Goal: Task Accomplishment & Management: Manage account settings

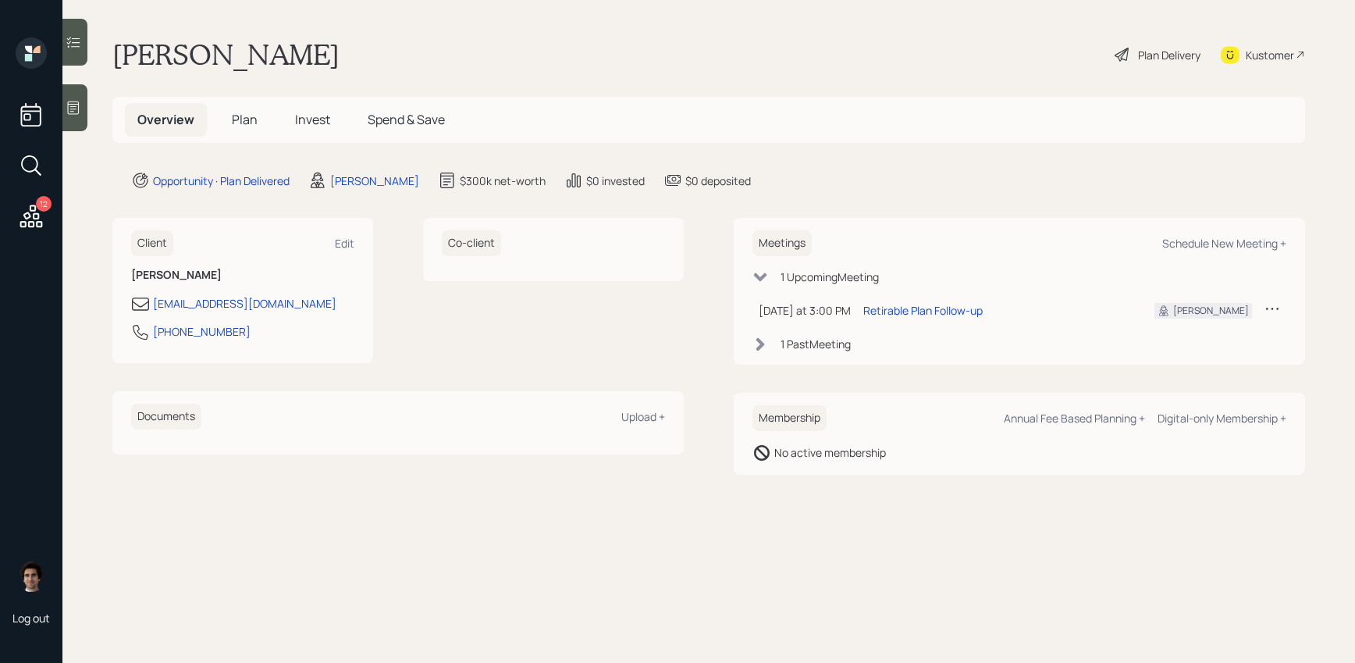
click at [1281, 52] on div "Kustomer" at bounding box center [1270, 55] width 48 height 16
click at [252, 116] on span "Plan" at bounding box center [245, 119] width 26 height 17
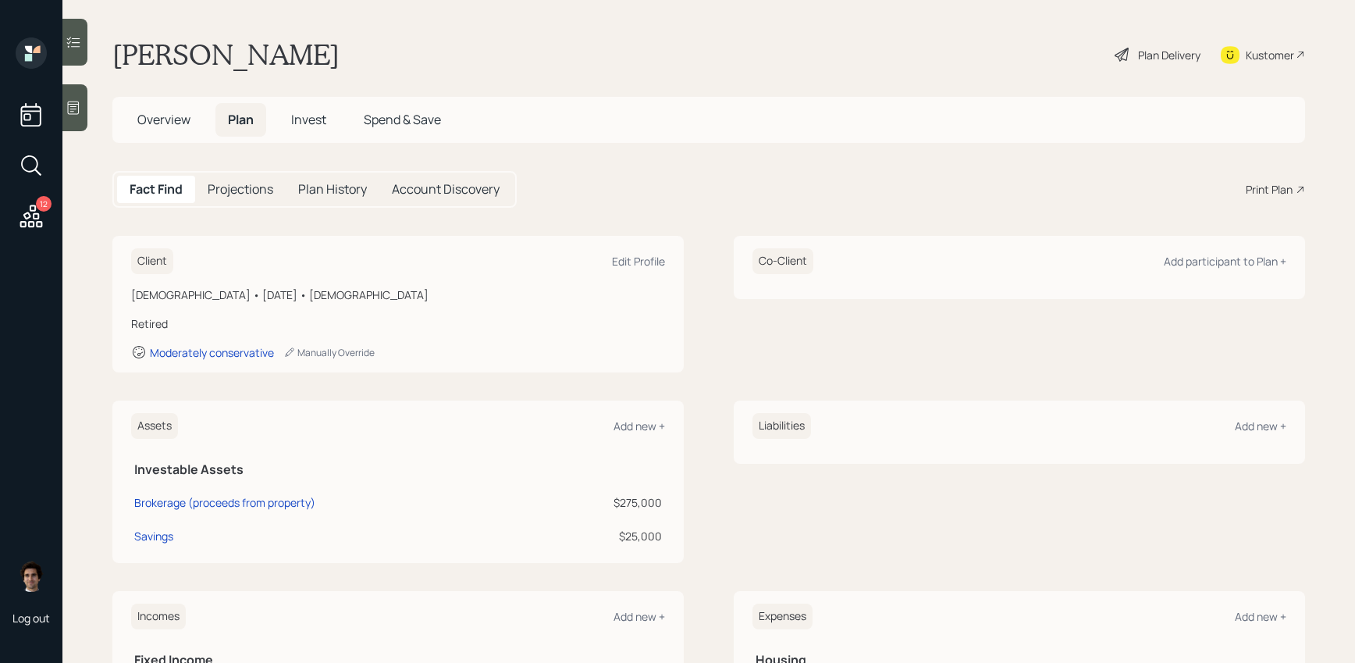
click at [1162, 53] on div "Plan Delivery" at bounding box center [1169, 55] width 62 height 16
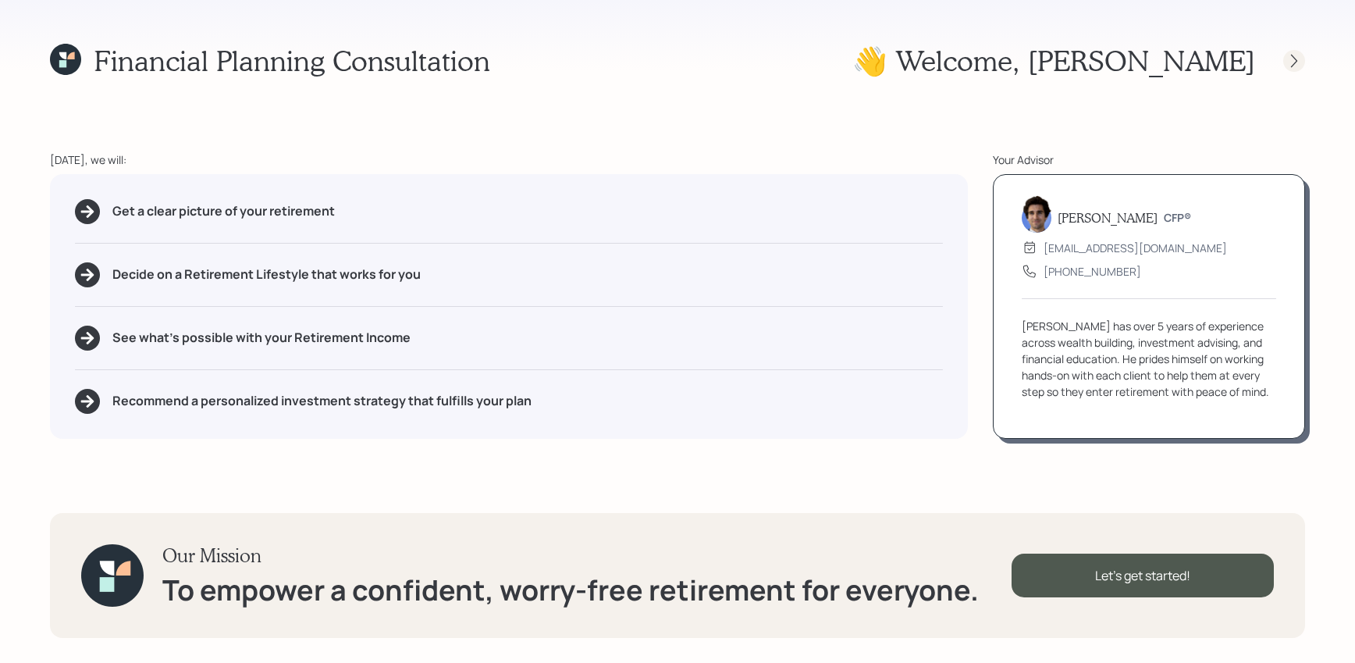
click at [1298, 55] on icon at bounding box center [1294, 61] width 16 height 16
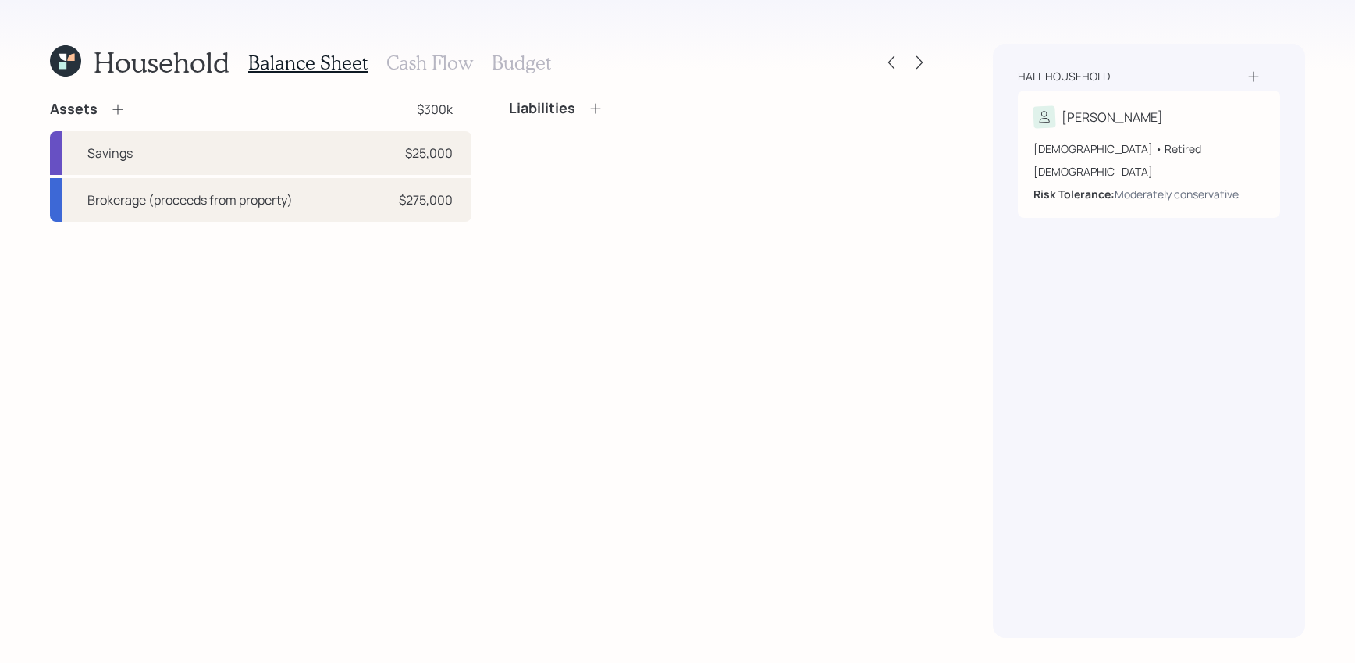
click at [905, 62] on div at bounding box center [905, 63] width 50 height 22
click at [926, 62] on icon at bounding box center [920, 63] width 16 height 16
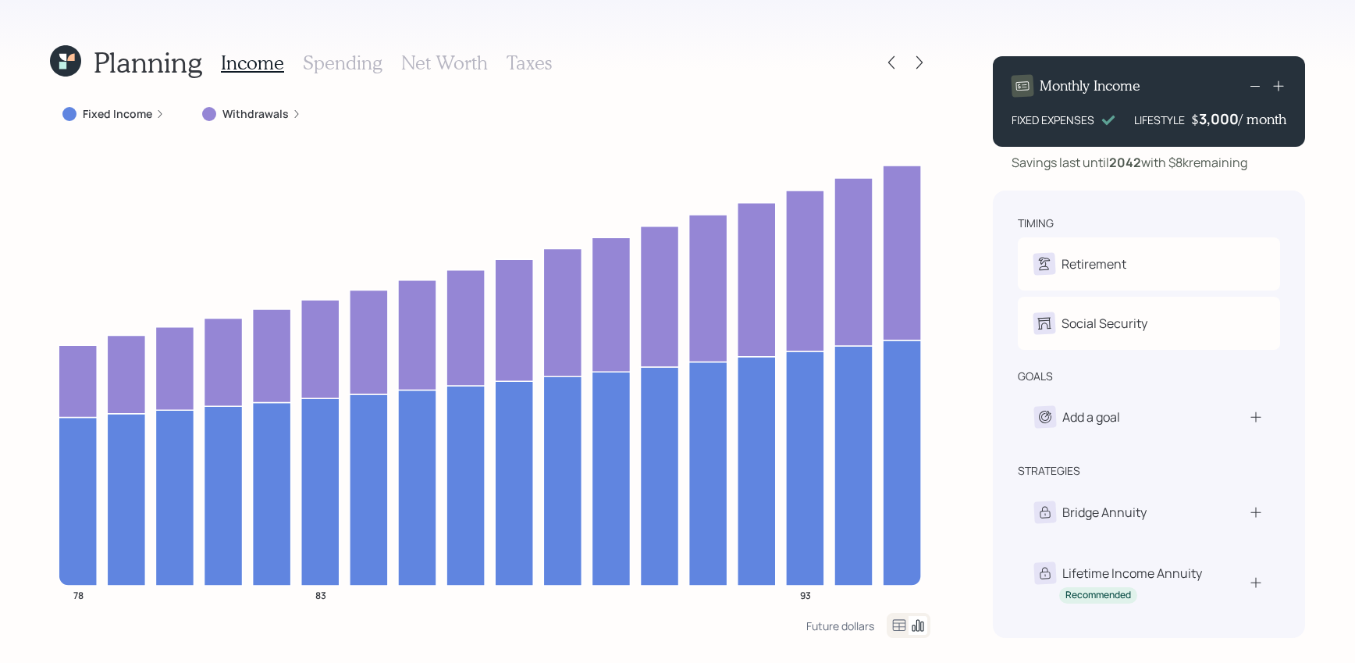
click at [292, 117] on icon at bounding box center [296, 113] width 9 height 9
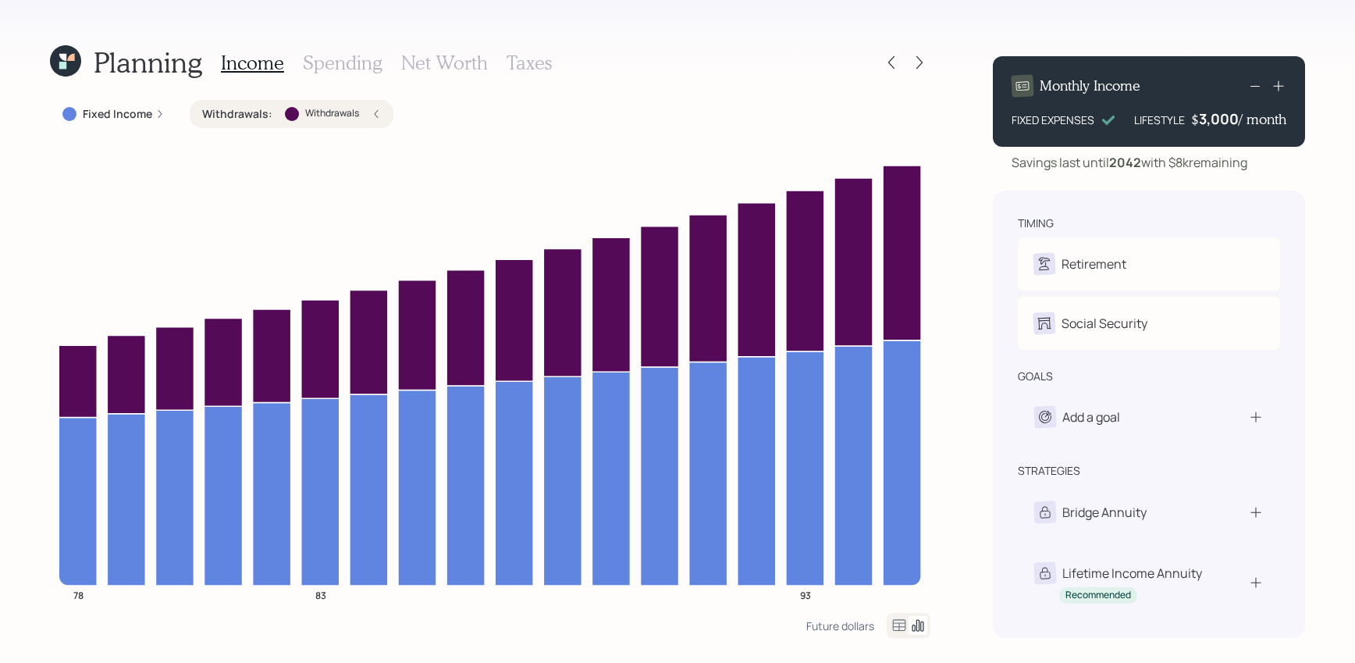
click at [290, 117] on div at bounding box center [292, 114] width 14 height 14
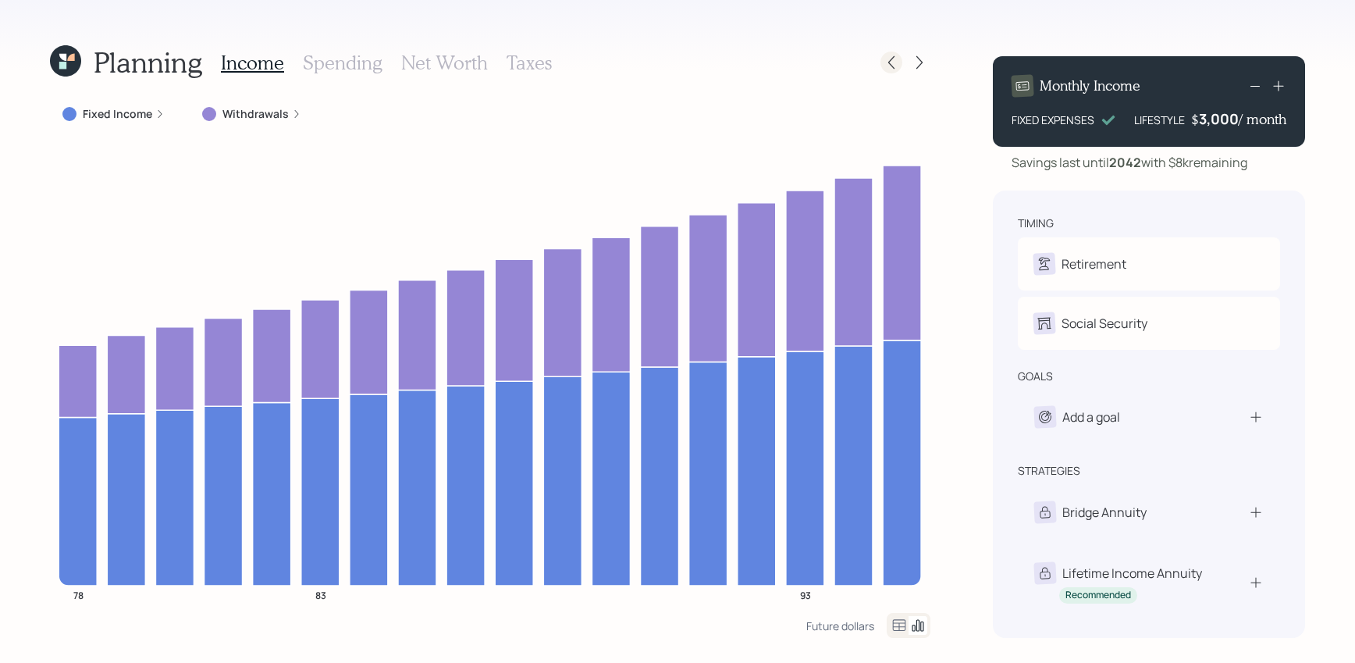
click at [898, 60] on icon at bounding box center [892, 63] width 16 height 16
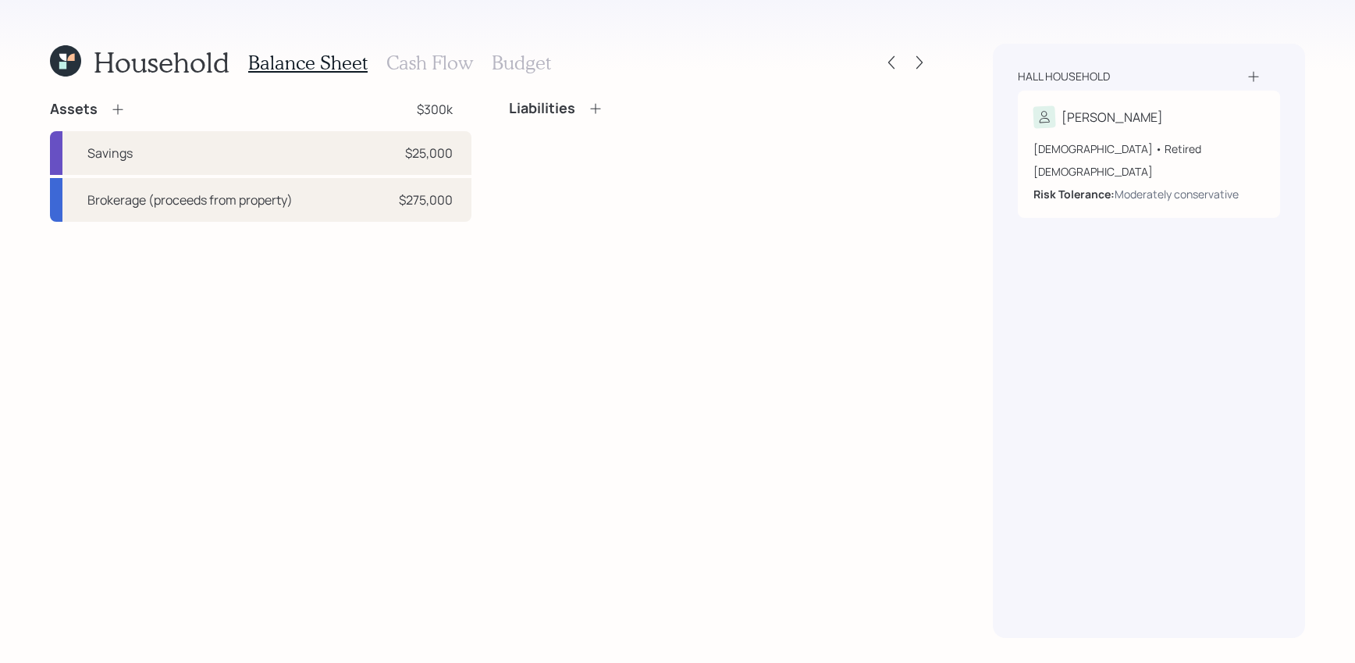
click at [409, 55] on h3 "Cash Flow" at bounding box center [429, 63] width 87 height 23
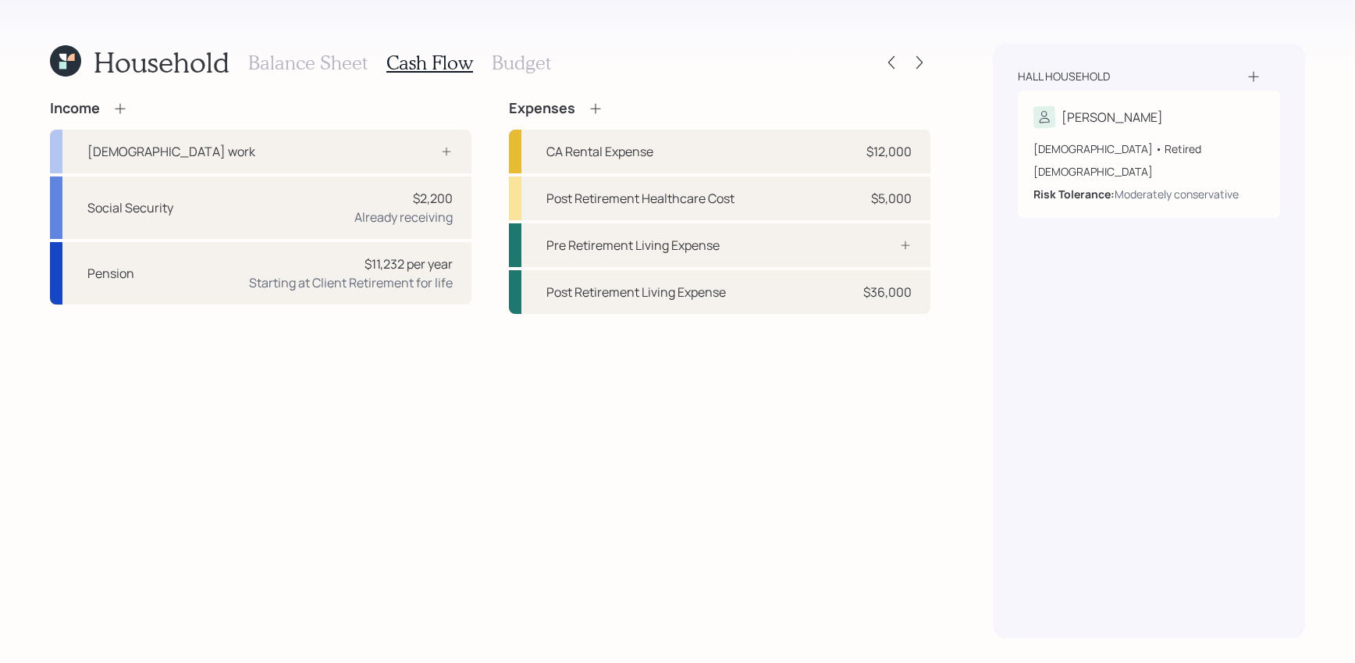
click at [301, 52] on h3 "Balance Sheet" at bounding box center [307, 63] width 119 height 23
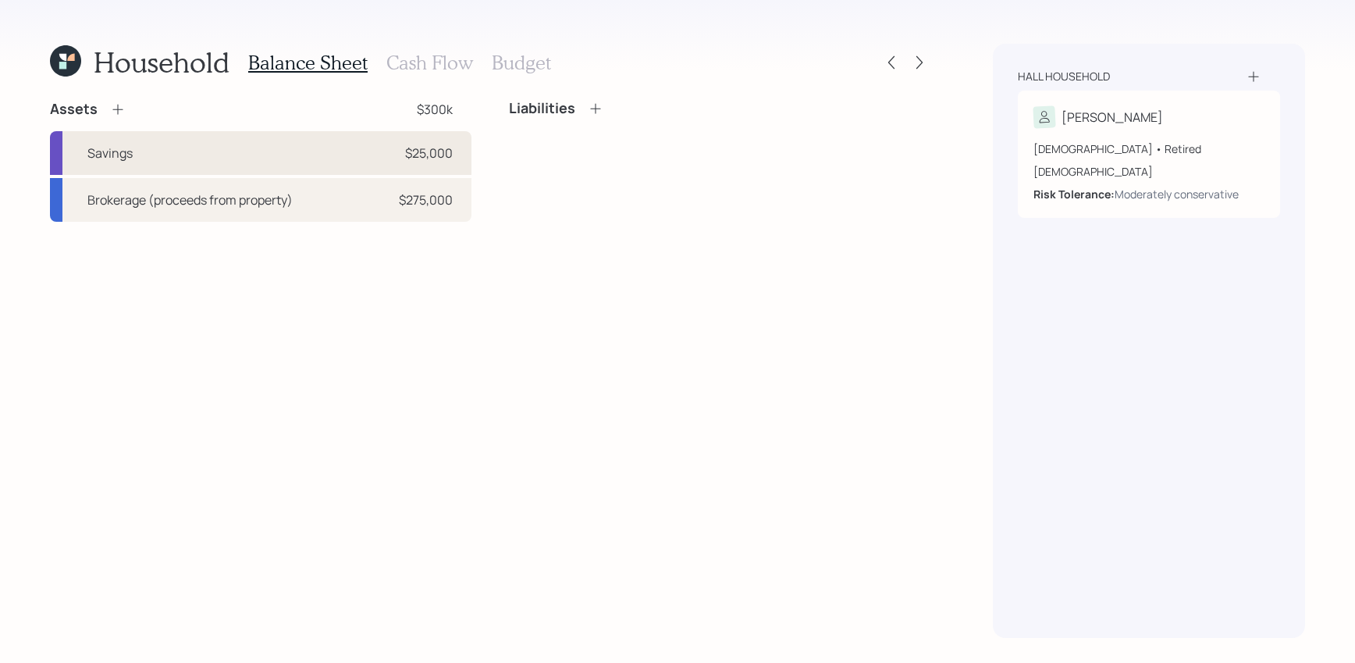
click at [330, 150] on div "Savings $25,000" at bounding box center [260, 153] width 421 height 44
select select "emergency_fund"
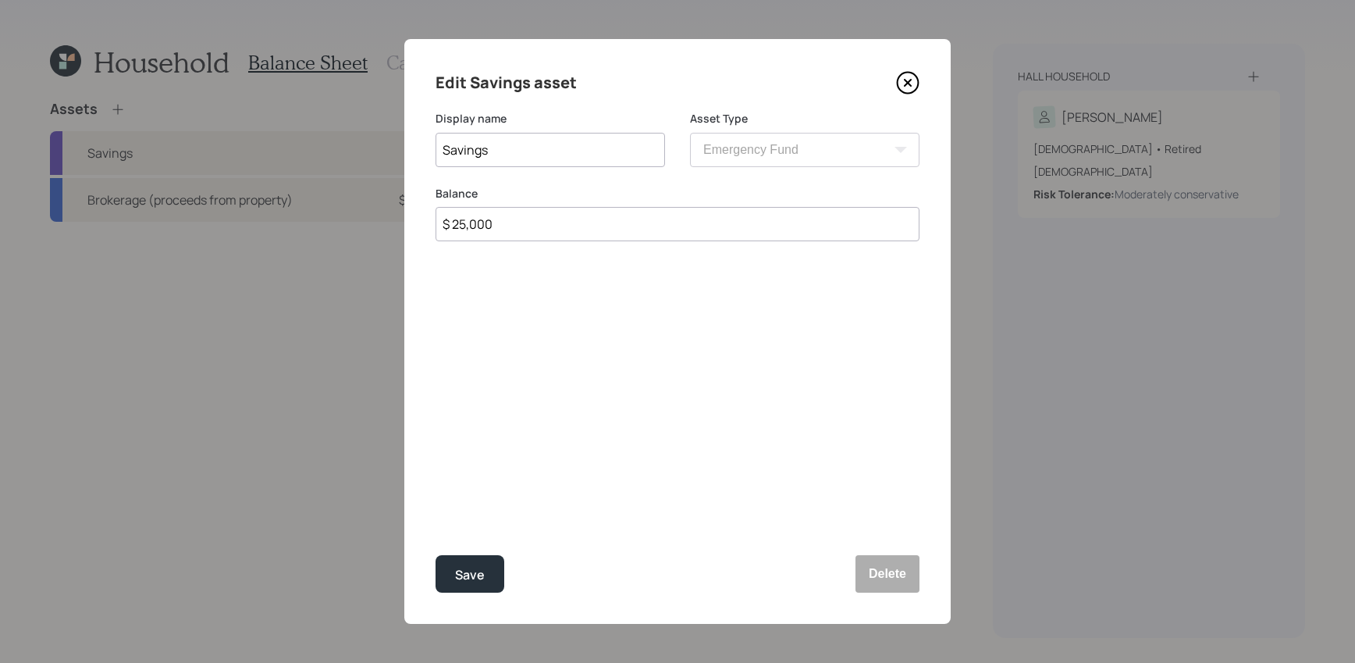
click at [530, 236] on input "$ 25,000" at bounding box center [678, 224] width 484 height 34
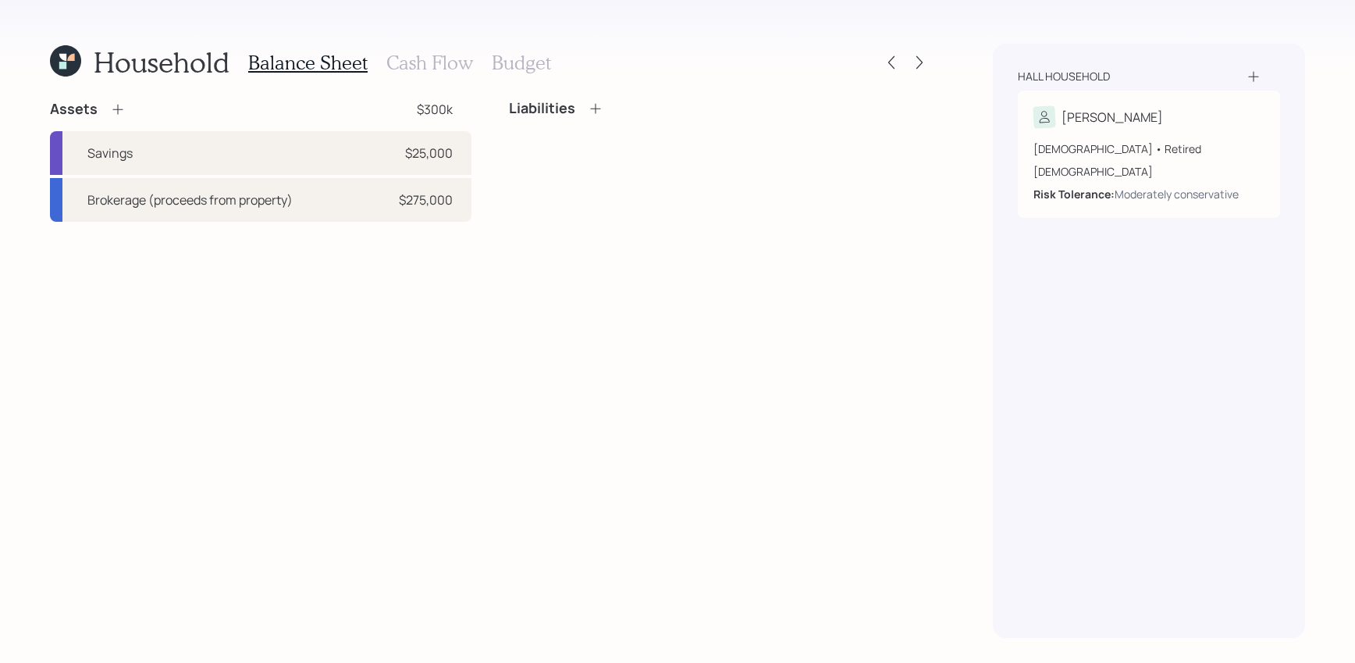
click at [425, 57] on h3 "Cash Flow" at bounding box center [429, 63] width 87 height 23
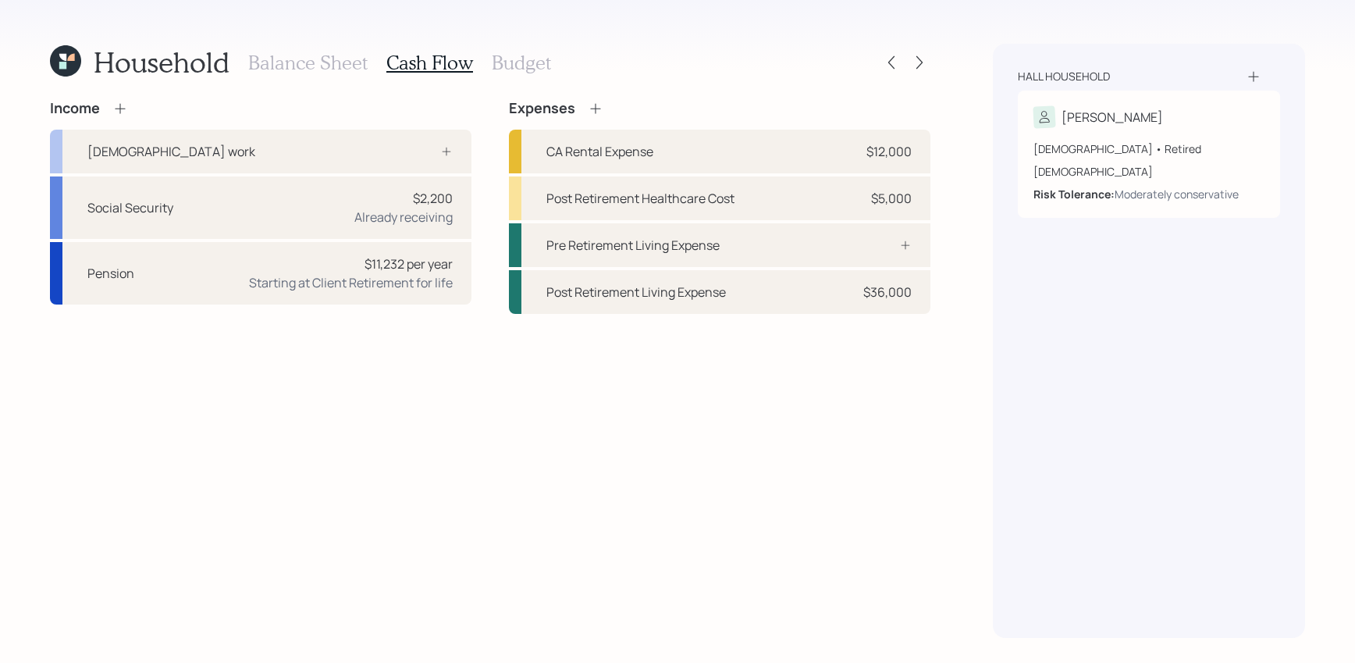
click at [528, 64] on h3 "Budget" at bounding box center [521, 63] width 59 height 23
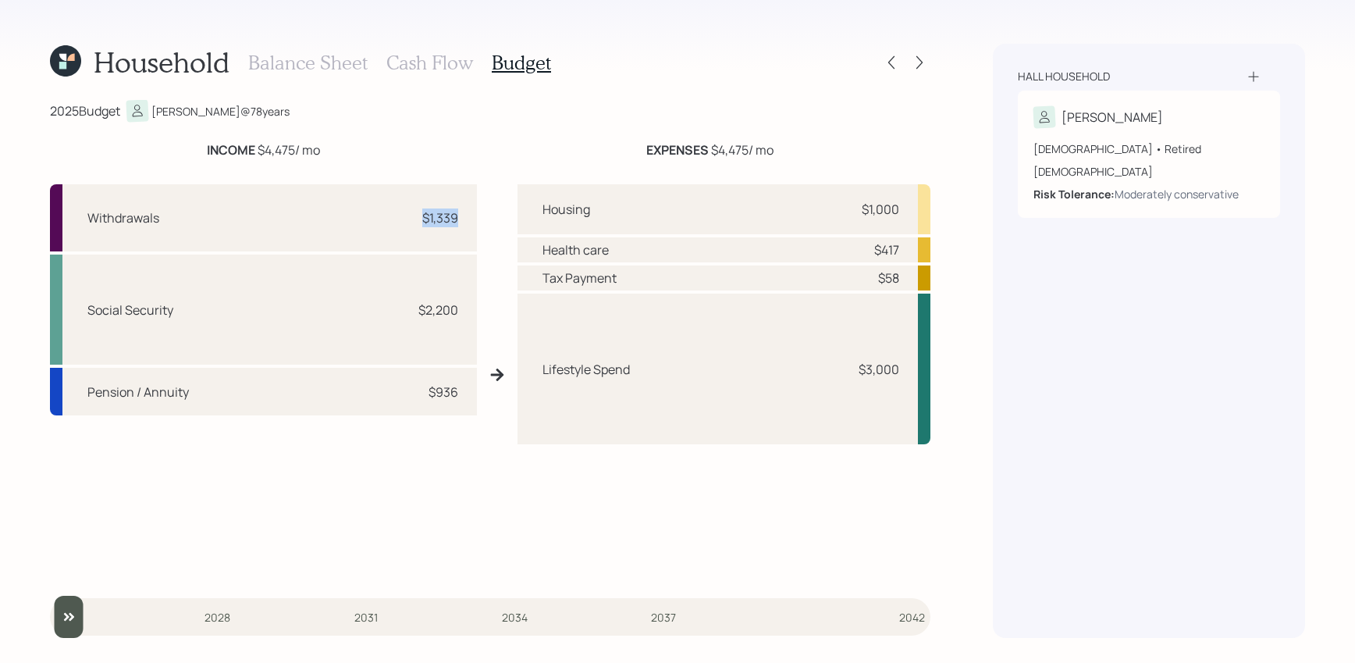
drag, startPoint x: 467, startPoint y: 226, endPoint x: 407, endPoint y: 225, distance: 60.1
click at [407, 225] on div "Withdrawals $1,339" at bounding box center [263, 217] width 427 height 67
click at [909, 62] on div at bounding box center [920, 63] width 22 height 22
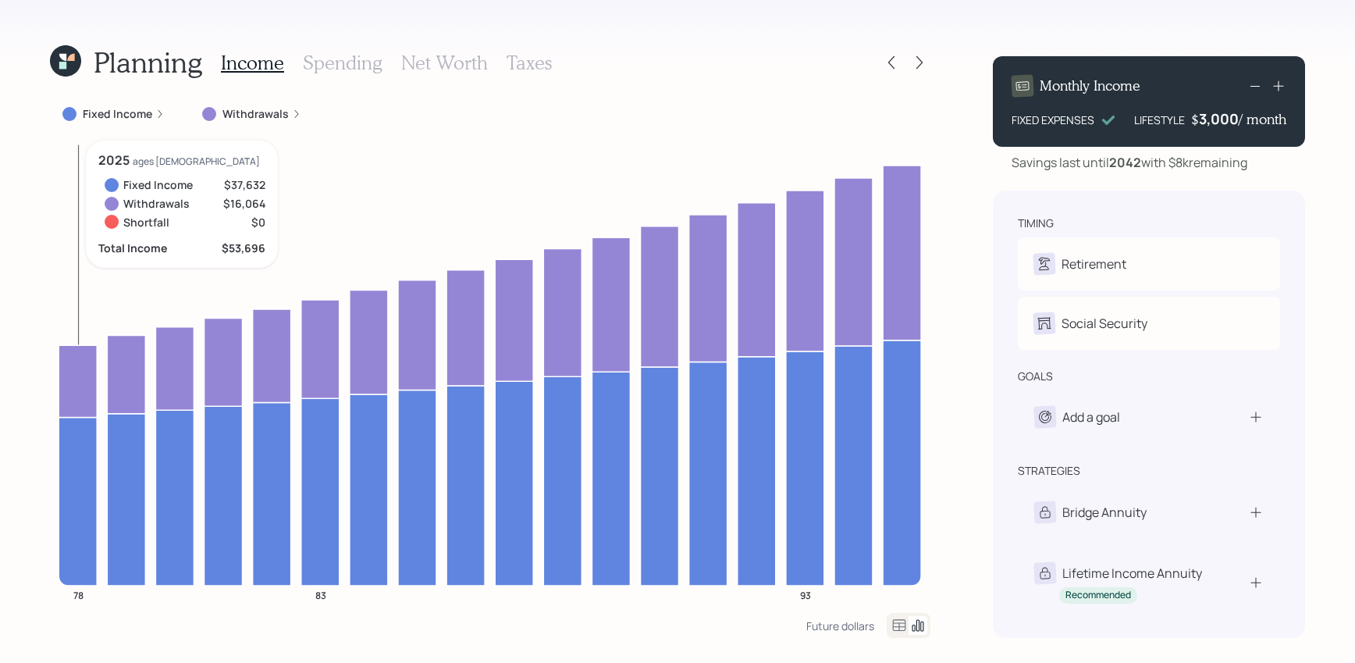
click at [67, 368] on icon at bounding box center [78, 381] width 38 height 72
click at [901, 74] on div "Planning Income Spending Net Worth Taxes" at bounding box center [490, 62] width 880 height 37
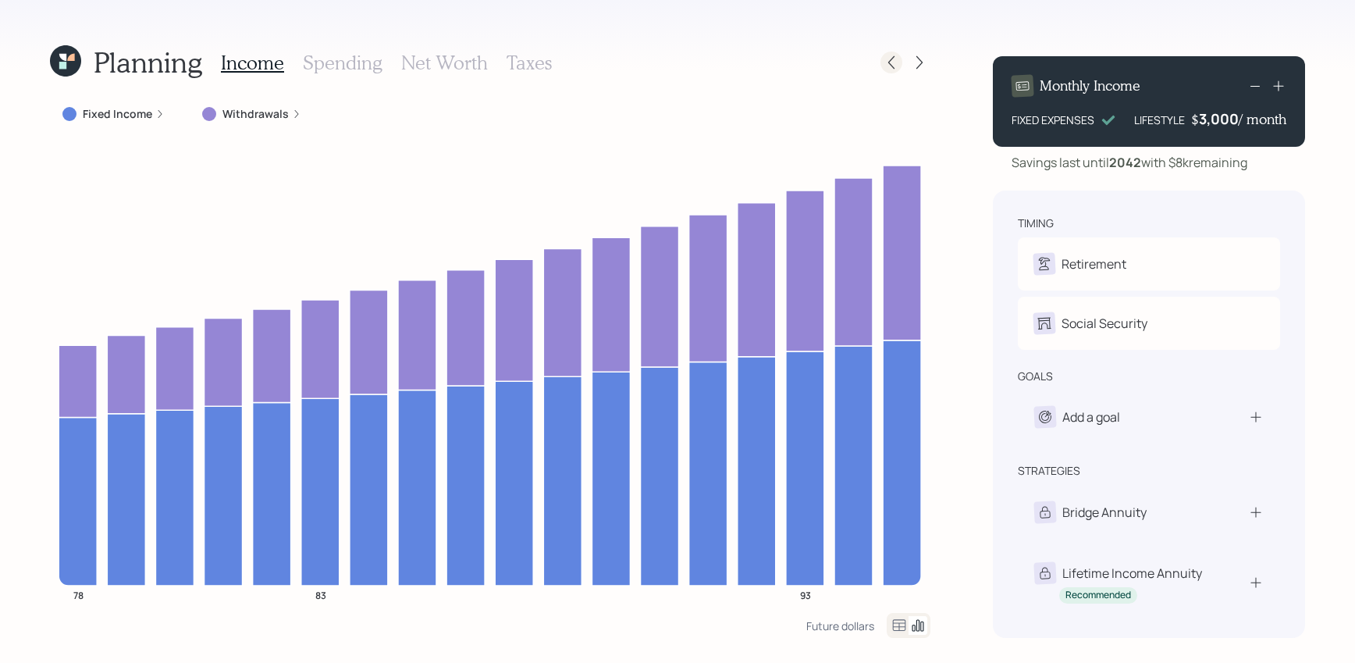
click at [891, 64] on icon at bounding box center [892, 63] width 16 height 16
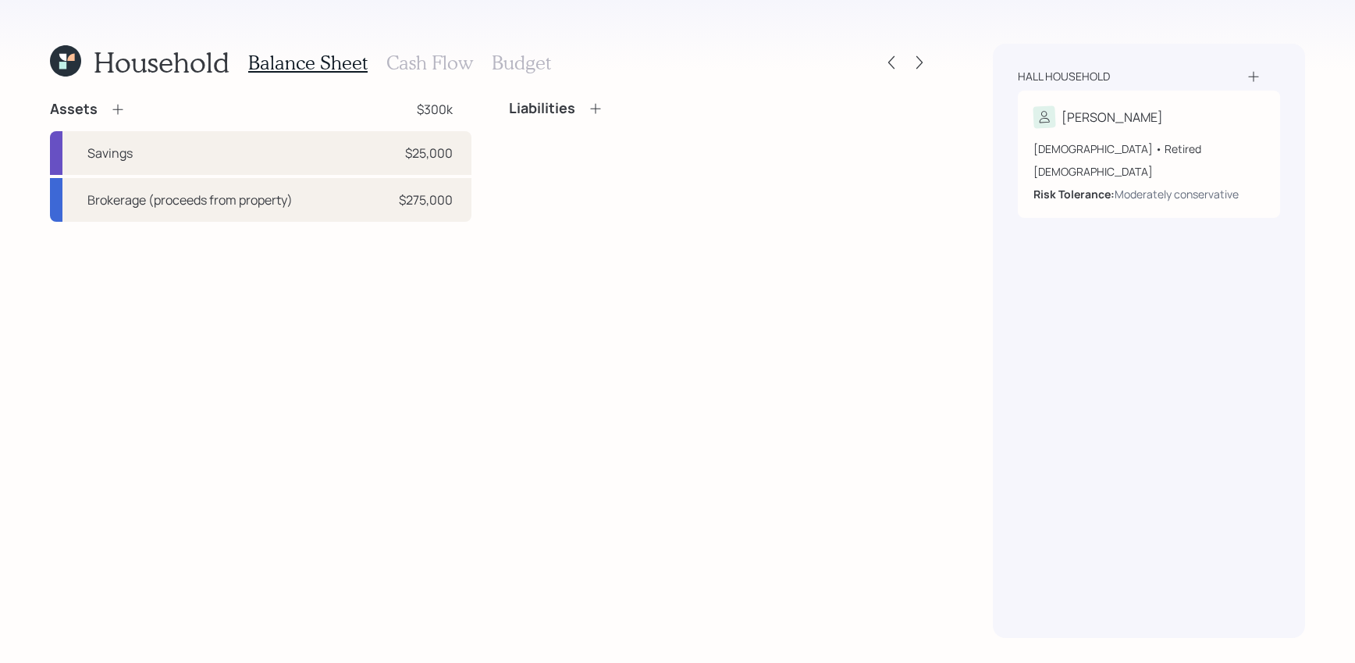
click at [502, 58] on h3 "Budget" at bounding box center [521, 63] width 59 height 23
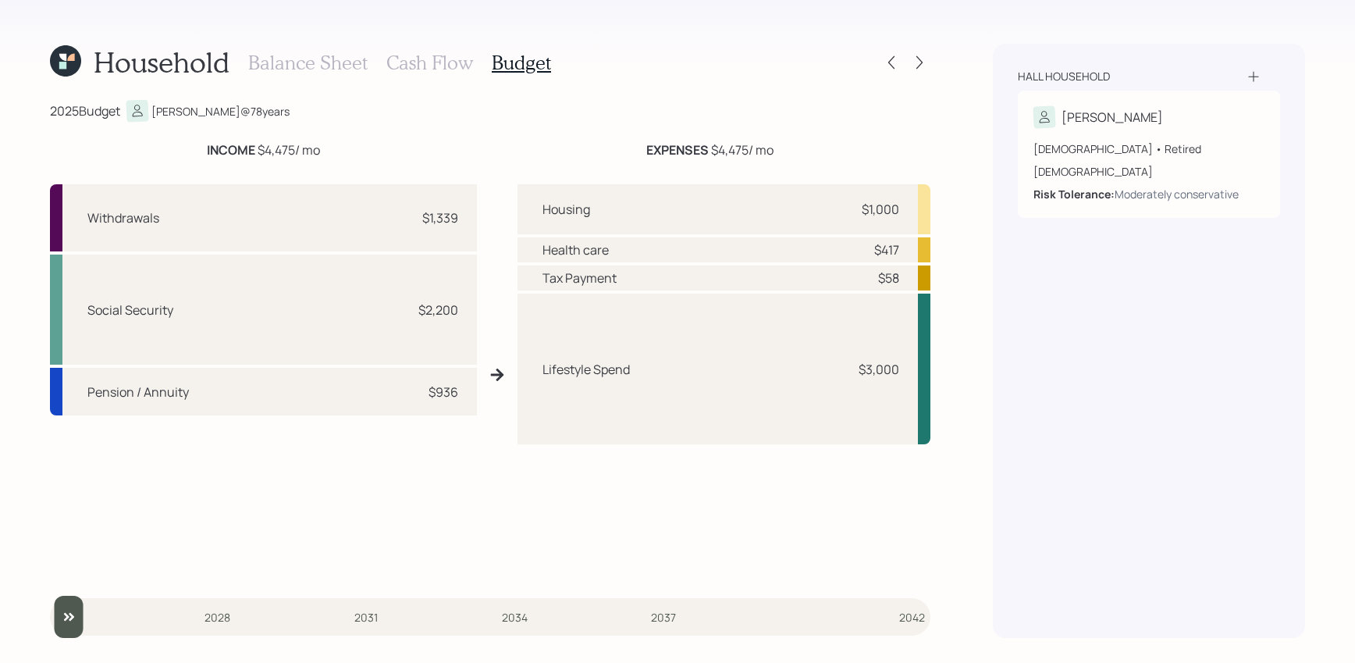
drag, startPoint x: 895, startPoint y: 212, endPoint x: 828, endPoint y: 212, distance: 67.1
click at [828, 212] on div "Housing $1,000" at bounding box center [723, 209] width 413 height 50
drag, startPoint x: 894, startPoint y: 251, endPoint x: 837, endPoint y: 247, distance: 57.2
click at [837, 247] on div "Health care $417" at bounding box center [723, 249] width 413 height 25
click at [883, 283] on div "$58" at bounding box center [888, 277] width 21 height 19
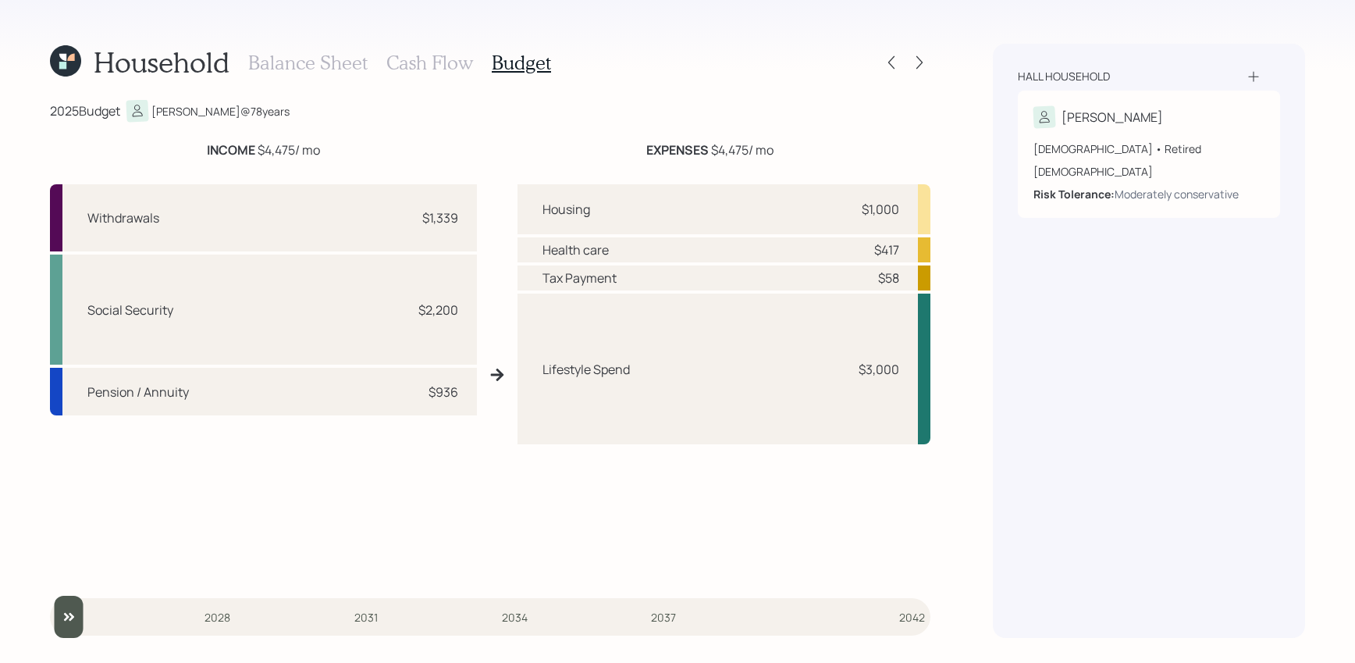
drag, startPoint x: 900, startPoint y: 279, endPoint x: 848, endPoint y: 279, distance: 51.5
click at [873, 279] on div "Tax Payment $58" at bounding box center [723, 277] width 413 height 25
drag, startPoint x: 919, startPoint y: 386, endPoint x: 840, endPoint y: 362, distance: 82.5
click at [840, 362] on div "Lifestyle Spend $3,000" at bounding box center [723, 368] width 413 height 151
click at [860, 301] on div "Lifestyle Spend $3,000" at bounding box center [723, 368] width 413 height 151
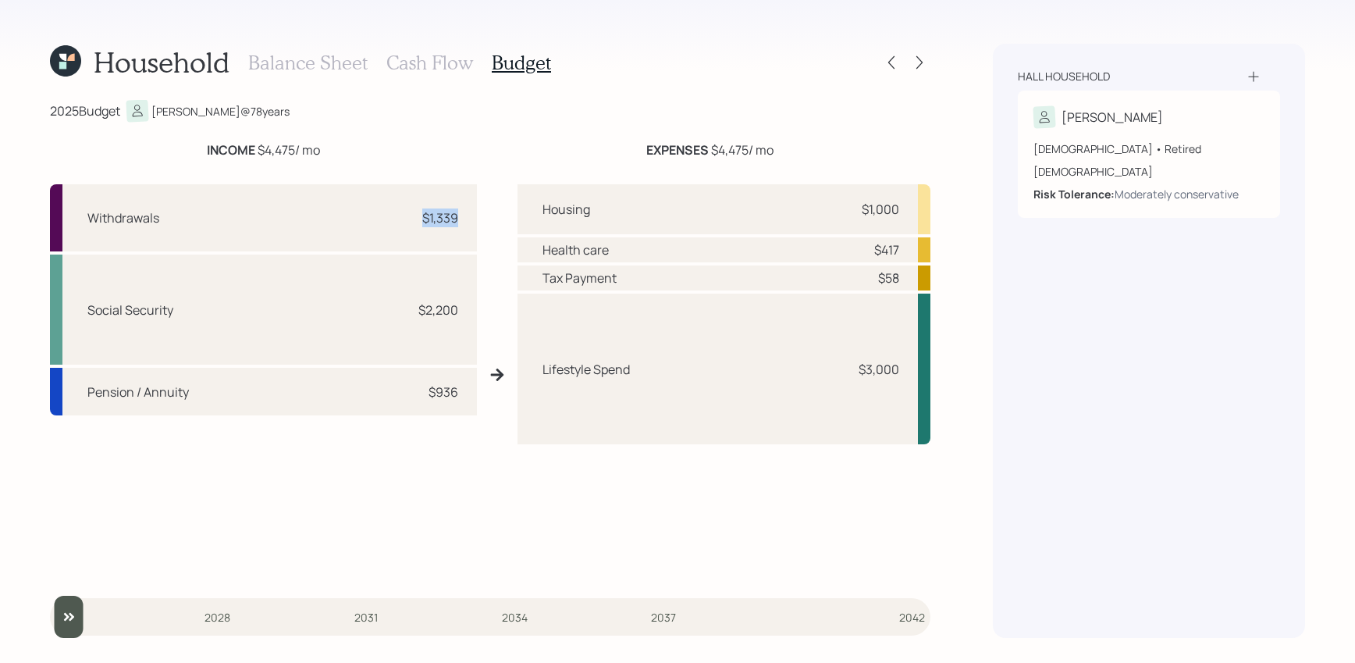
drag, startPoint x: 468, startPoint y: 225, endPoint x: 379, endPoint y: 226, distance: 88.2
click at [379, 226] on div "Withdrawals $1,339" at bounding box center [263, 217] width 427 height 67
click at [421, 79] on div "Balance Sheet Cash Flow Budget" at bounding box center [399, 62] width 303 height 37
click at [421, 68] on h3 "Cash Flow" at bounding box center [429, 63] width 87 height 23
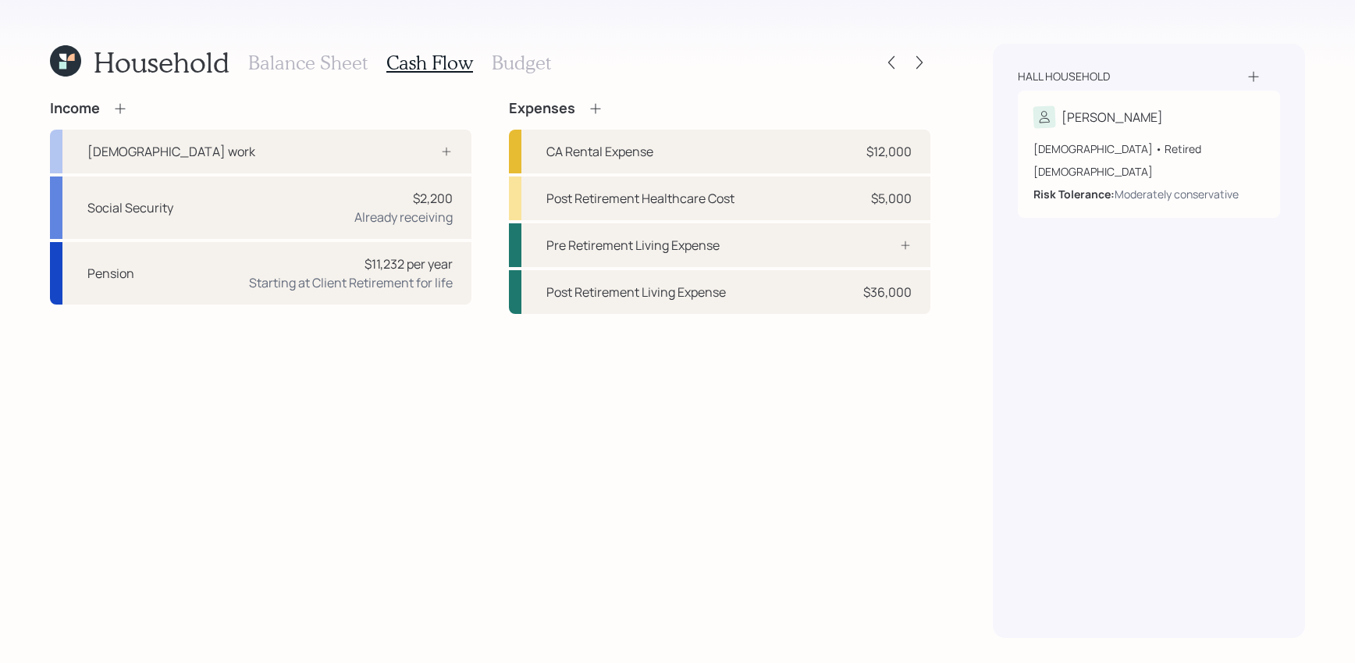
click at [117, 104] on icon at bounding box center [120, 109] width 16 height 16
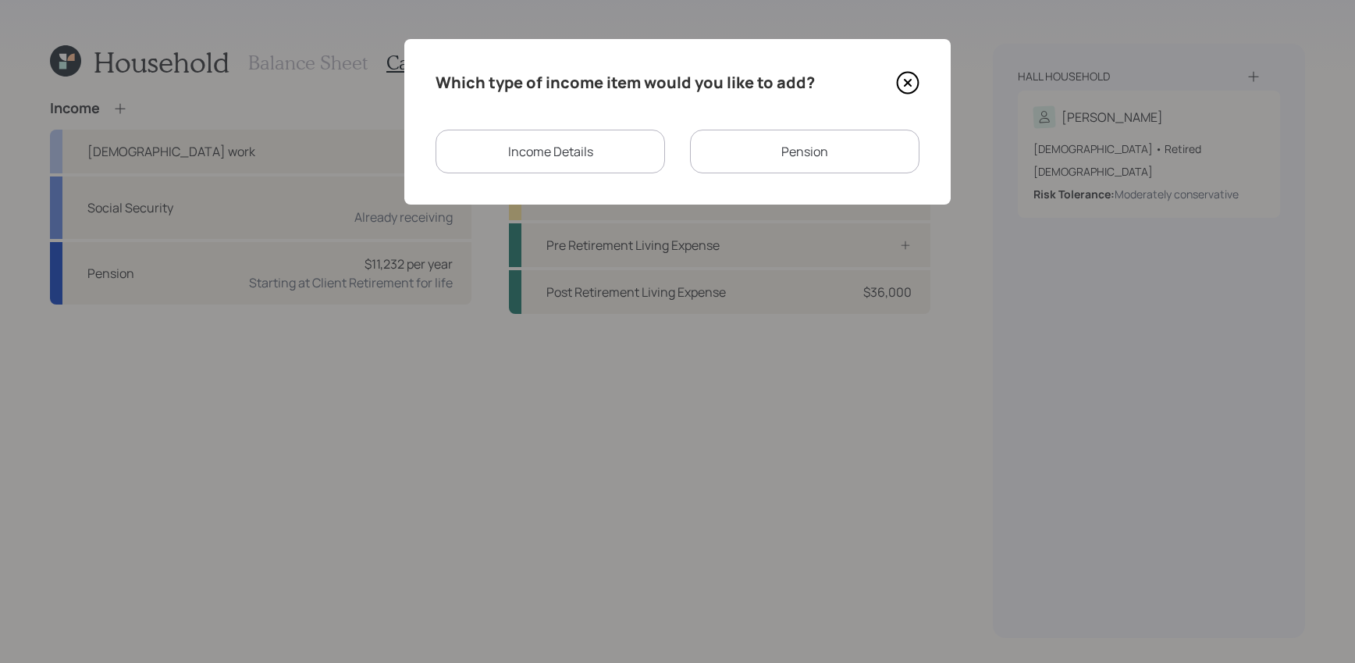
click at [651, 144] on div "Income Details" at bounding box center [550, 152] width 229 height 44
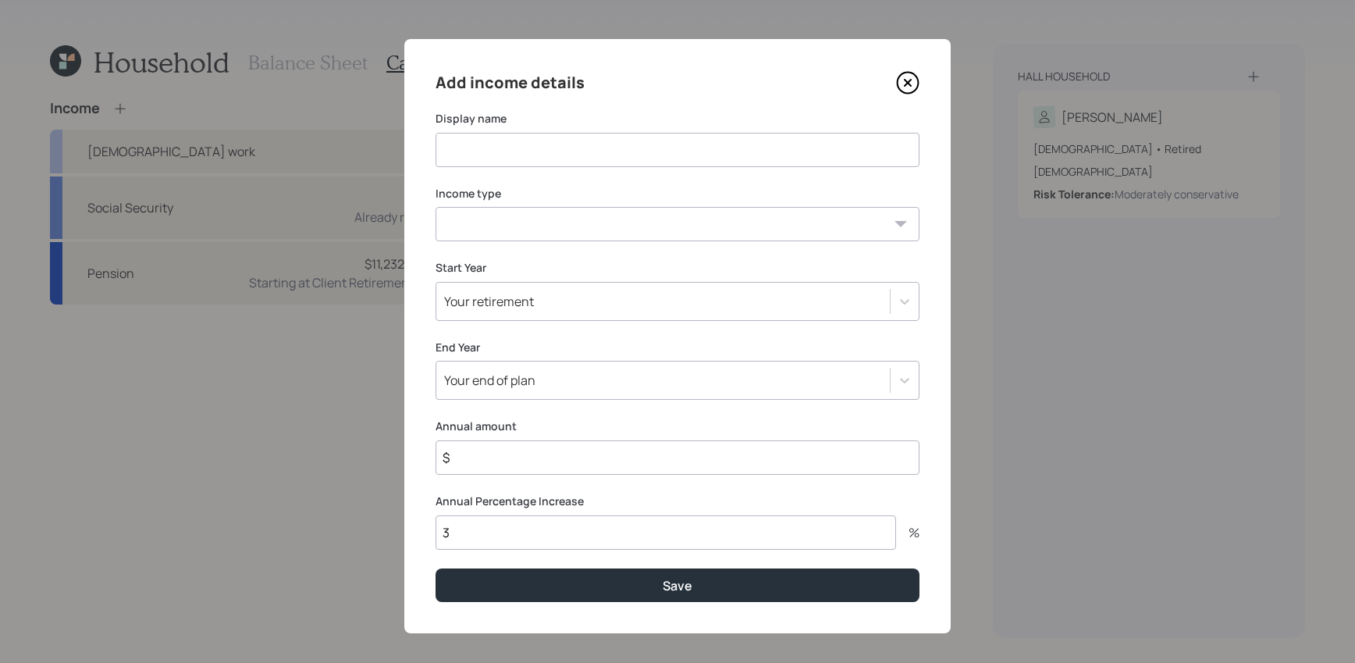
click at [687, 213] on select "Full-time work Part-time work Self employment Other" at bounding box center [678, 224] width 484 height 34
select select "other"
click at [436, 207] on select "Full-time work Part-time work Self employment Other" at bounding box center [678, 224] width 484 height 34
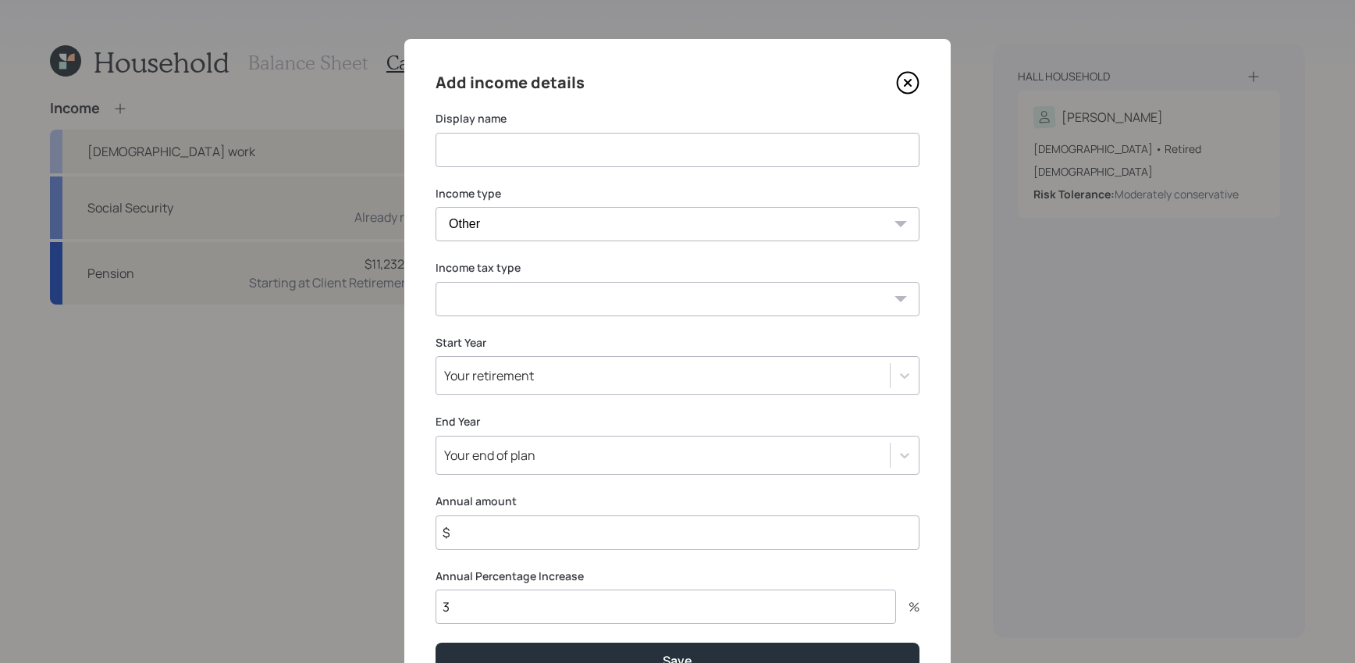
click at [688, 299] on select "Tax-free Earned Self Employment Alimony Royalties Pension / Annuity Interest Di…" at bounding box center [678, 299] width 484 height 34
select select "earned"
click at [436, 282] on select "Tax-free Earned Self Employment Alimony Royalties Pension / Annuity Interest Di…" at bounding box center [678, 299] width 484 height 34
click at [518, 162] on input at bounding box center [678, 150] width 484 height 34
type input "Pension back pay"
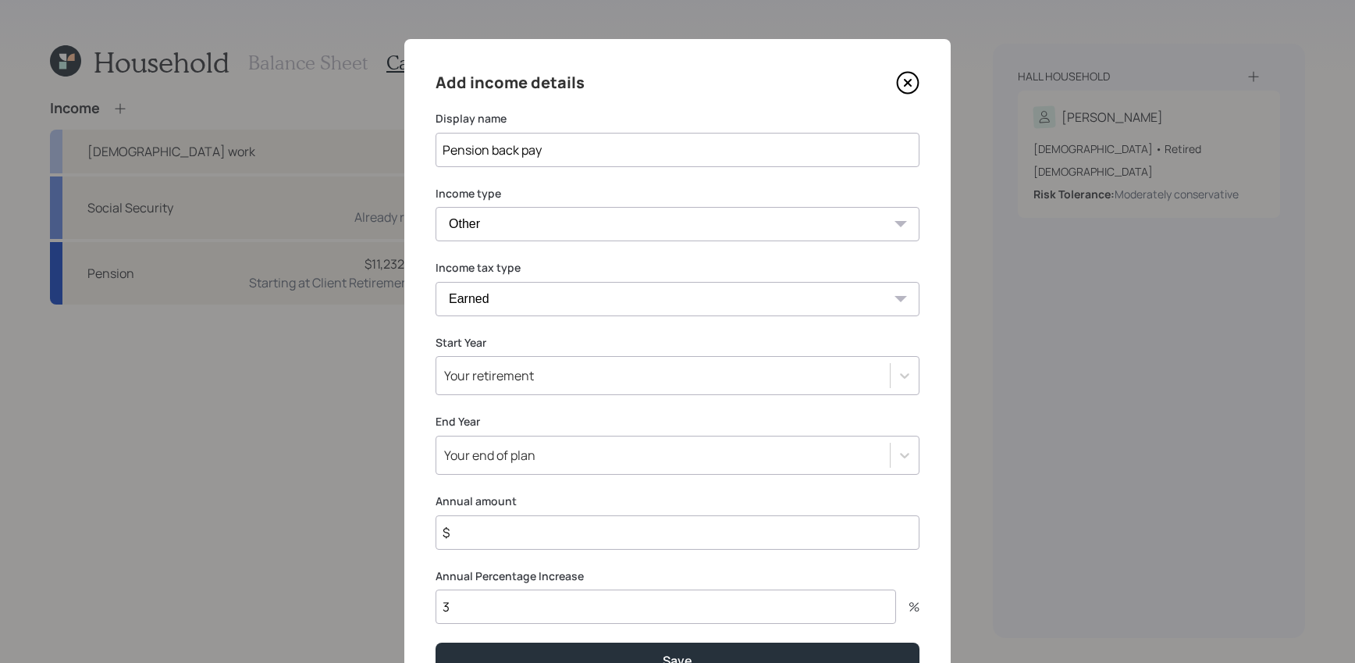
click at [923, 91] on div "Add income details Display name Pension back pay Income type Full-time work Par…" at bounding box center [677, 373] width 546 height 669
click at [876, 71] on div "Add income details" at bounding box center [678, 82] width 484 height 25
click at [909, 80] on icon at bounding box center [908, 83] width 6 height 6
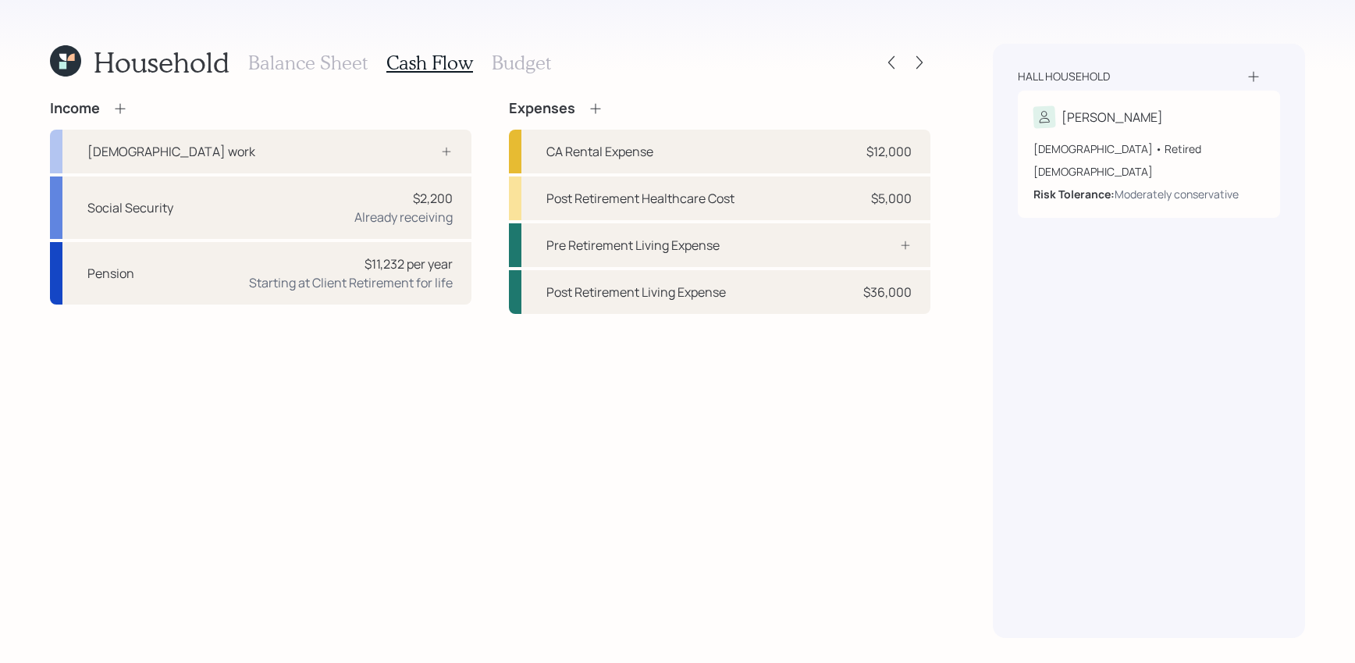
click at [341, 66] on h3 "Balance Sheet" at bounding box center [307, 63] width 119 height 23
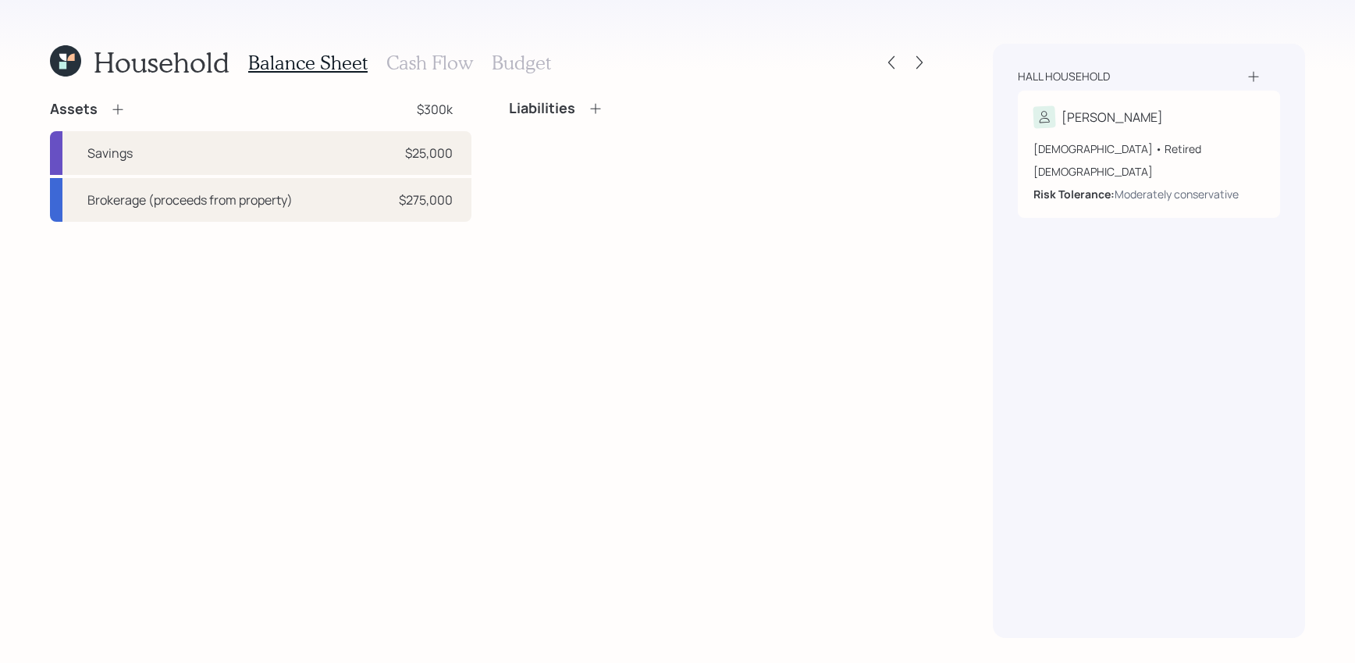
click at [411, 57] on h3 "Cash Flow" at bounding box center [429, 63] width 87 height 23
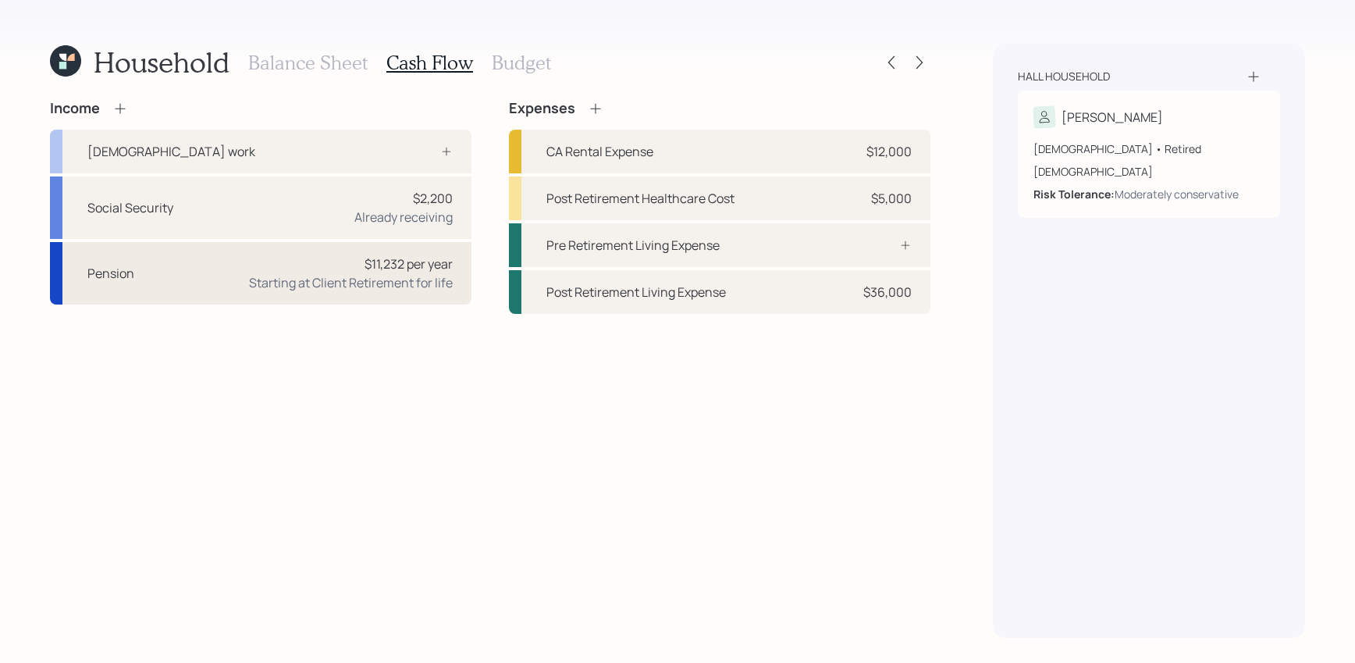
click at [235, 287] on div "Pension $11,232 per year Starting at Client Retirement for life" at bounding box center [260, 273] width 421 height 62
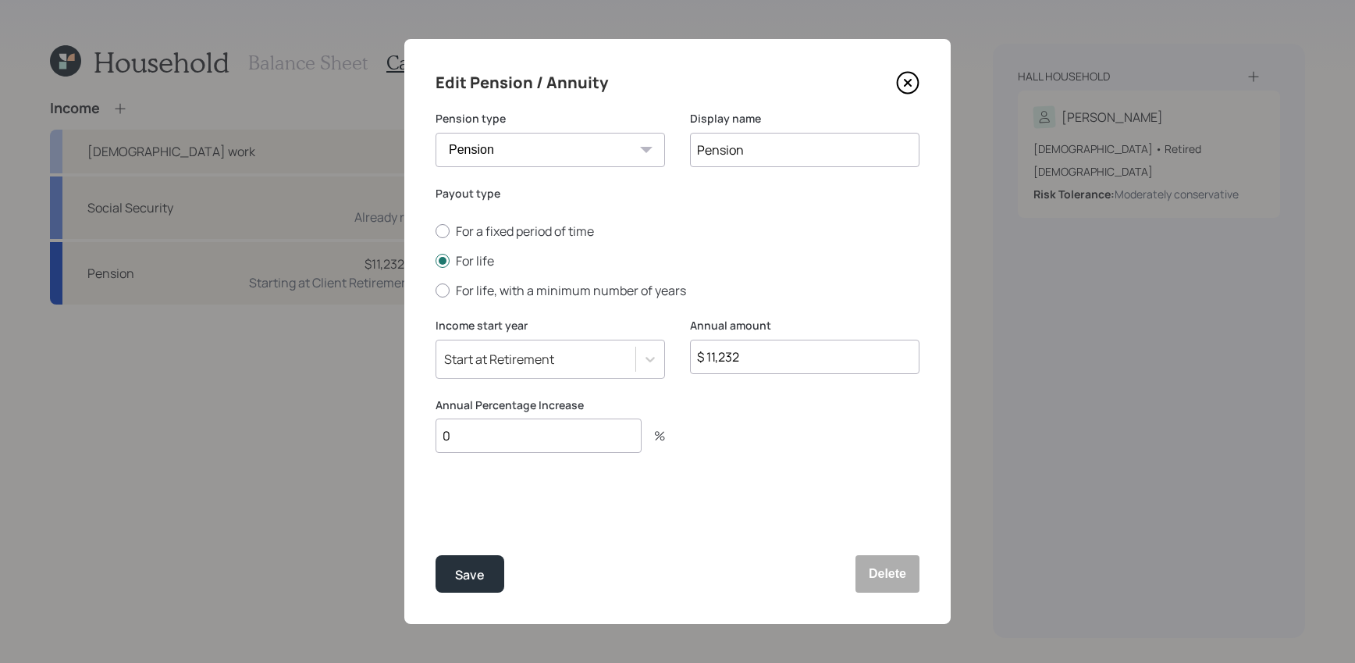
click at [914, 82] on icon at bounding box center [907, 82] width 23 height 23
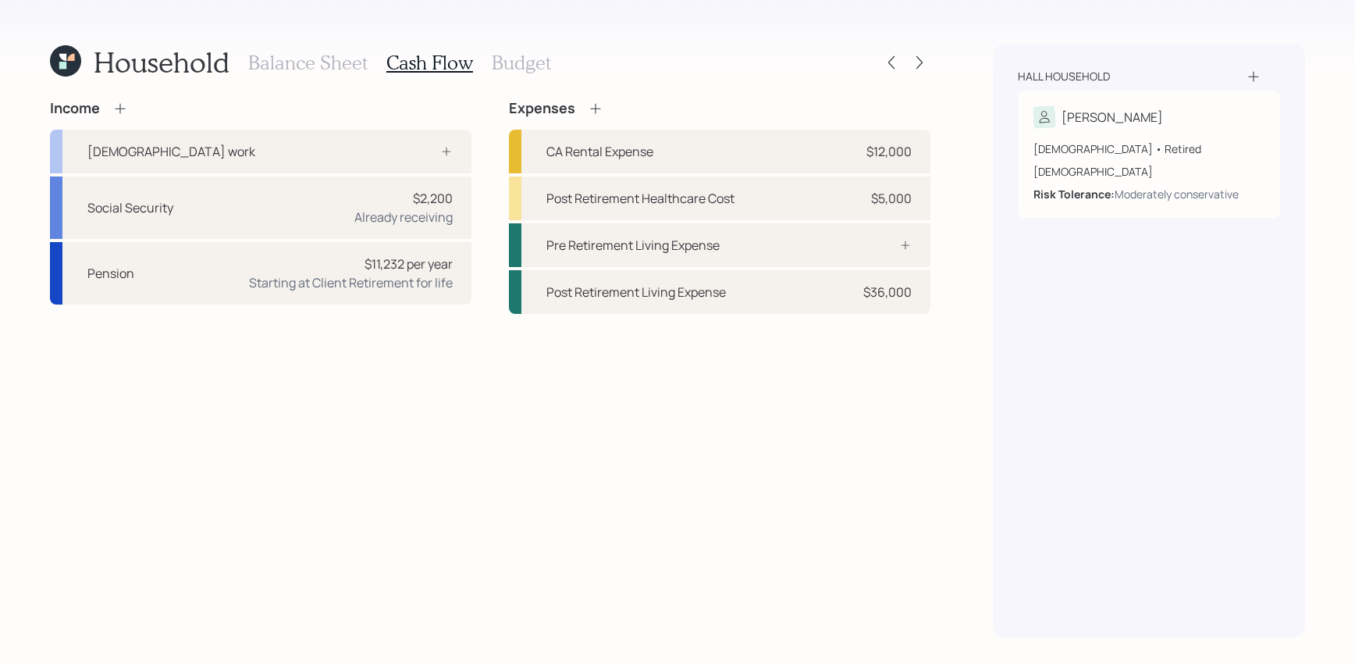
click at [108, 111] on div "Income" at bounding box center [89, 108] width 78 height 17
click at [120, 111] on icon at bounding box center [120, 108] width 10 height 10
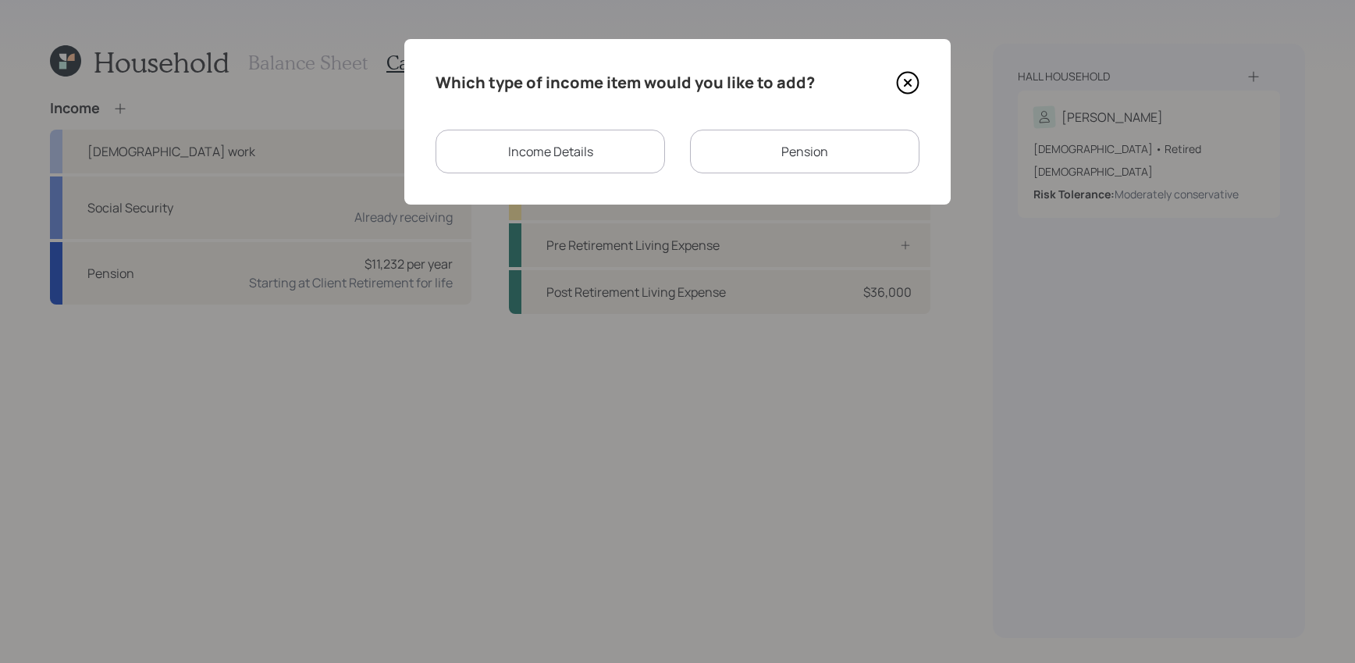
click at [490, 137] on div "Income Details" at bounding box center [550, 152] width 229 height 44
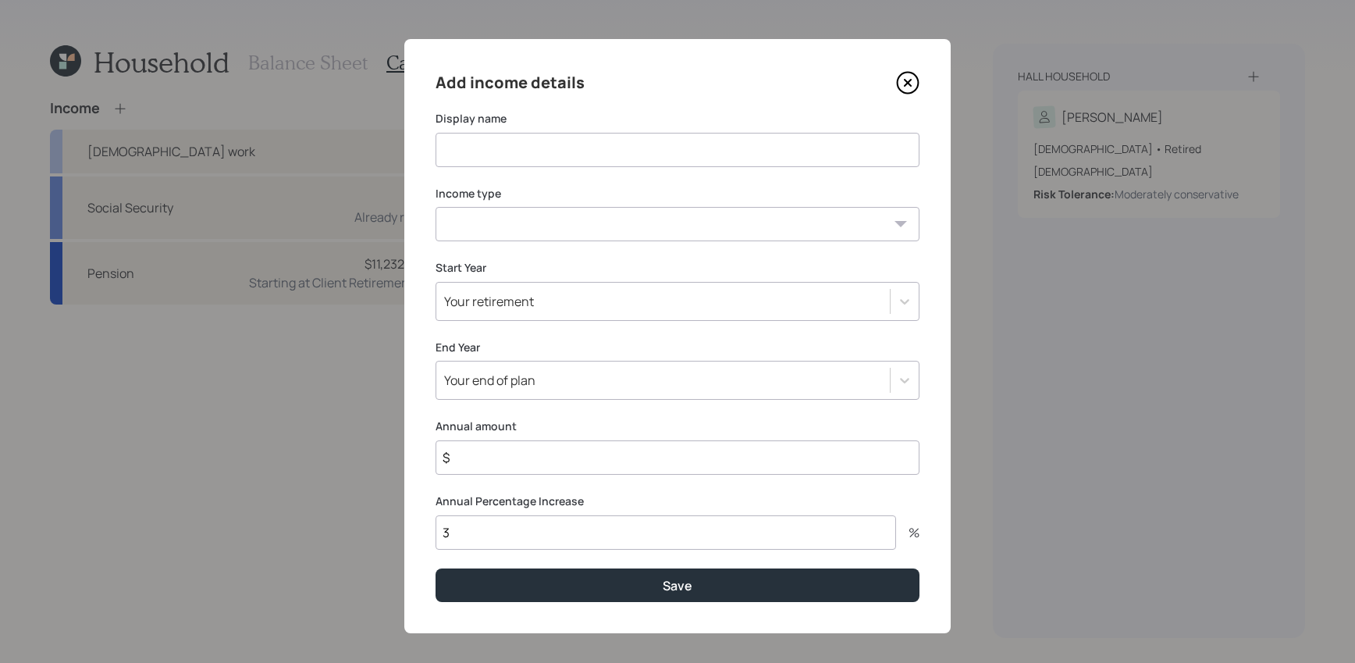
click at [530, 148] on input at bounding box center [678, 150] width 484 height 34
click at [539, 243] on div "Add income details Display name Income type Full-time work Part-time work Self …" at bounding box center [677, 336] width 546 height 594
click at [535, 209] on select "Full-time work Part-time work Self employment Other" at bounding box center [678, 224] width 484 height 34
select select "other"
click at [436, 207] on select "Full-time work Part-time work Self employment Other" at bounding box center [678, 224] width 484 height 34
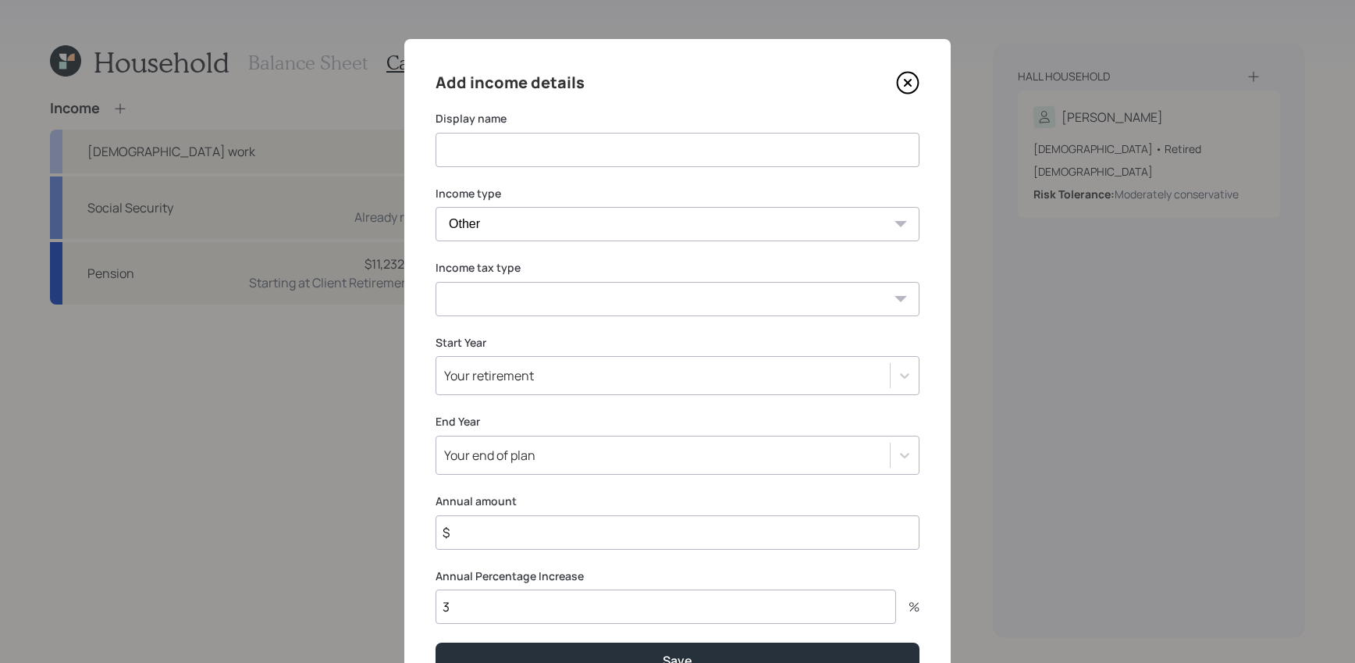
select select "earned"
click at [436, 282] on select "Tax-free Earned Self Employment Alimony Royalties Pension / Annuity Interest Di…" at bounding box center [678, 299] width 484 height 34
click at [490, 159] on input at bounding box center [678, 150] width 484 height 34
type input "Pension lumps"
click at [559, 363] on div "Your retirement" at bounding box center [662, 375] width 453 height 27
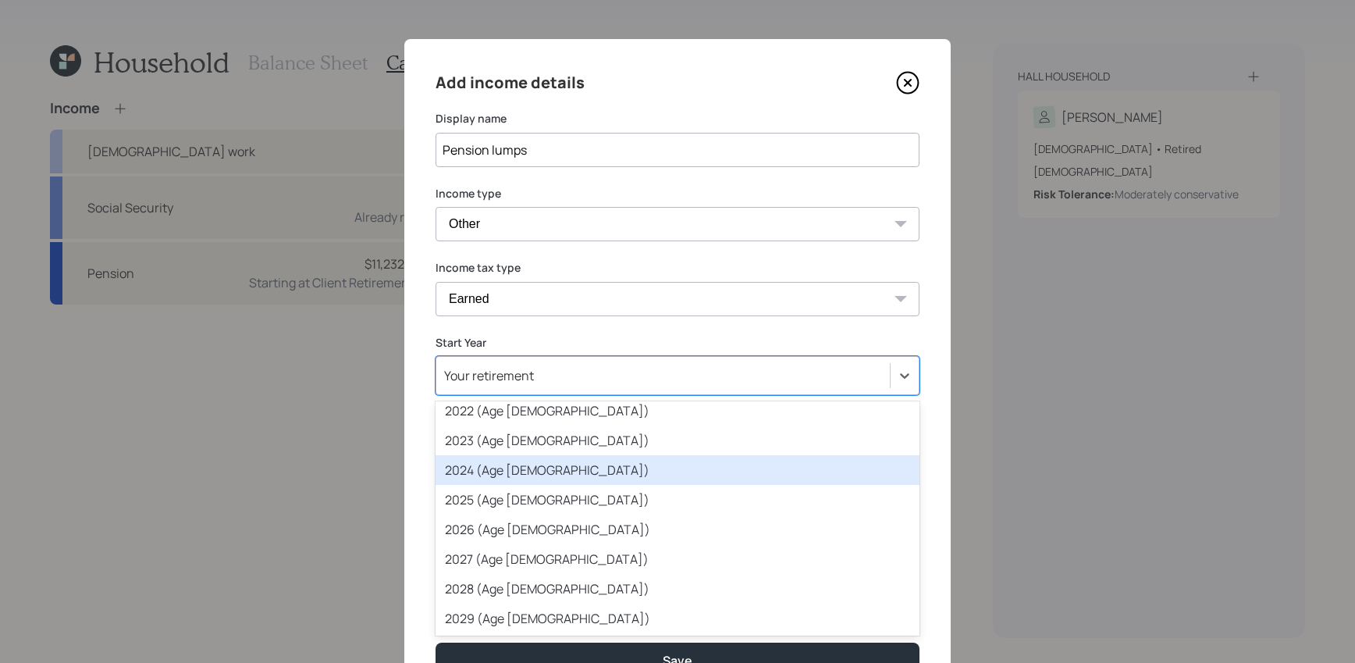
scroll to position [40, 0]
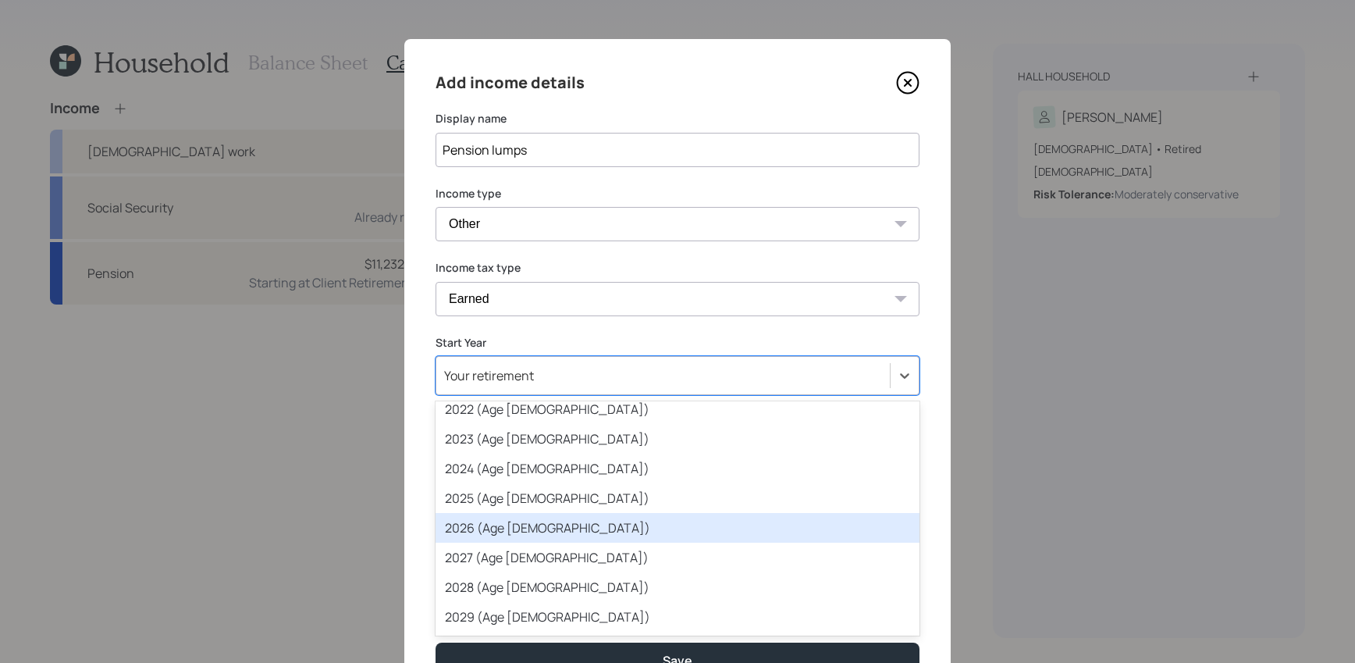
click at [545, 529] on div "2026 (Age 79)" at bounding box center [678, 528] width 484 height 30
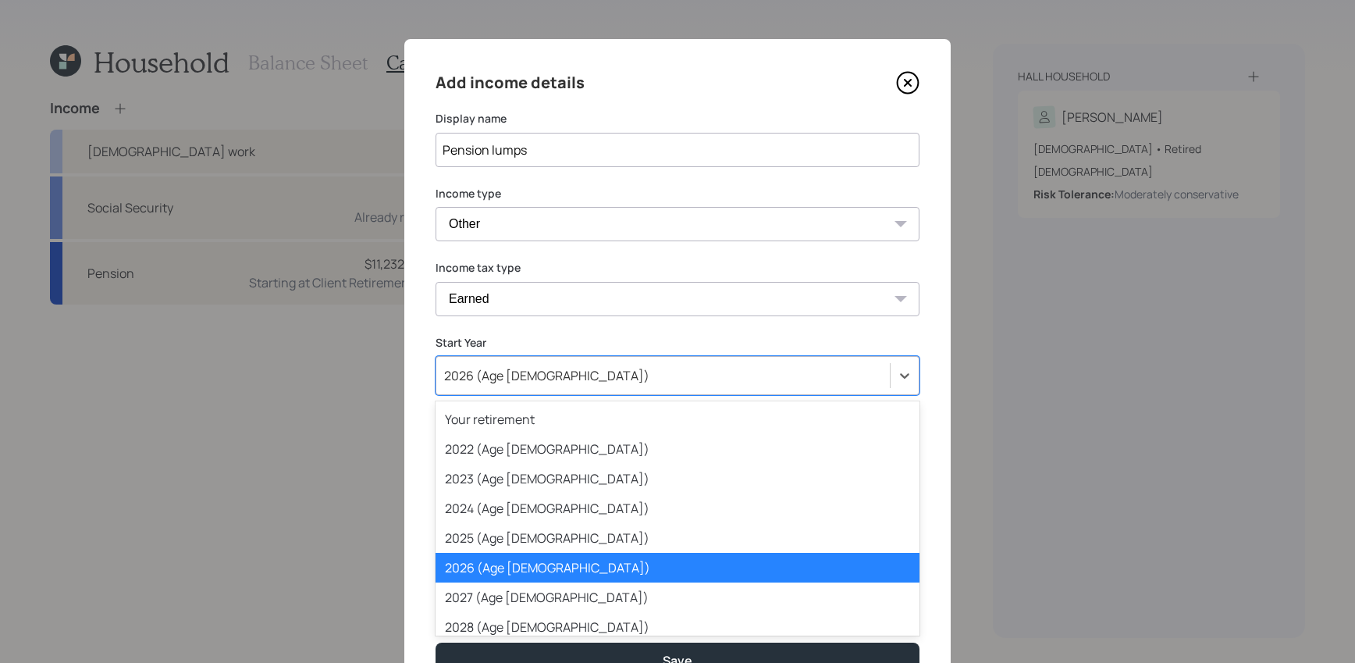
click at [602, 382] on div "2026 (Age 79)" at bounding box center [662, 375] width 453 height 27
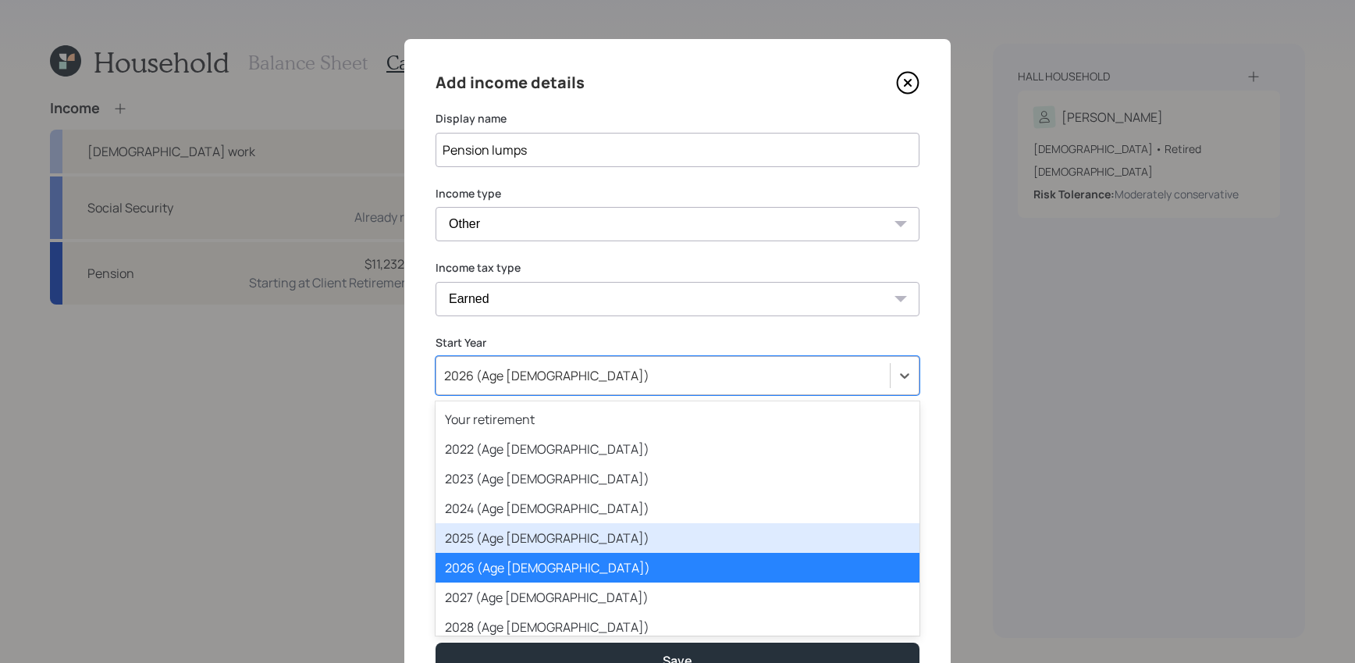
click at [589, 546] on div "2025 (Age 78)" at bounding box center [678, 538] width 484 height 30
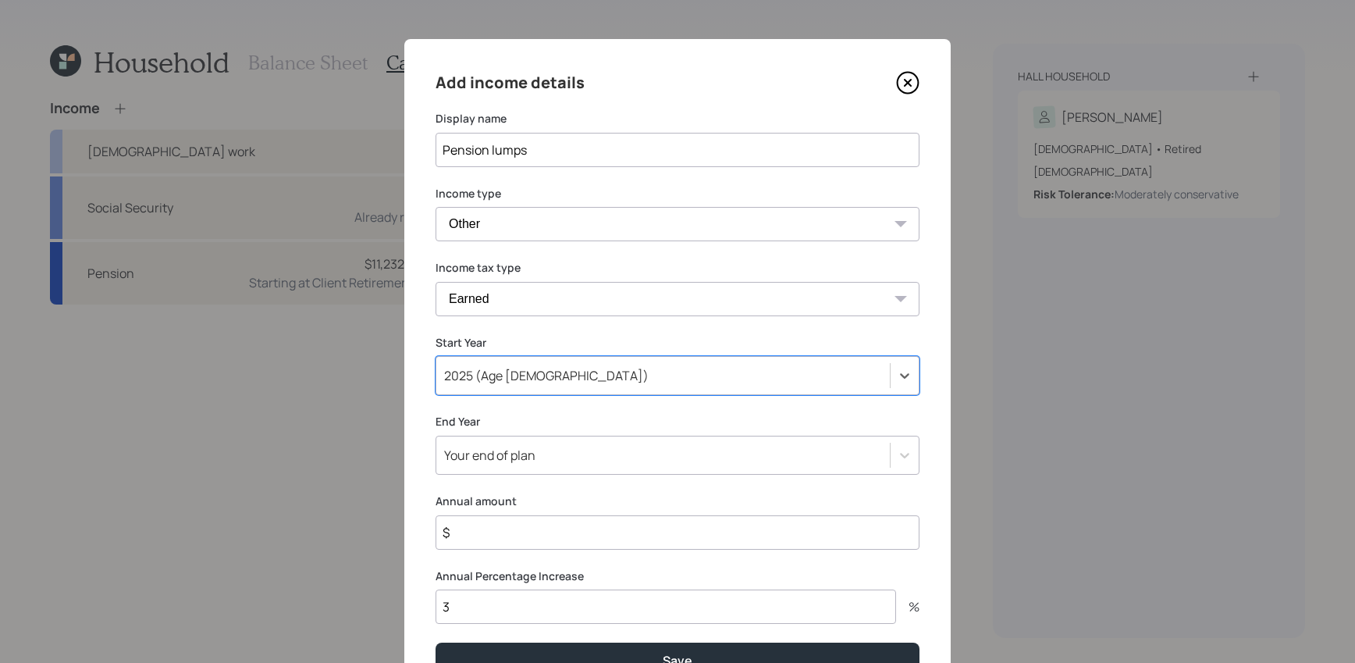
click at [519, 443] on div "Add income details Display name Pension lumps Income type Full-time work Part-t…" at bounding box center [677, 373] width 546 height 669
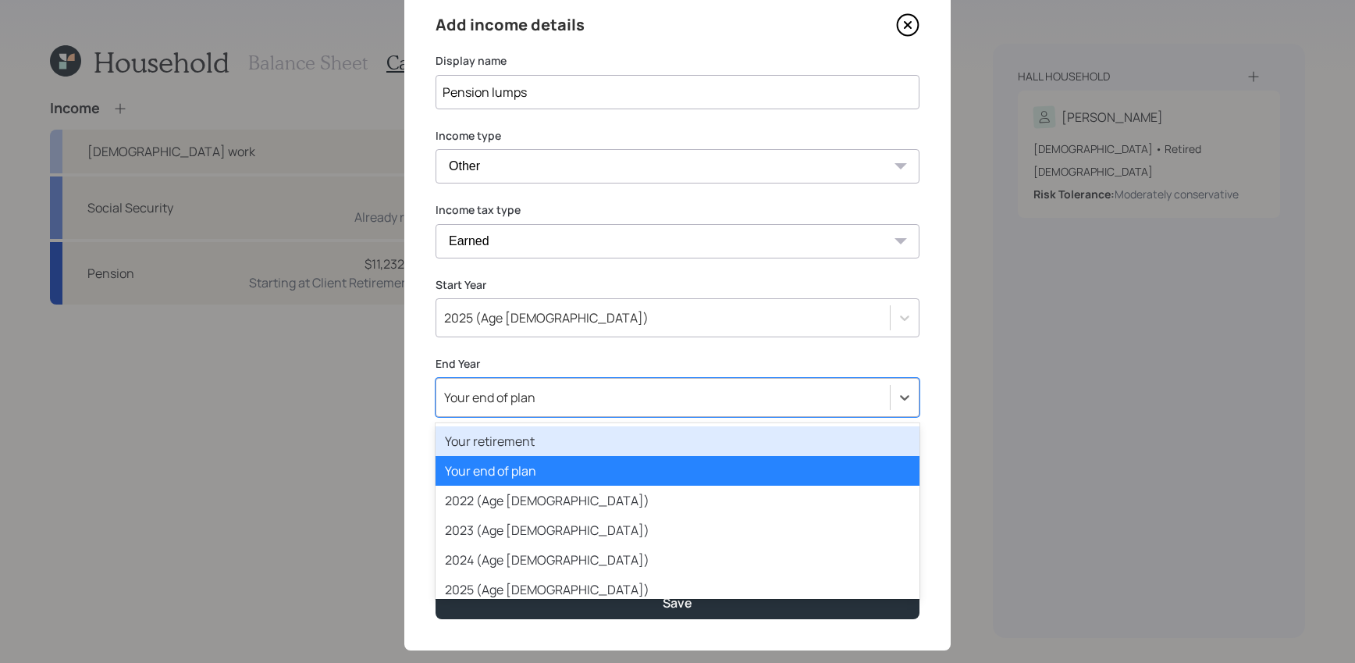
scroll to position [59, 0]
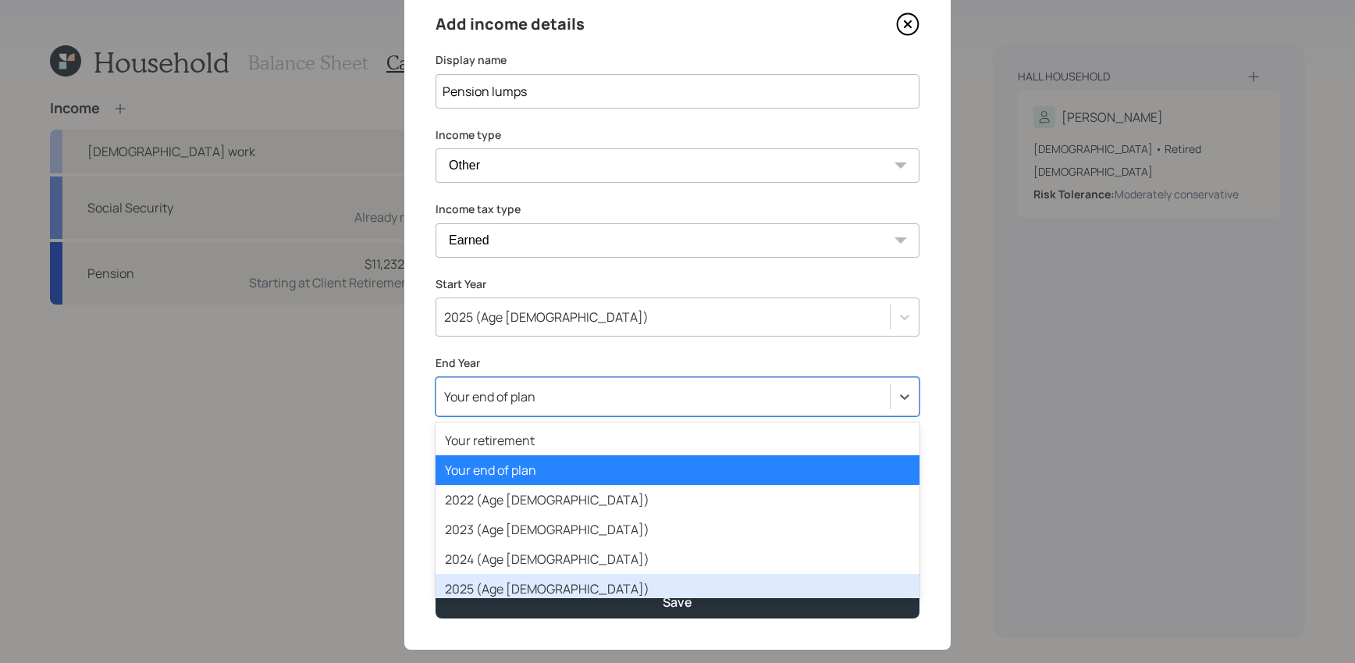
click at [539, 574] on div "2025 (Age 78)" at bounding box center [678, 589] width 484 height 30
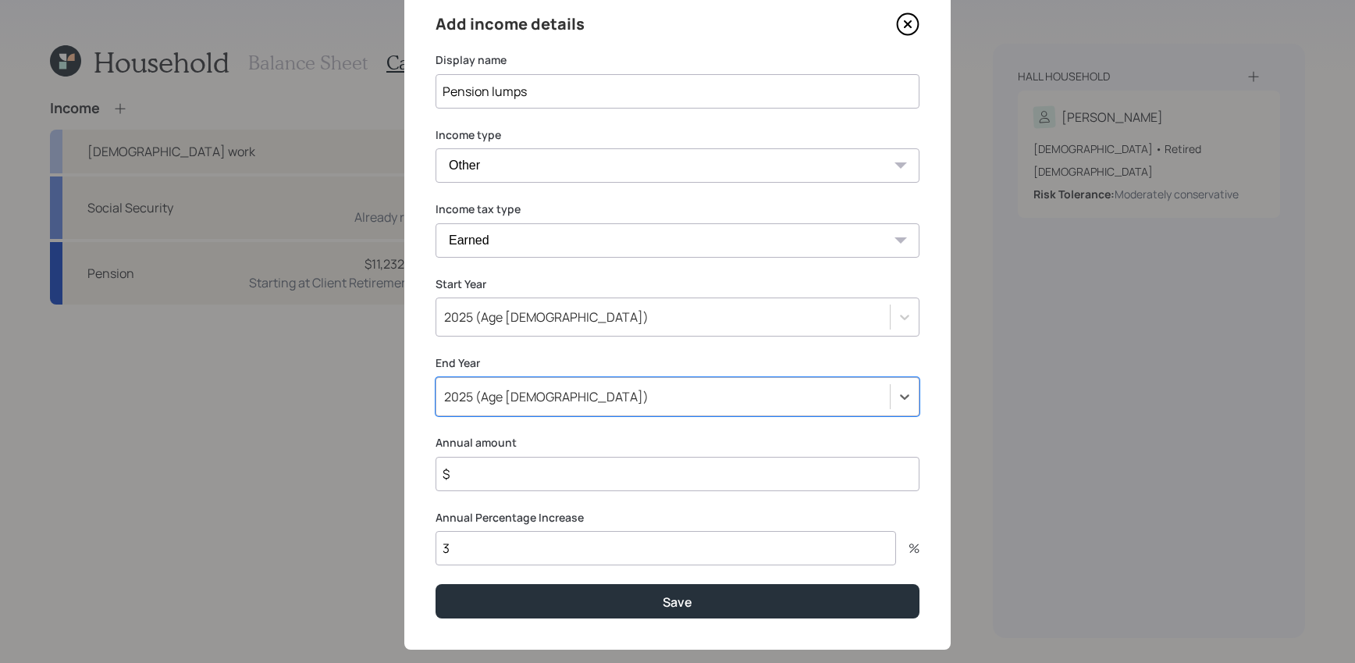
click at [533, 479] on input "$" at bounding box center [678, 474] width 484 height 34
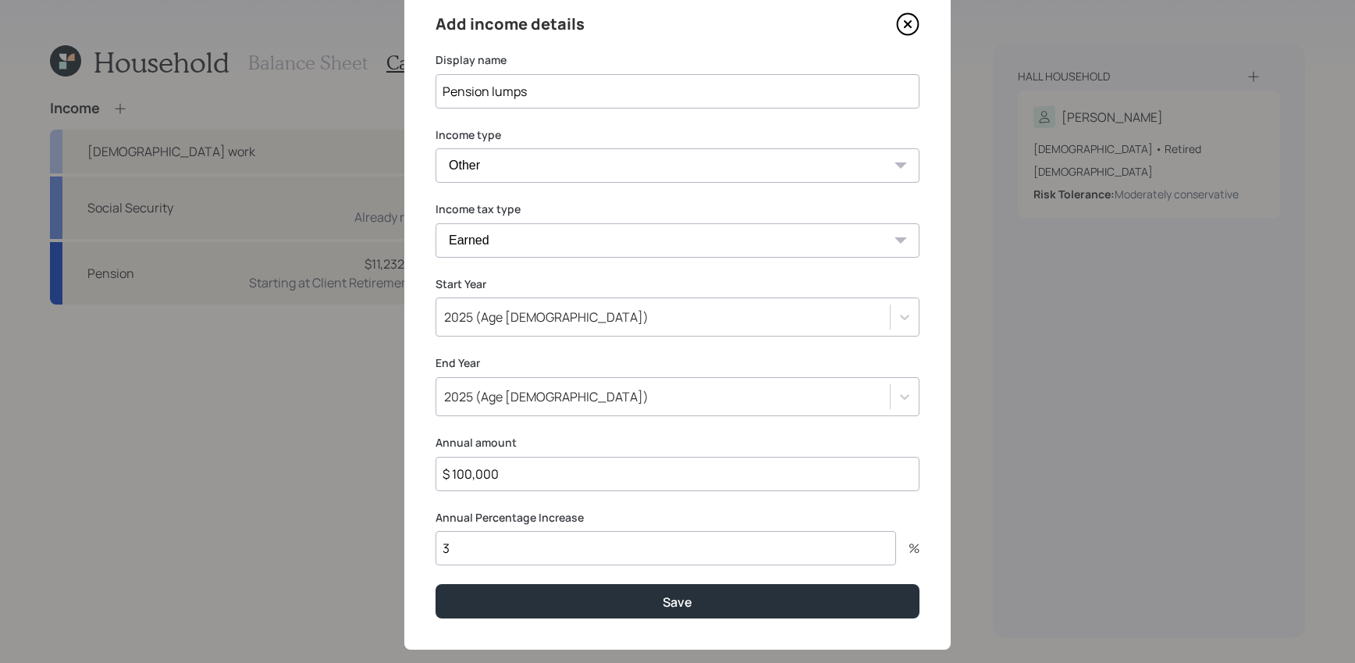
type input "$ 100,000"
click at [516, 573] on div "Add income details Display name Pension lumps Income type Full-time work Part-t…" at bounding box center [677, 314] width 546 height 669
click at [518, 557] on input "3" at bounding box center [666, 548] width 461 height 34
type input "0"
click at [436, 584] on button "Save" at bounding box center [678, 601] width 484 height 34
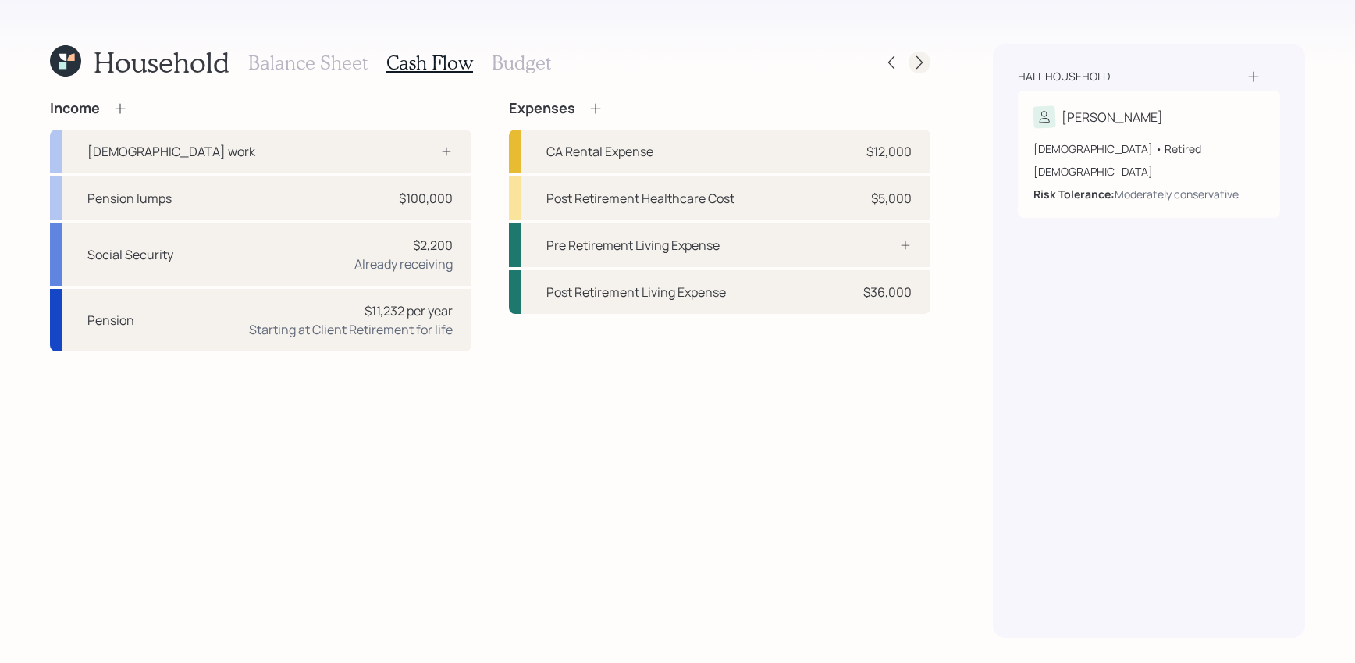
click at [920, 65] on icon at bounding box center [919, 62] width 6 height 13
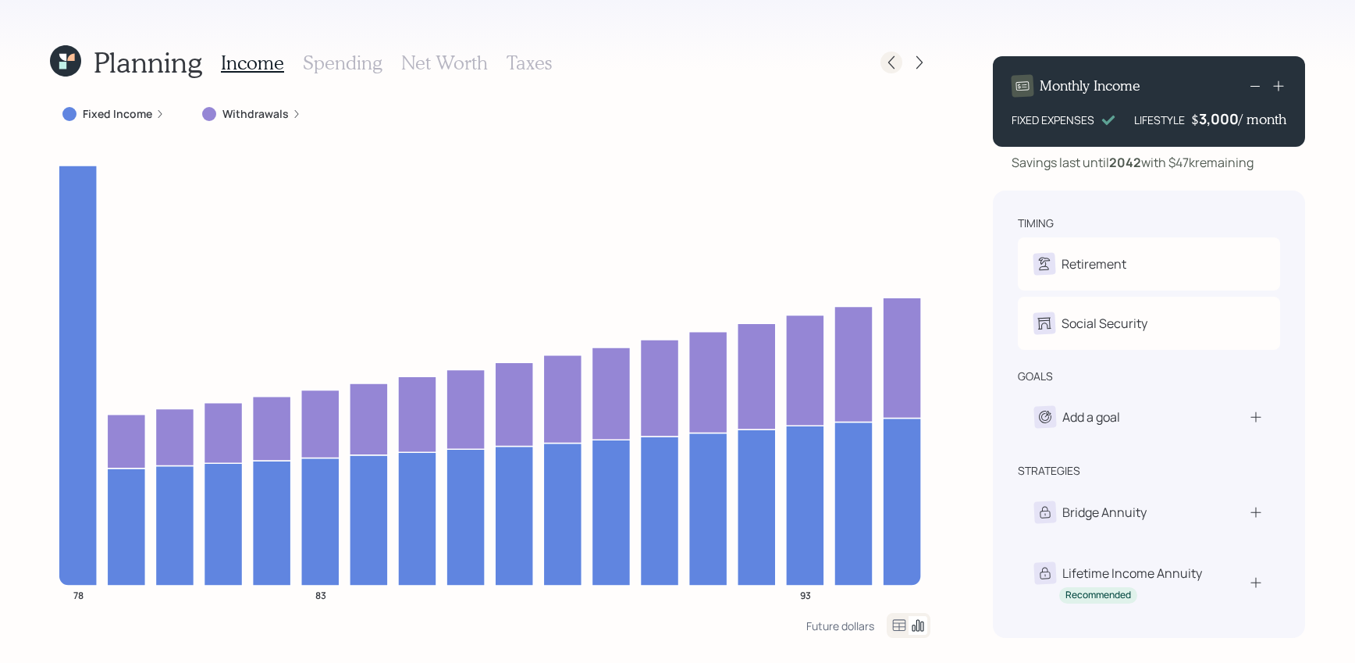
click at [900, 68] on div at bounding box center [891, 63] width 22 height 22
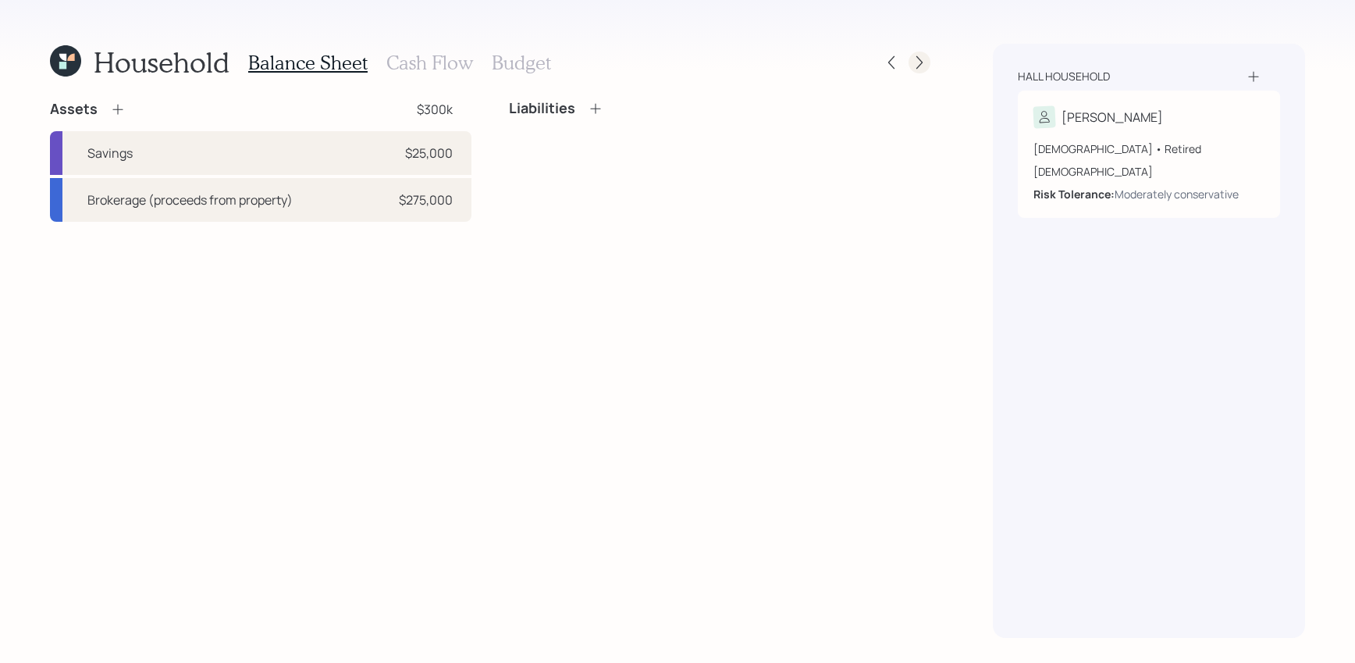
click at [918, 60] on icon at bounding box center [920, 63] width 16 height 16
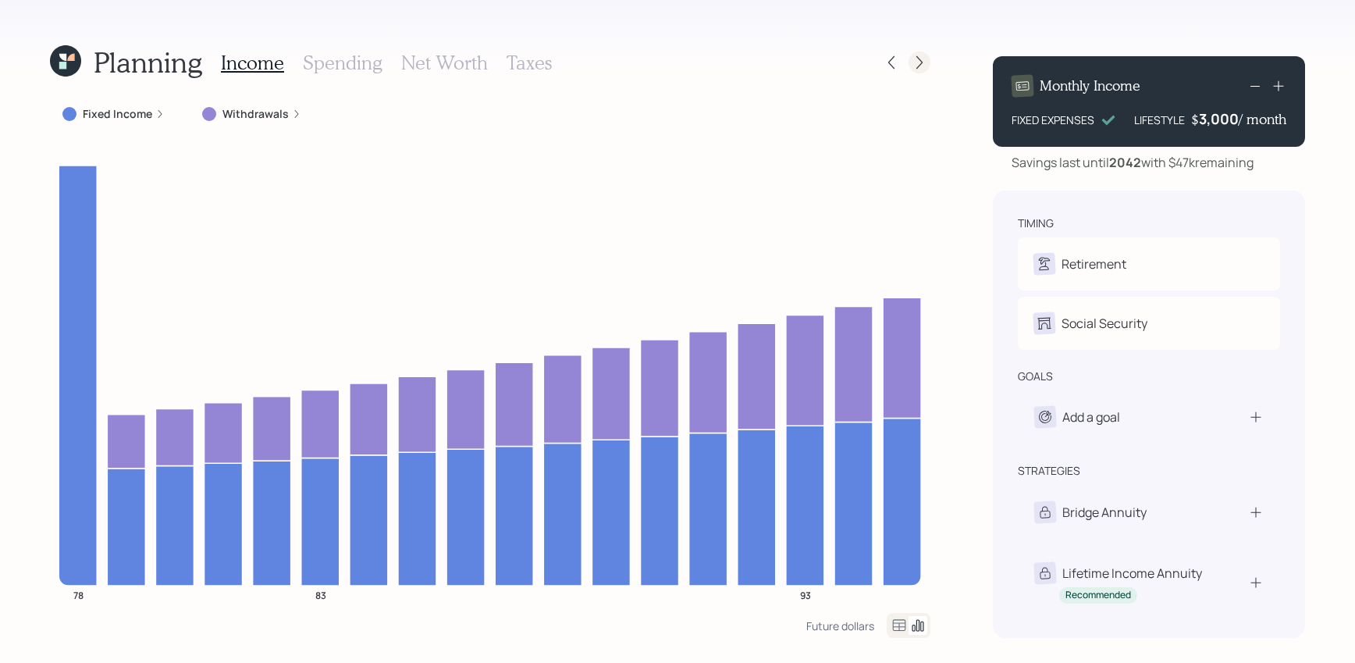
click at [916, 55] on icon at bounding box center [920, 63] width 16 height 16
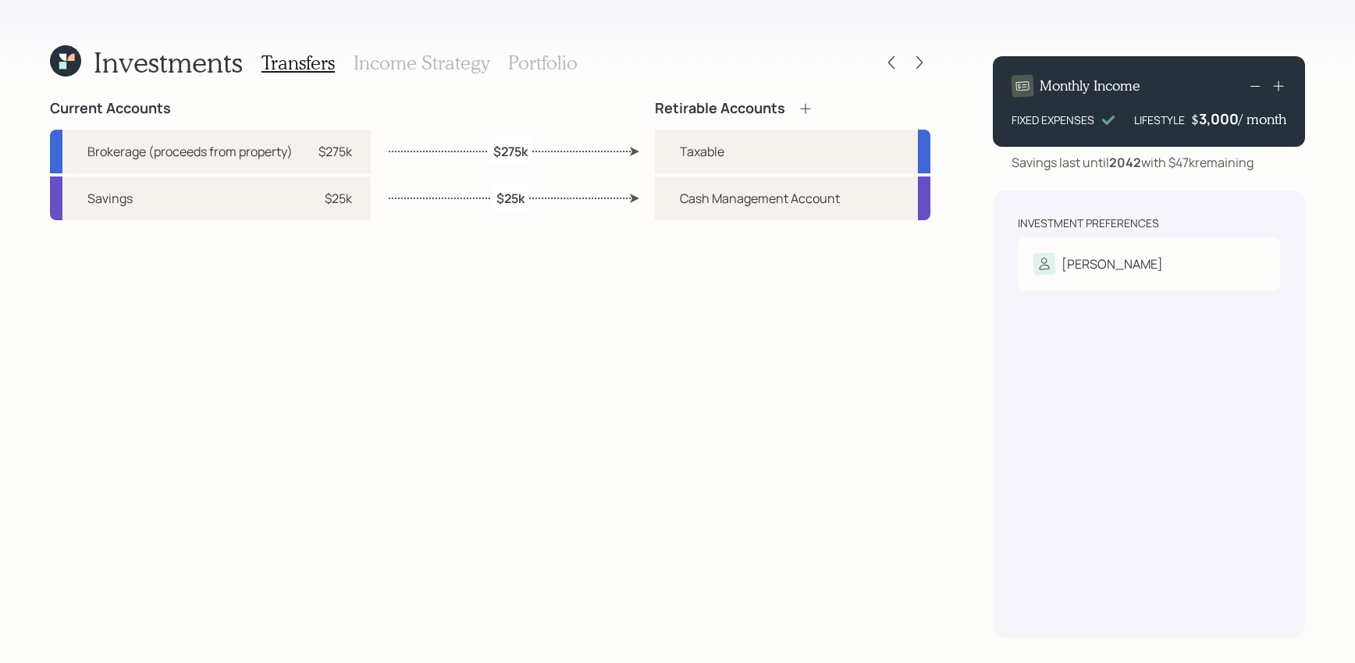
click at [509, 62] on h3 "Portfolio" at bounding box center [542, 63] width 69 height 23
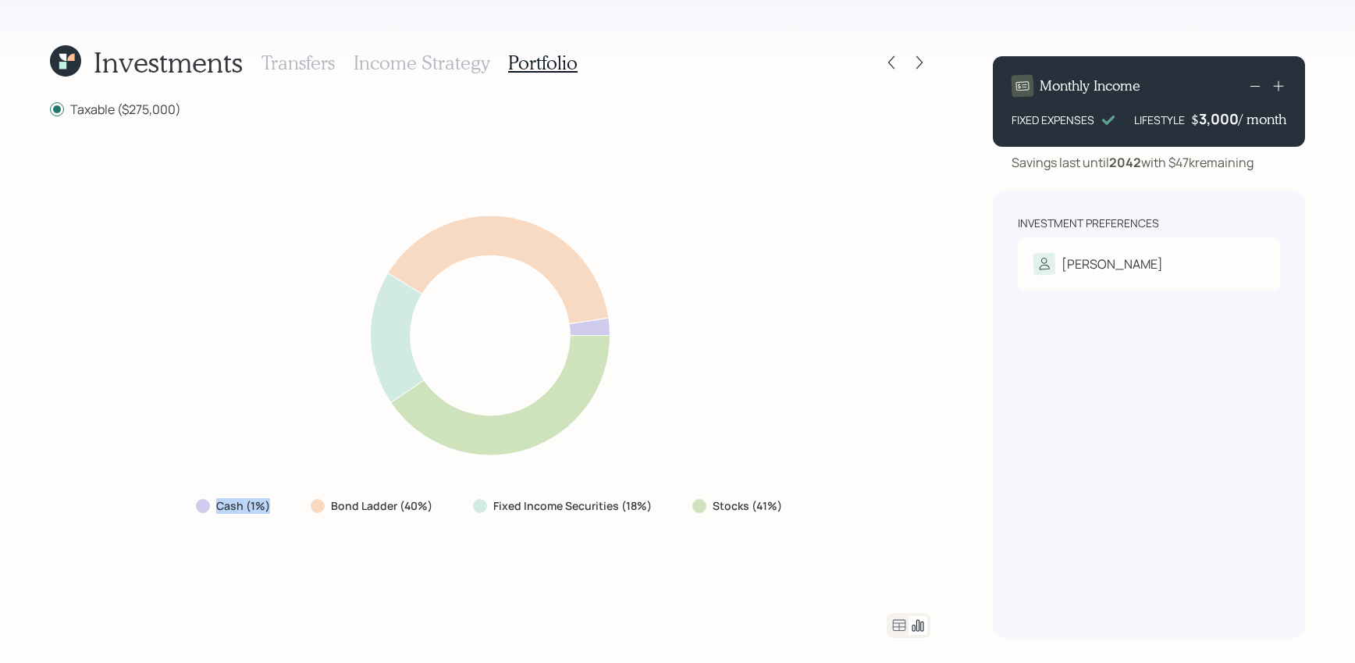
drag, startPoint x: 275, startPoint y: 513, endPoint x: 191, endPoint y: 513, distance: 83.5
click at [191, 513] on div "Cash (1%)" at bounding box center [234, 506] width 102 height 28
click at [898, 632] on icon at bounding box center [899, 625] width 19 height 19
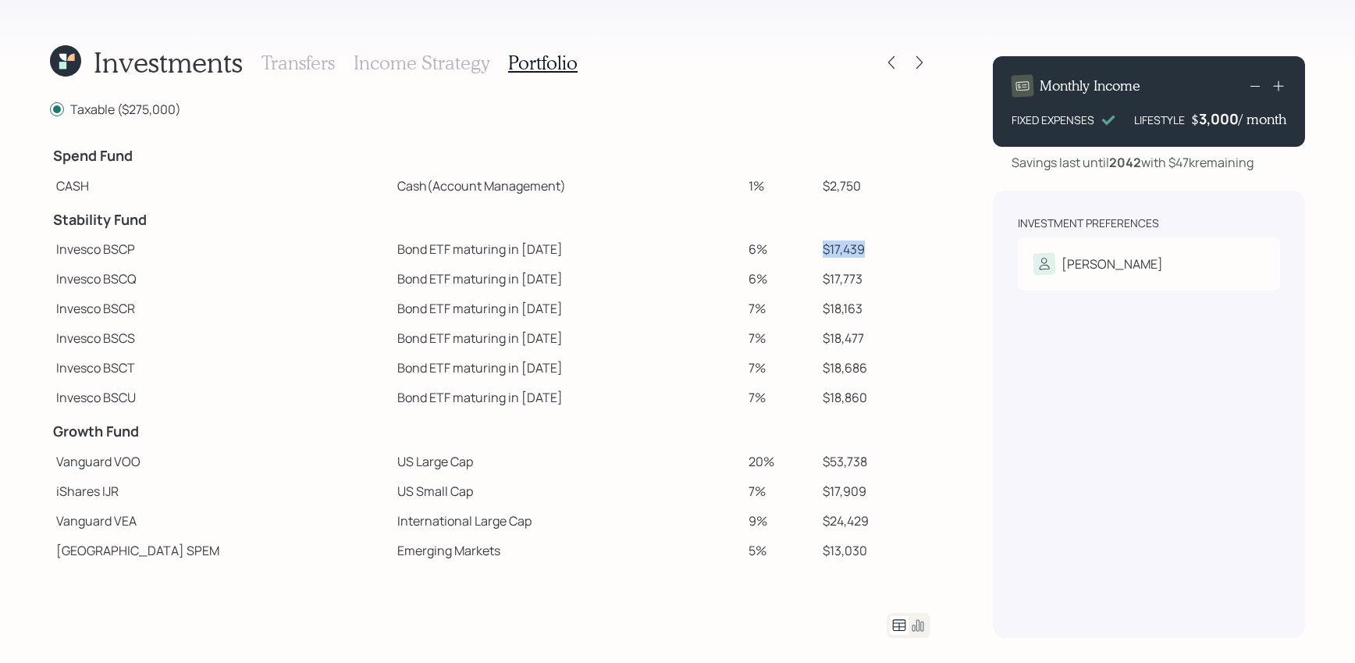
drag, startPoint x: 860, startPoint y: 258, endPoint x: 743, endPoint y: 258, distance: 117.1
click at [742, 258] on tr "Invesco BSCP Bond ETF maturing in 2025 6% $17,439" at bounding box center [490, 249] width 880 height 30
click at [833, 257] on td "$17,439" at bounding box center [873, 249] width 114 height 30
drag, startPoint x: 482, startPoint y: 284, endPoint x: 307, endPoint y: 288, distance: 175.7
click at [307, 285] on tr "Invesco BSCQ Bond ETF maturing in 2026 6% $17,773" at bounding box center [490, 279] width 880 height 30
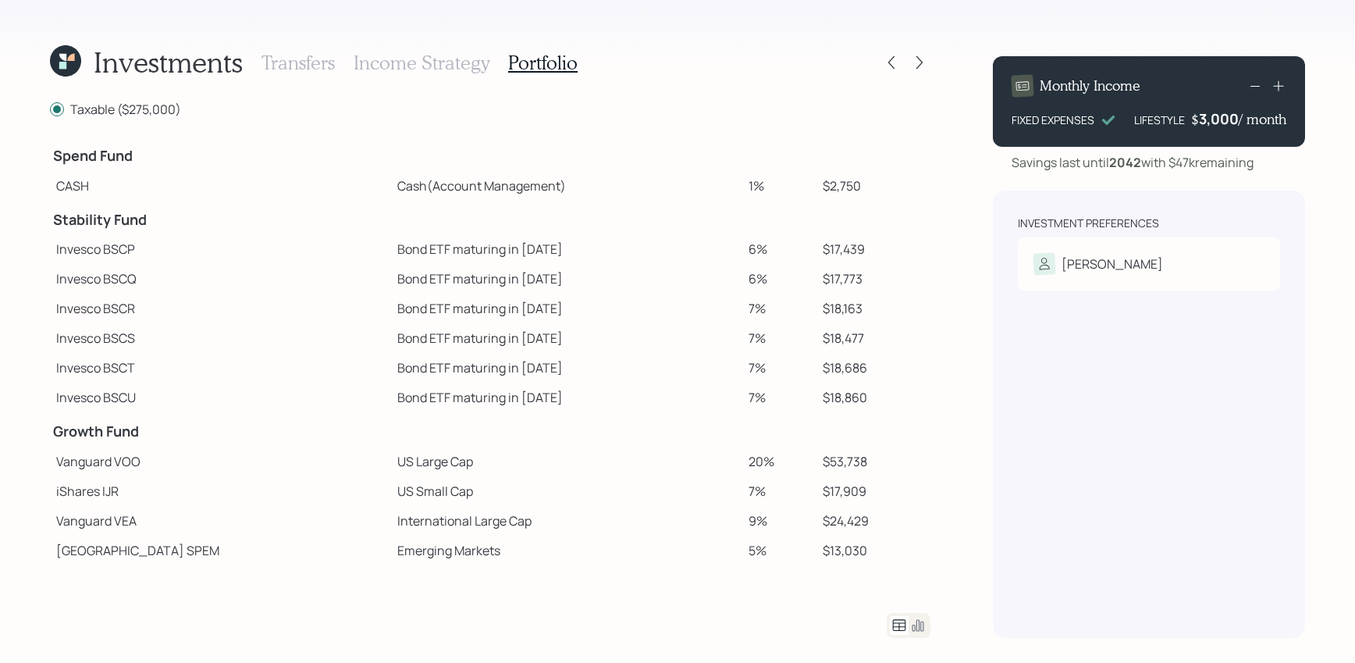
drag, startPoint x: 749, startPoint y: 297, endPoint x: 851, endPoint y: 293, distance: 102.4
click at [749, 297] on td "7%" at bounding box center [779, 308] width 74 height 30
drag, startPoint x: 842, startPoint y: 272, endPoint x: 798, endPoint y: 275, distance: 43.8
click at [798, 275] on tr "Invesco BSCQ Bond ETF maturing in 2026 6% $17,773" at bounding box center [490, 279] width 880 height 30
click at [837, 386] on td "$18,860" at bounding box center [873, 397] width 114 height 30
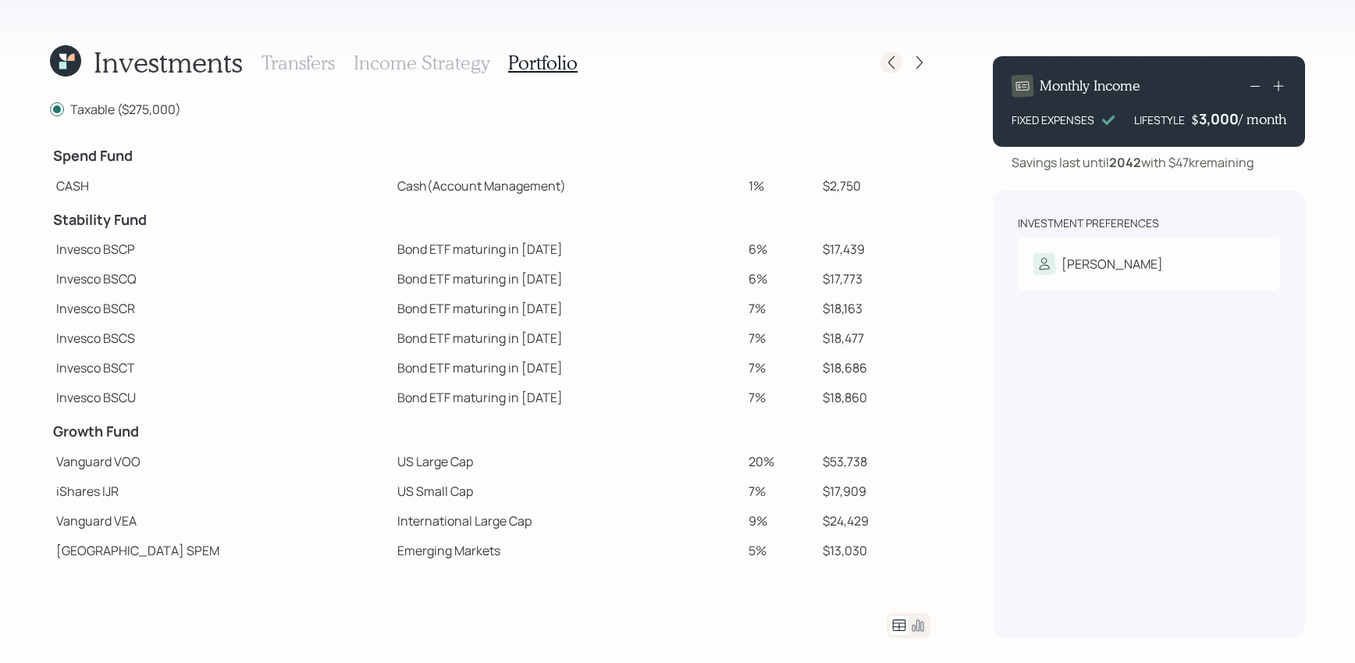
click at [894, 69] on icon at bounding box center [892, 63] width 16 height 16
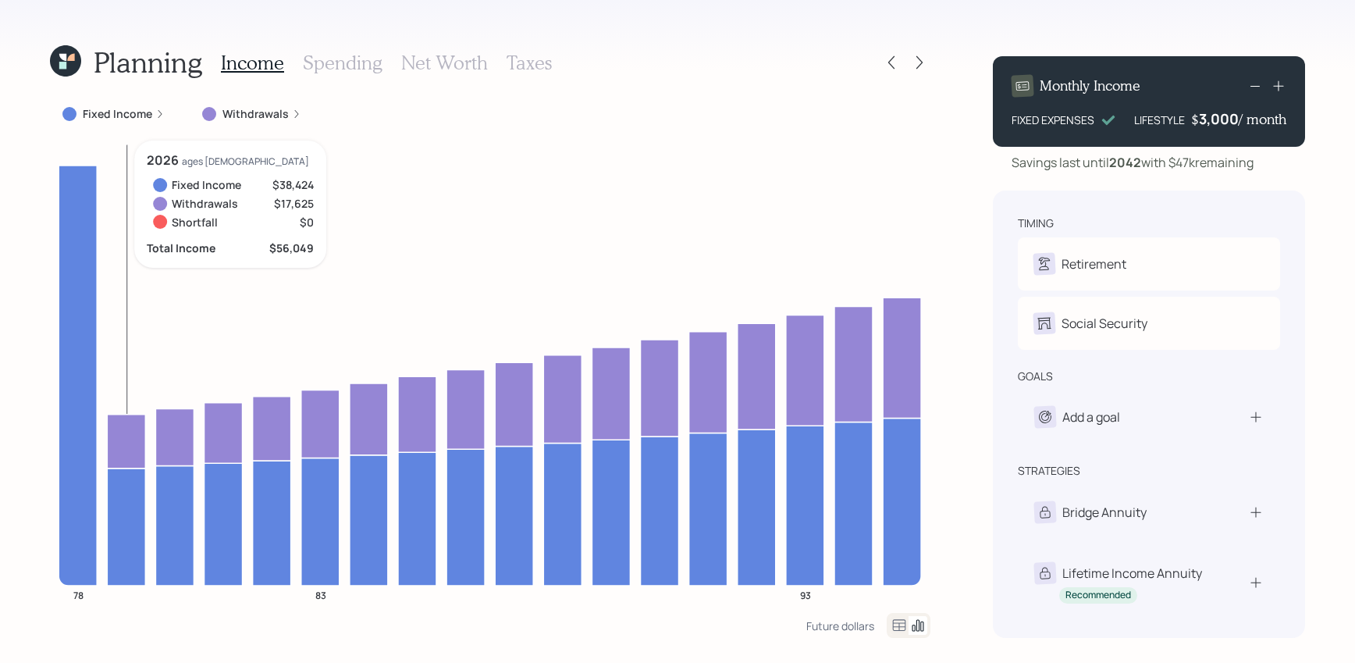
click at [130, 443] on icon at bounding box center [126, 441] width 38 height 54
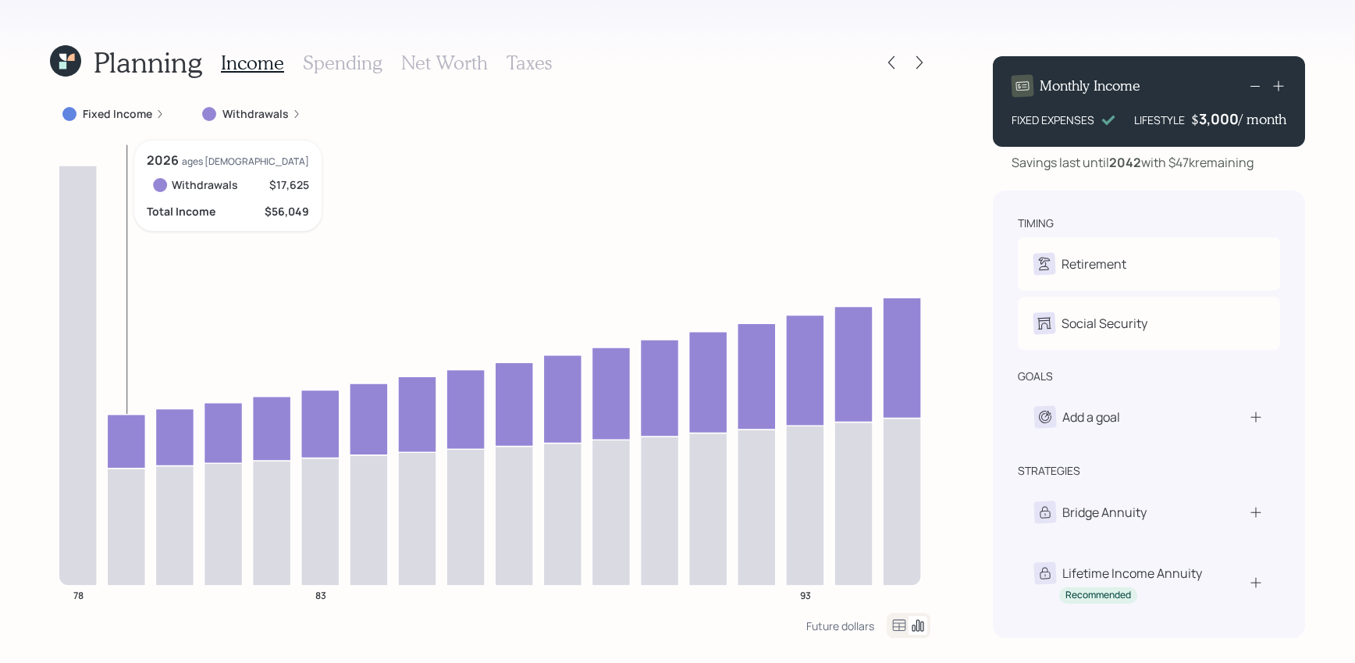
click at [130, 443] on icon at bounding box center [126, 441] width 38 height 54
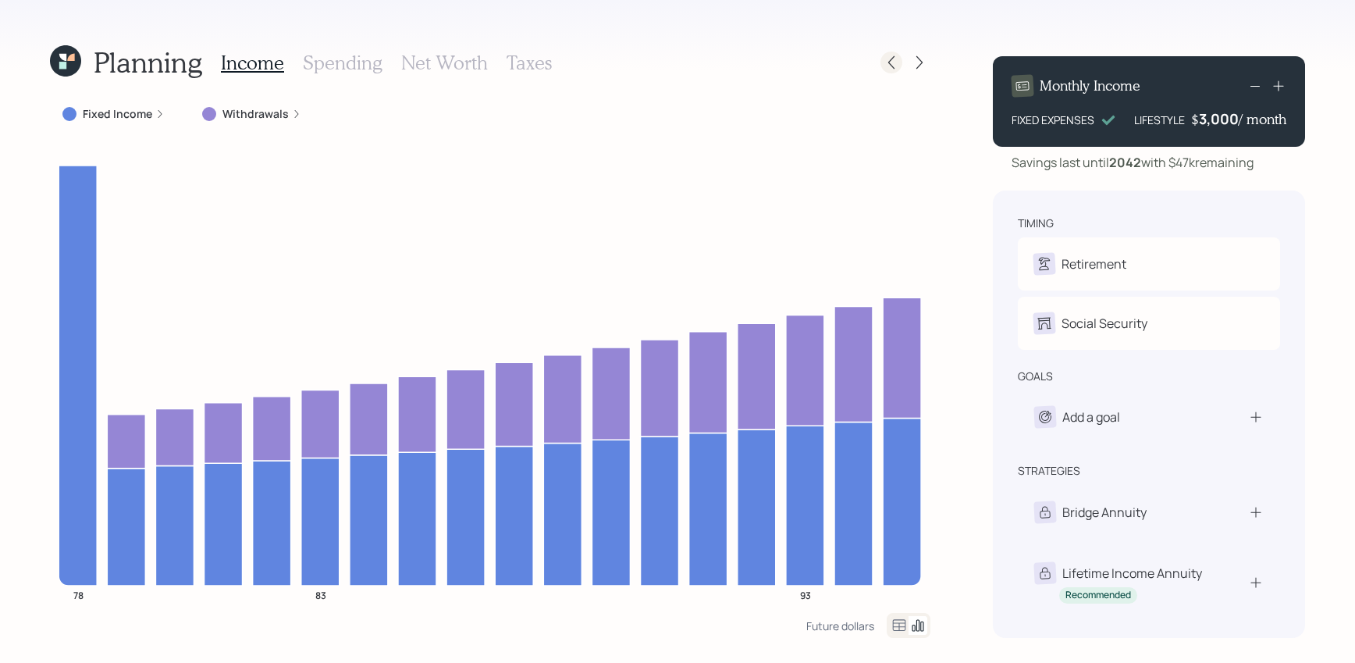
click at [889, 70] on div at bounding box center [891, 63] width 22 height 22
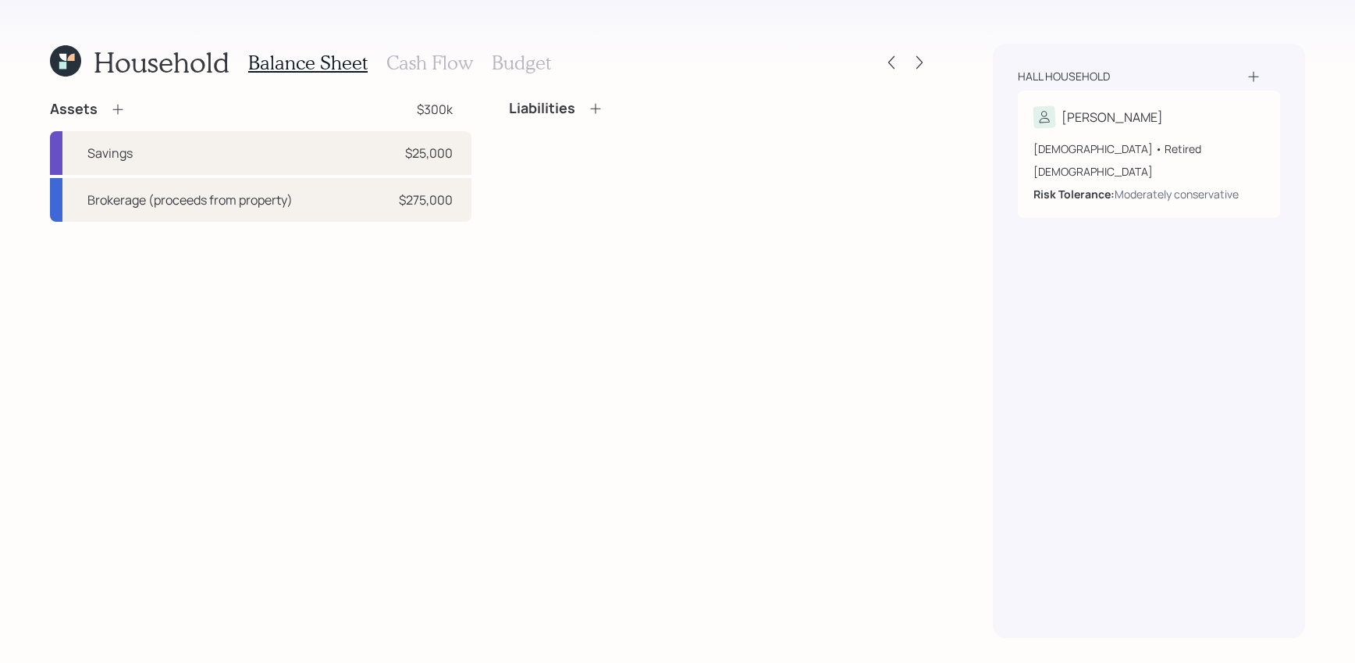
click at [446, 68] on h3 "Cash Flow" at bounding box center [429, 63] width 87 height 23
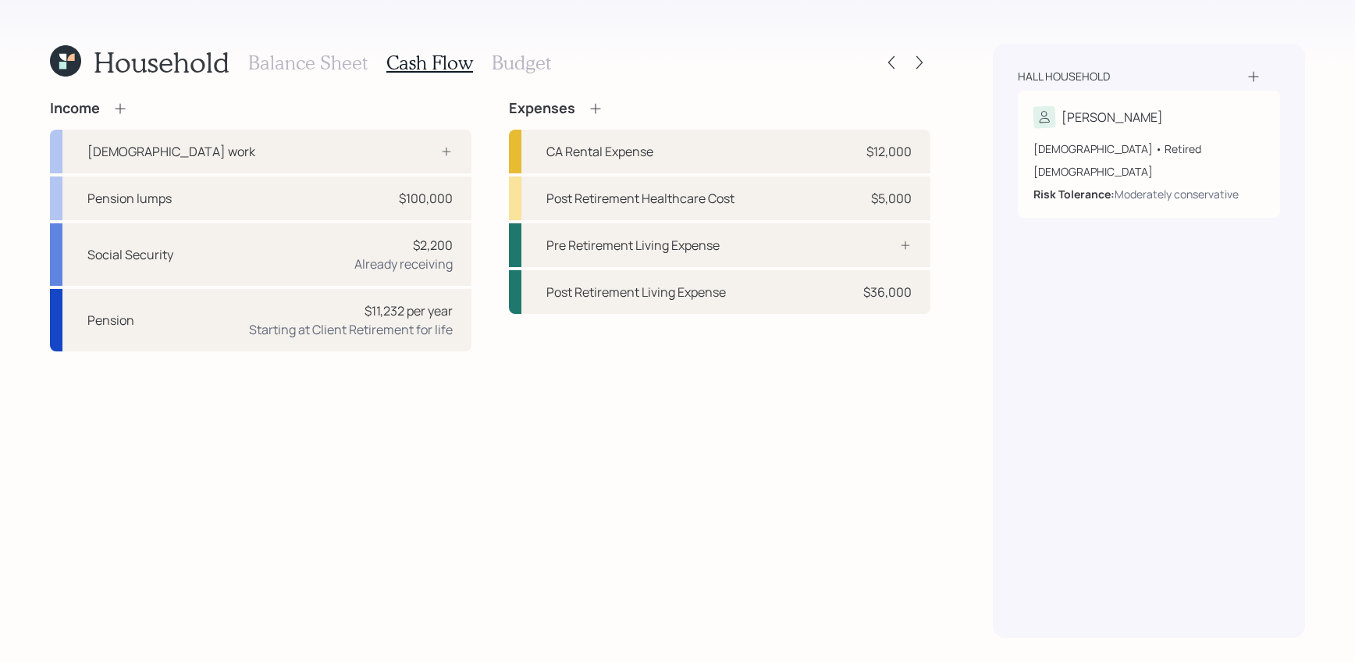
click at [120, 109] on icon at bounding box center [120, 109] width 16 height 16
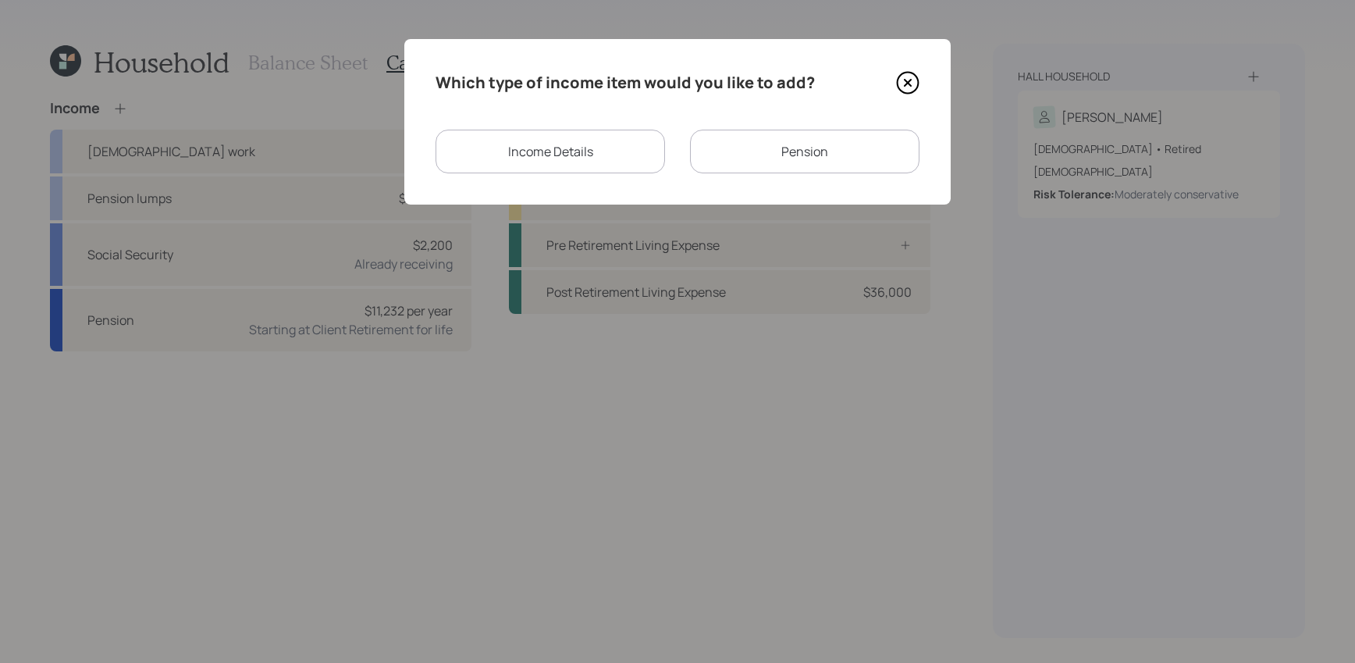
click at [517, 172] on div "Income Details" at bounding box center [550, 152] width 229 height 44
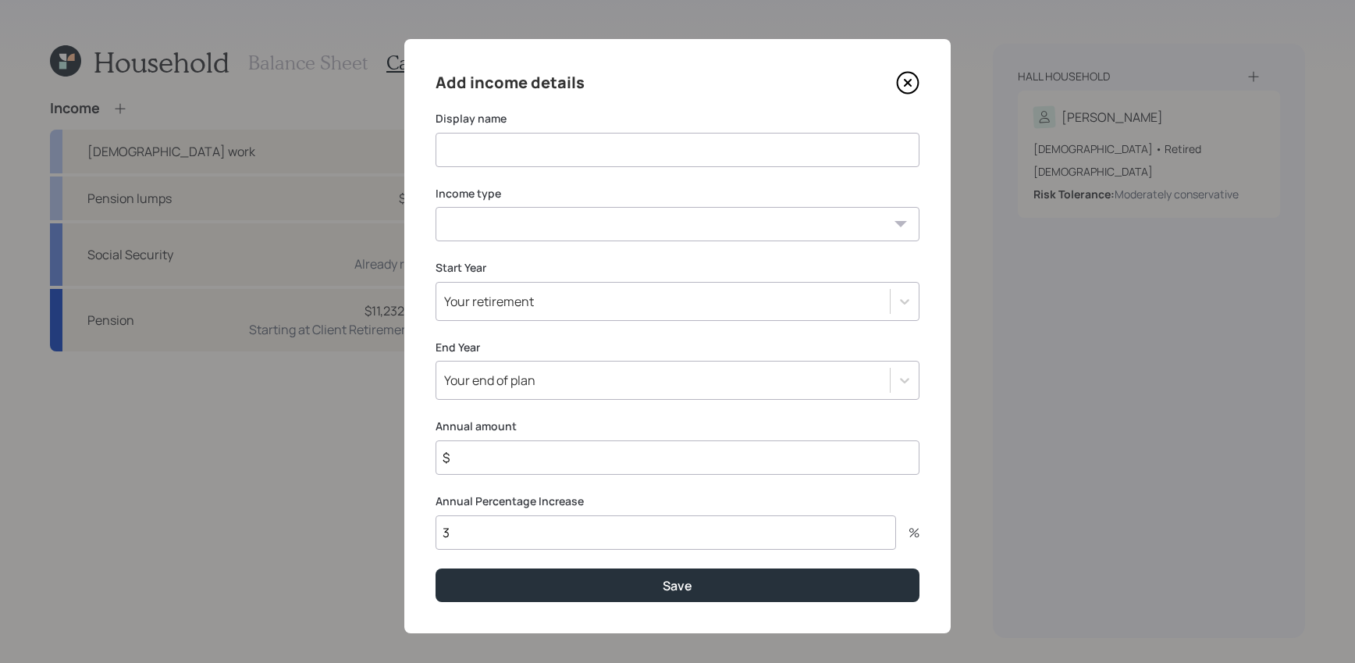
click at [584, 140] on input at bounding box center [678, 150] width 484 height 34
click at [557, 458] on input "$" at bounding box center [678, 457] width 484 height 34
type input "$ 18,000"
click at [554, 515] on input "3" at bounding box center [666, 532] width 461 height 34
click at [553, 527] on input "3" at bounding box center [666, 532] width 461 height 34
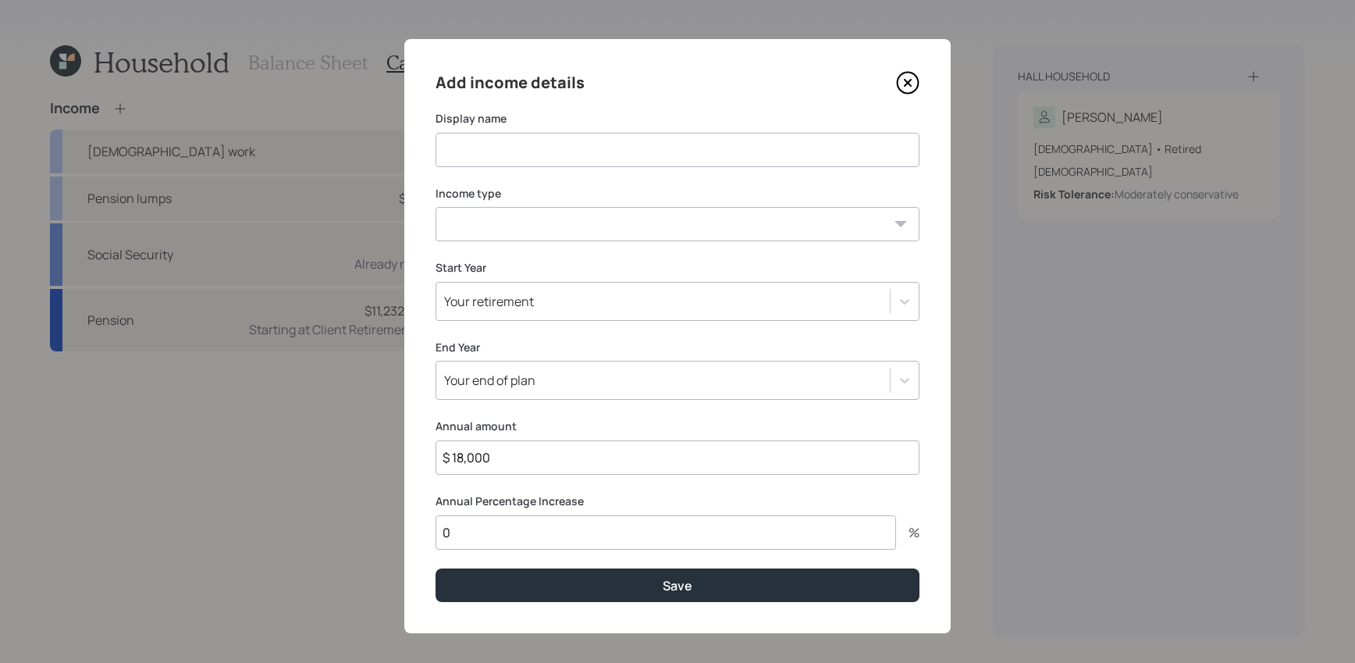
type input "0"
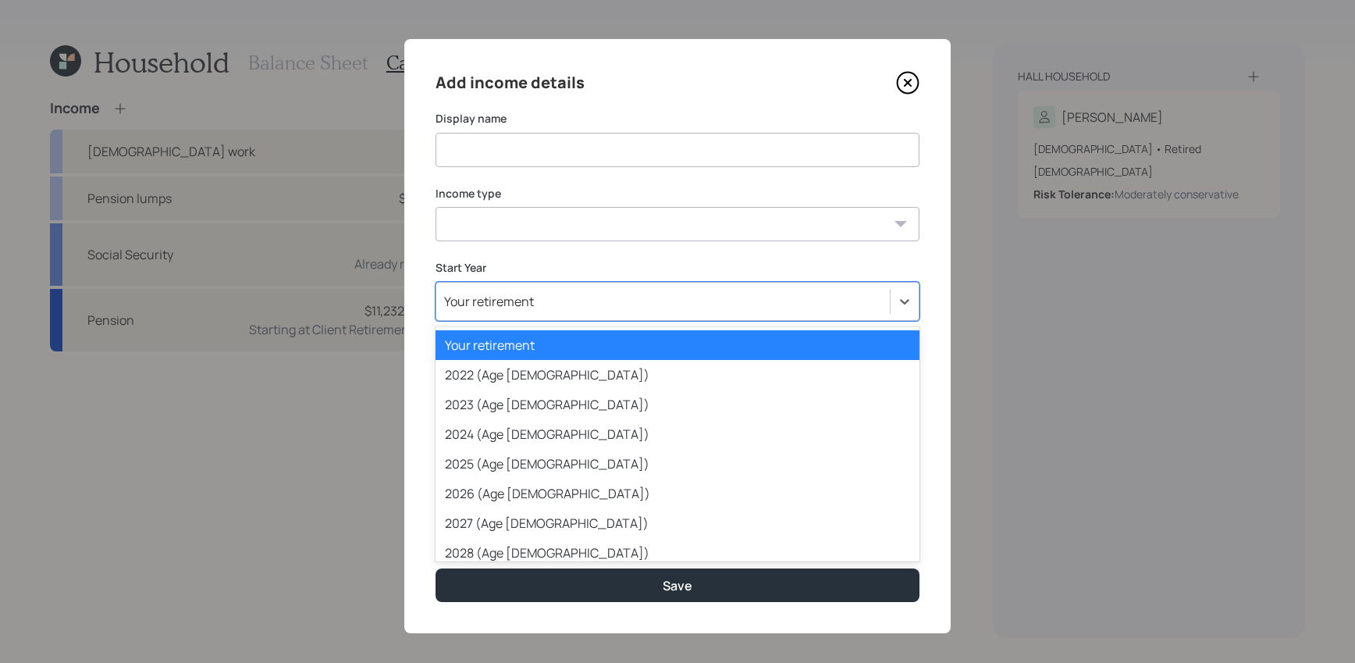
click at [551, 301] on div "Your retirement" at bounding box center [662, 301] width 453 height 27
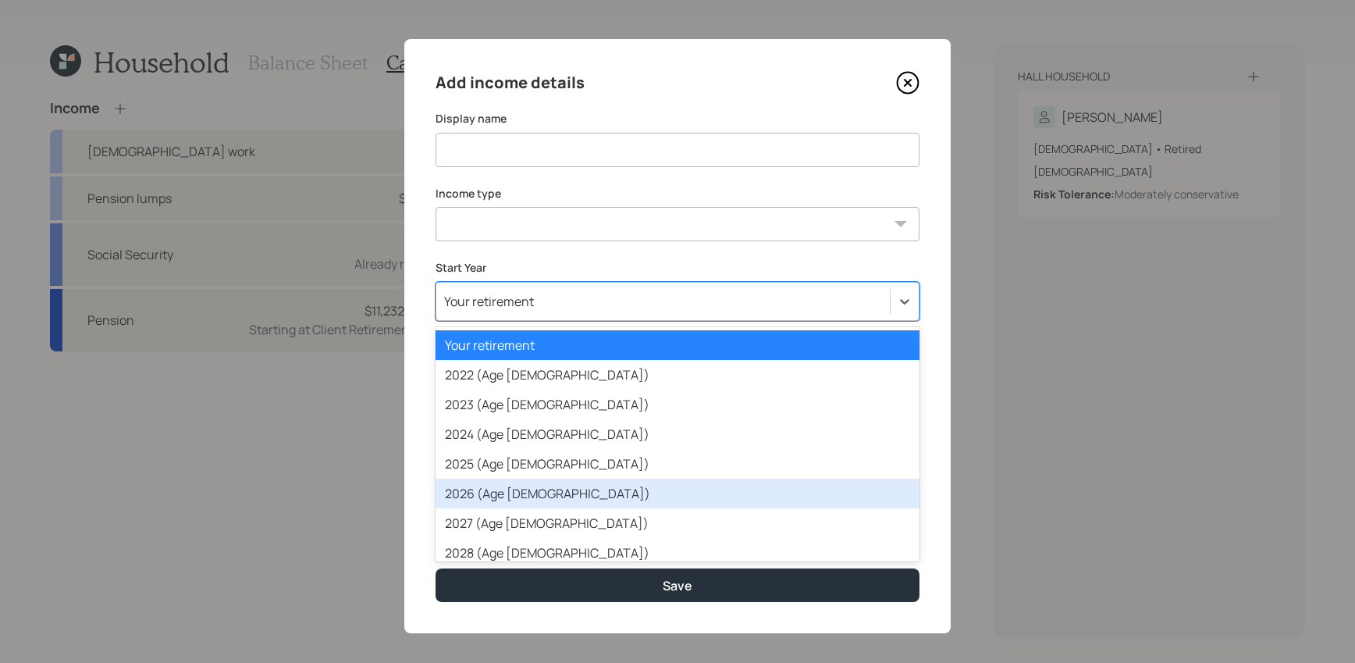
click at [542, 484] on div "2026 (Age 79)" at bounding box center [678, 493] width 484 height 30
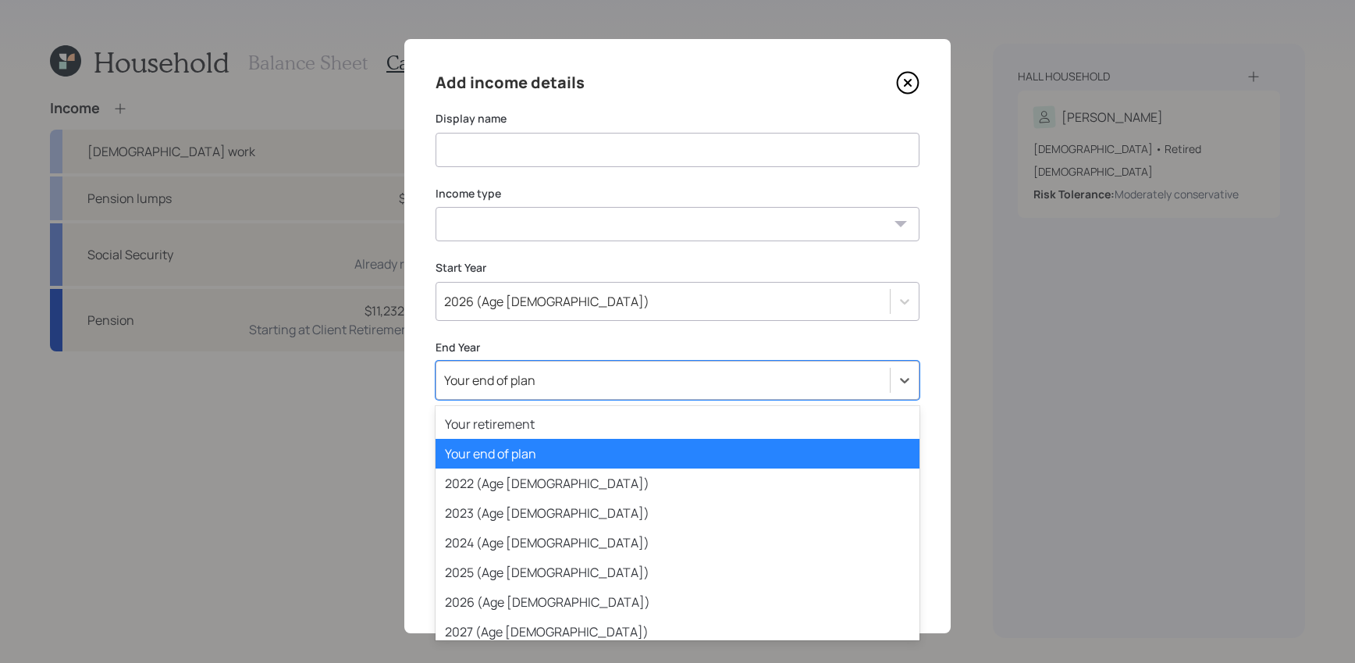
click at [525, 386] on div "Your end of plan" at bounding box center [489, 380] width 91 height 17
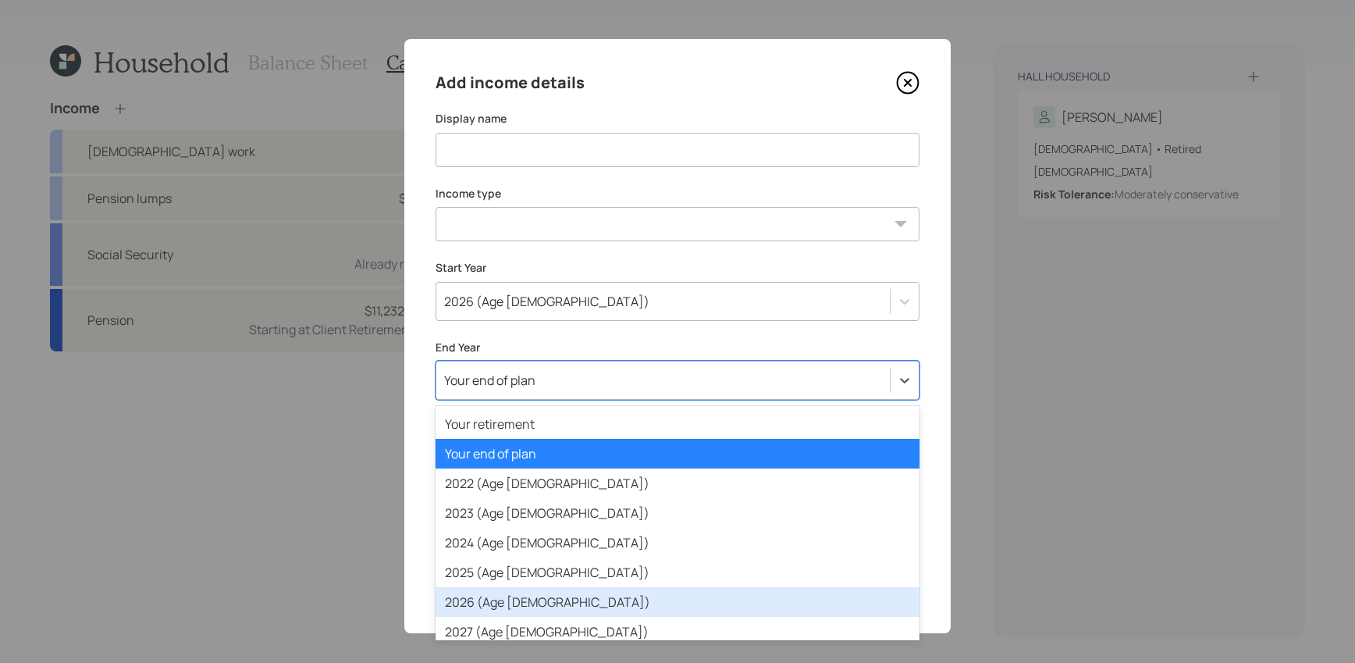
click at [532, 599] on div "2026 (Age 79)" at bounding box center [678, 602] width 484 height 30
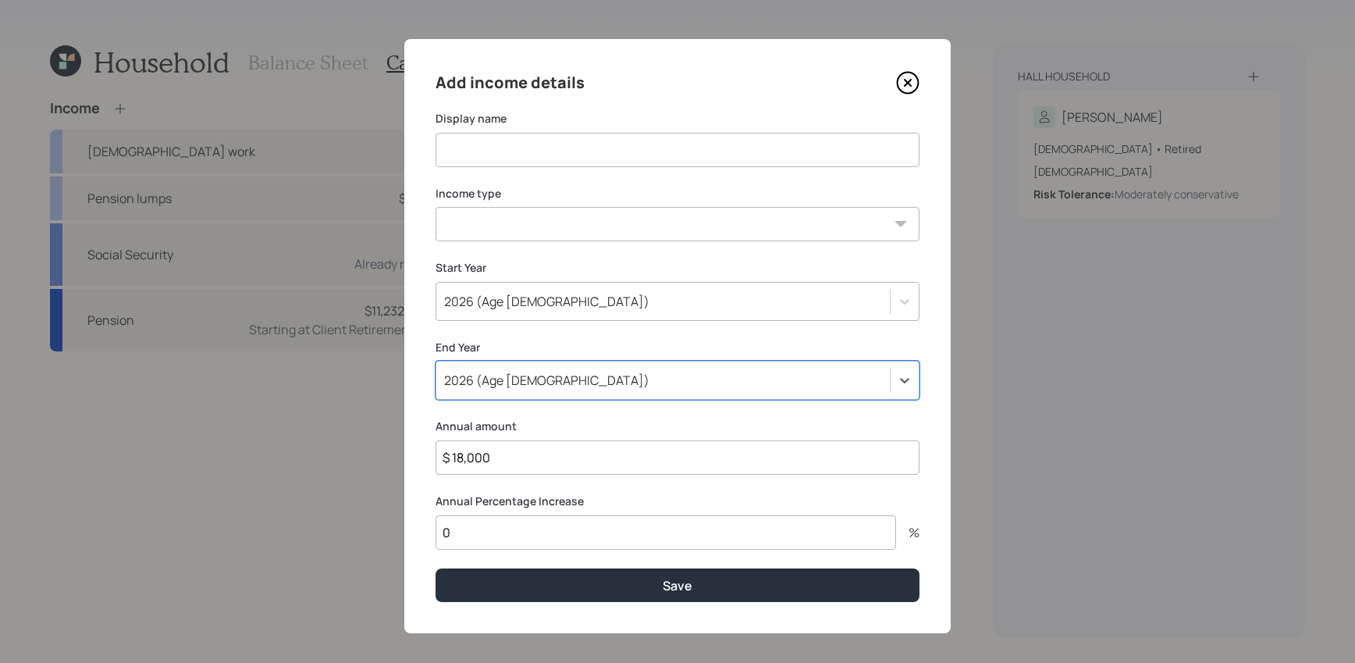
click at [500, 133] on input at bounding box center [678, 150] width 484 height 34
type input "Offset for withdrawal"
click at [510, 240] on select "Full-time work Part-time work Self employment Other" at bounding box center [678, 224] width 484 height 34
select select "other"
click at [436, 207] on select "Full-time work Part-time work Self employment Other" at bounding box center [678, 224] width 484 height 34
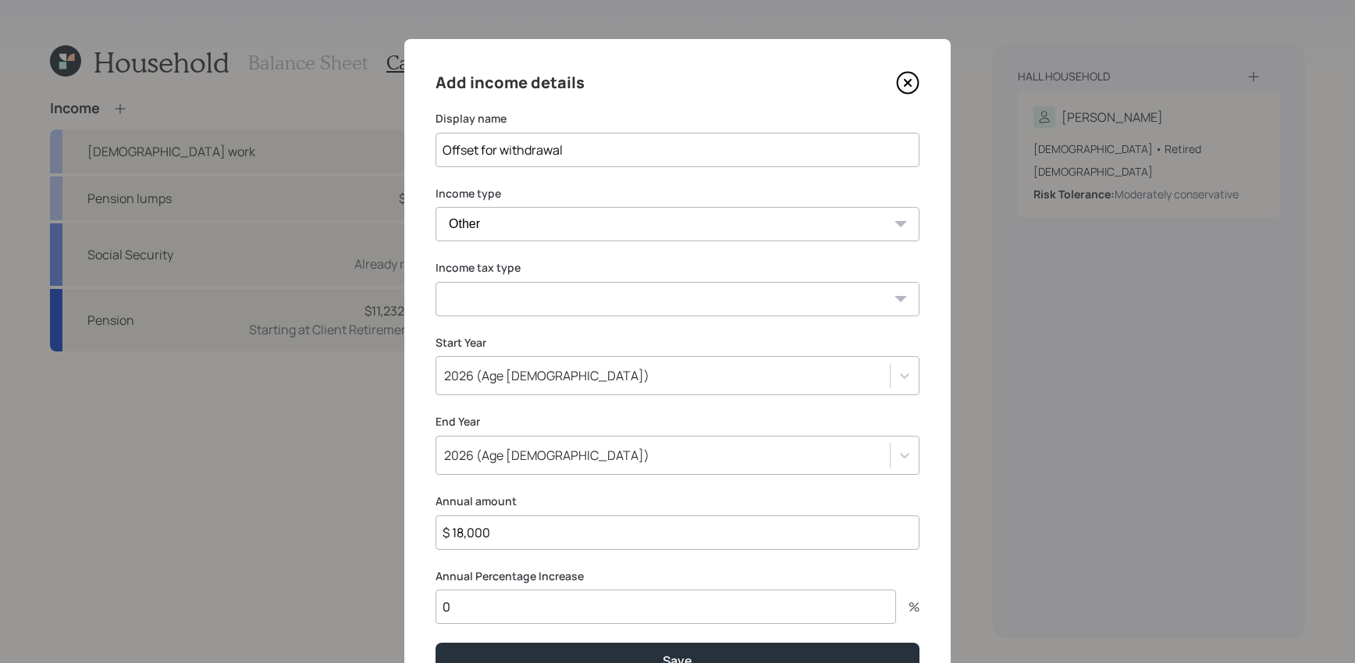
click at [525, 313] on select "Tax-free Earned Self Employment Alimony Royalties Pension / Annuity Interest Di…" at bounding box center [678, 299] width 484 height 34
select select "tax_free"
click at [436, 282] on select "Tax-free Earned Self Employment Alimony Royalties Pension / Annuity Interest Di…" at bounding box center [678, 299] width 484 height 34
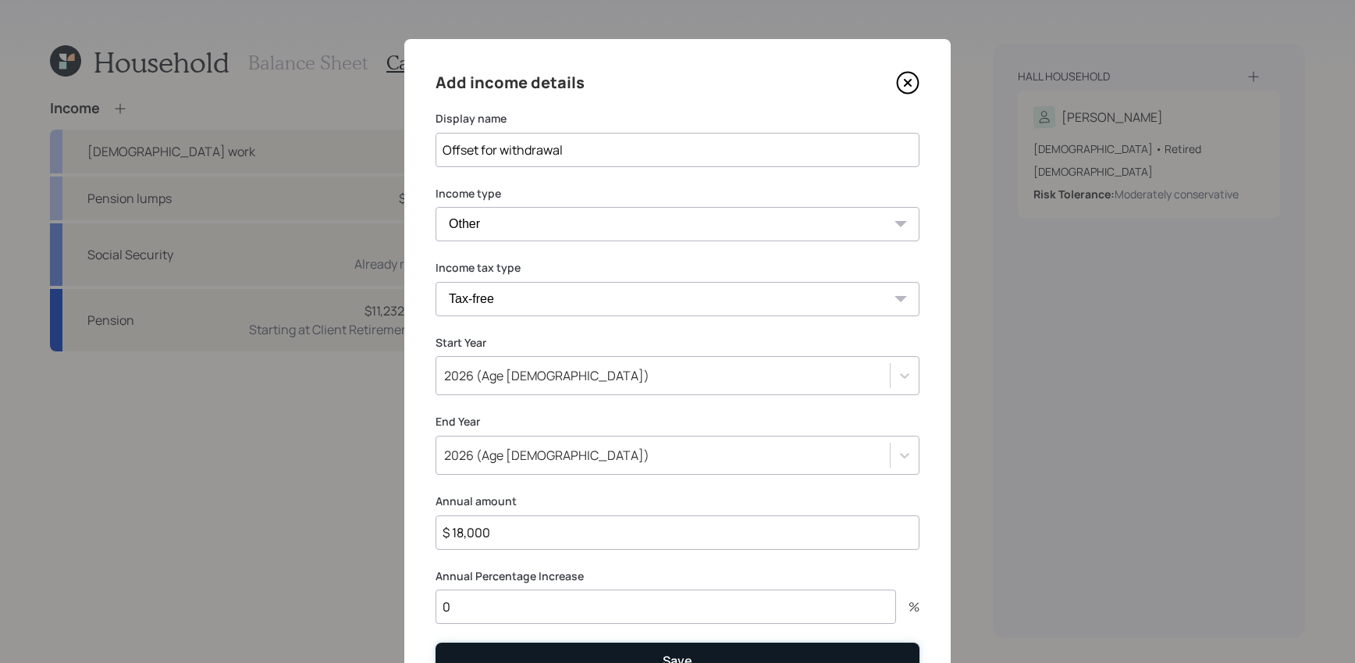
click at [588, 650] on button "Save" at bounding box center [678, 659] width 484 height 34
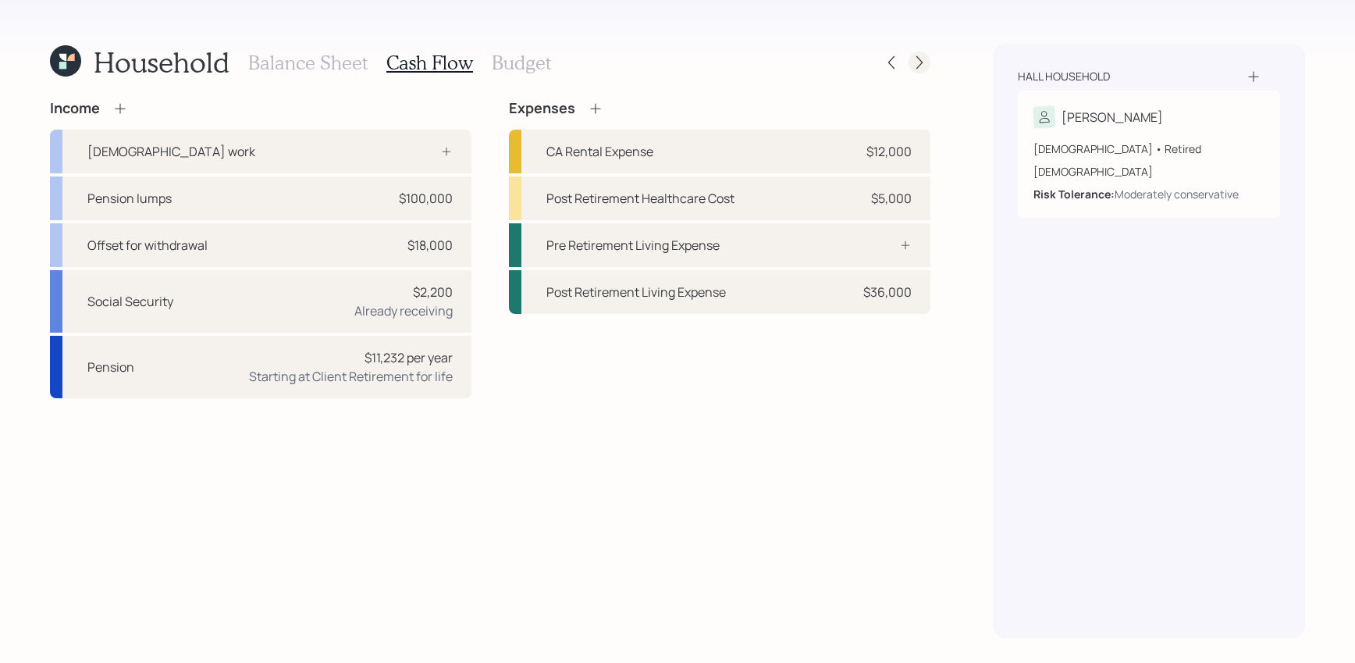
click at [926, 66] on icon at bounding box center [920, 63] width 16 height 16
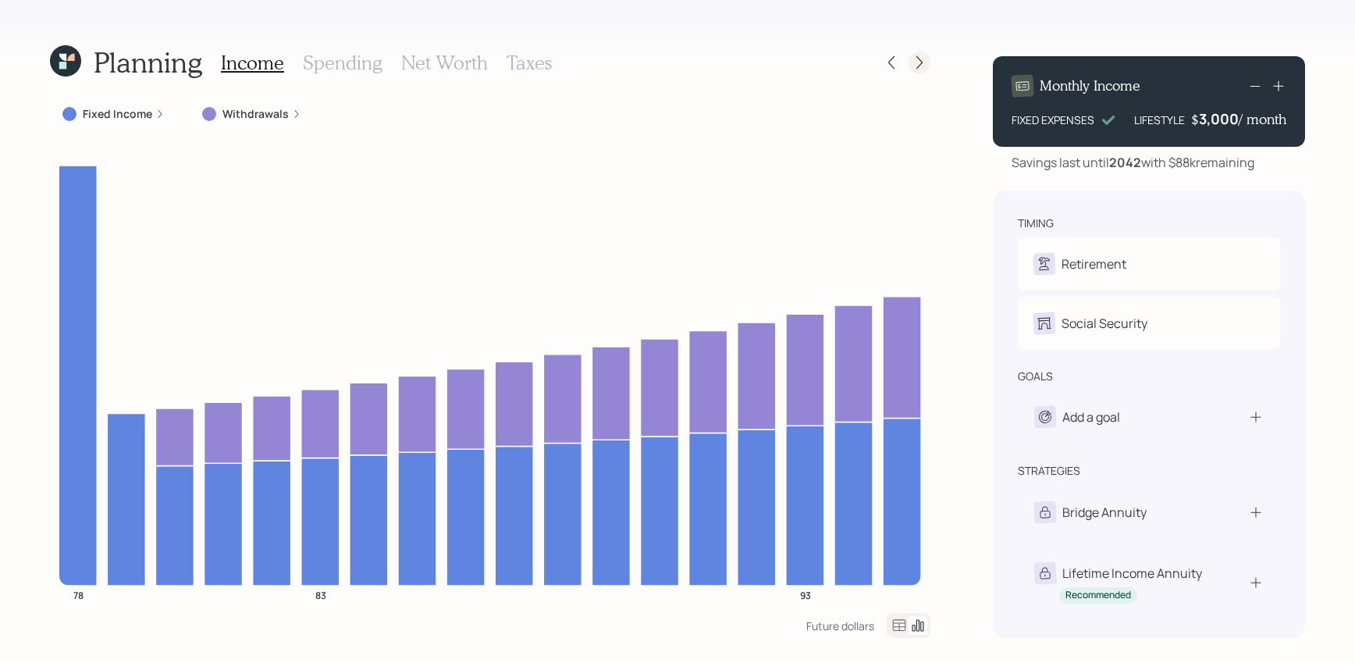
click at [916, 57] on icon at bounding box center [920, 63] width 16 height 16
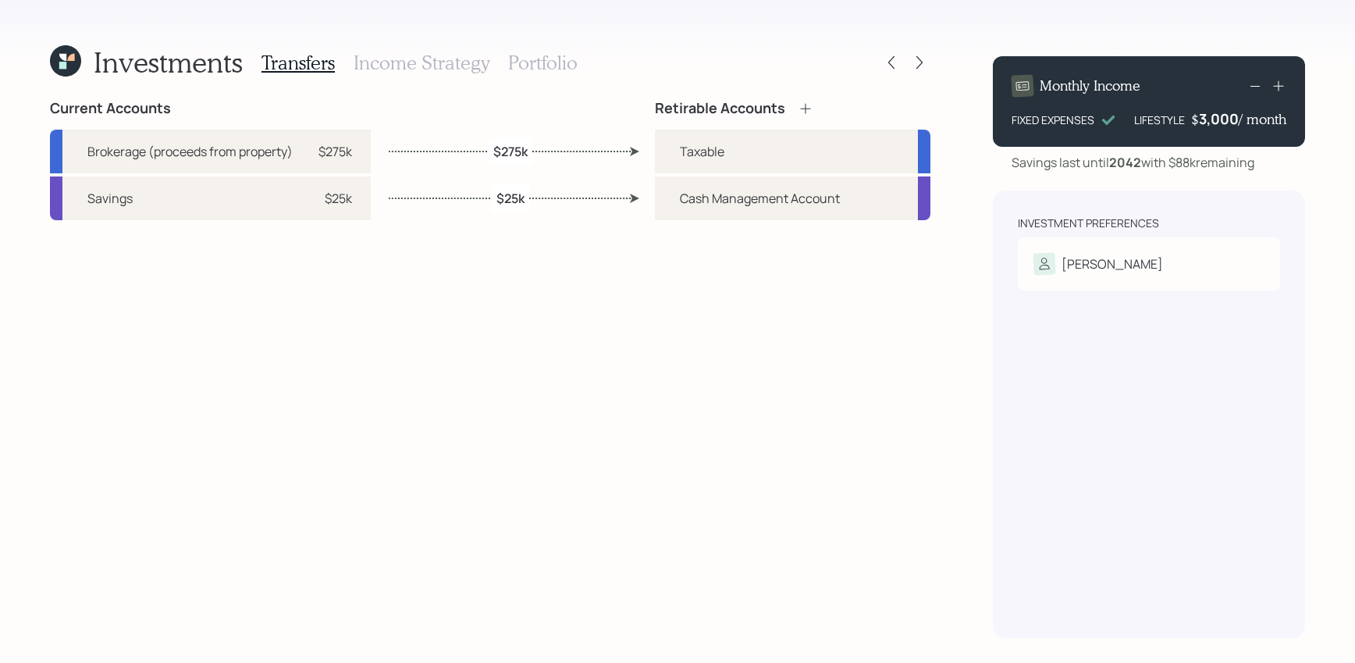
click at [549, 63] on h3 "Portfolio" at bounding box center [542, 63] width 69 height 23
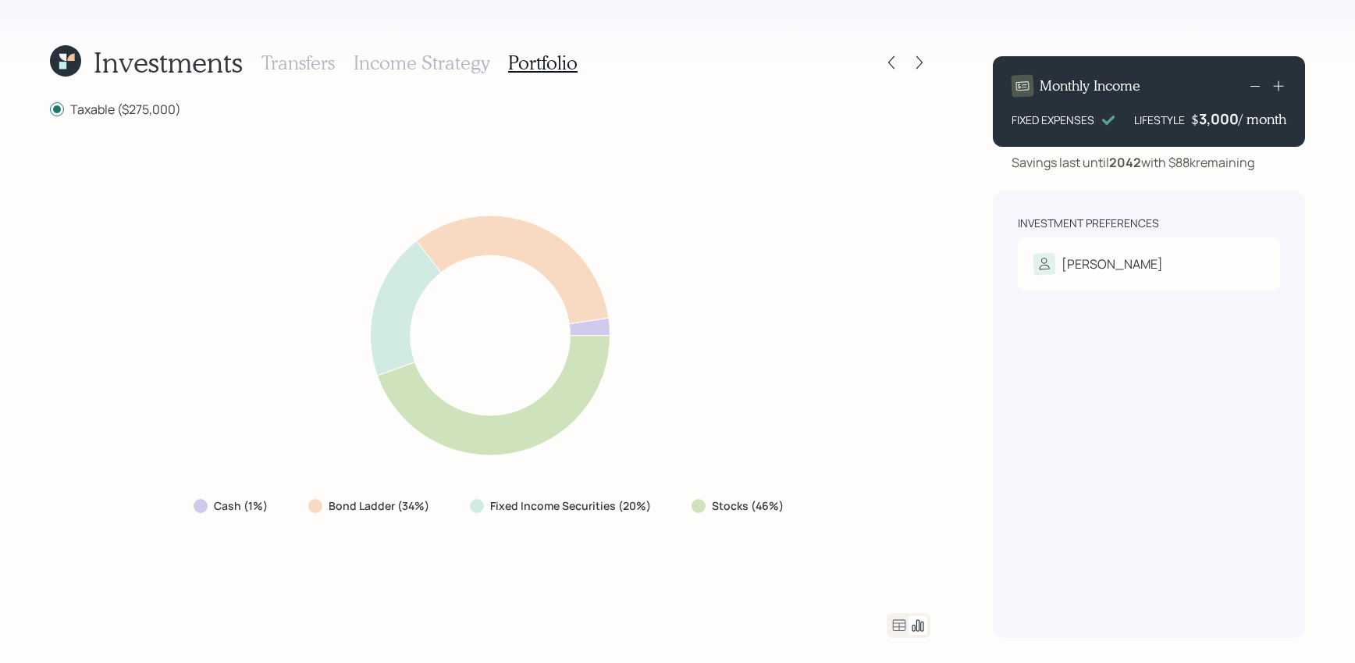
click at [893, 624] on icon at bounding box center [899, 625] width 13 height 12
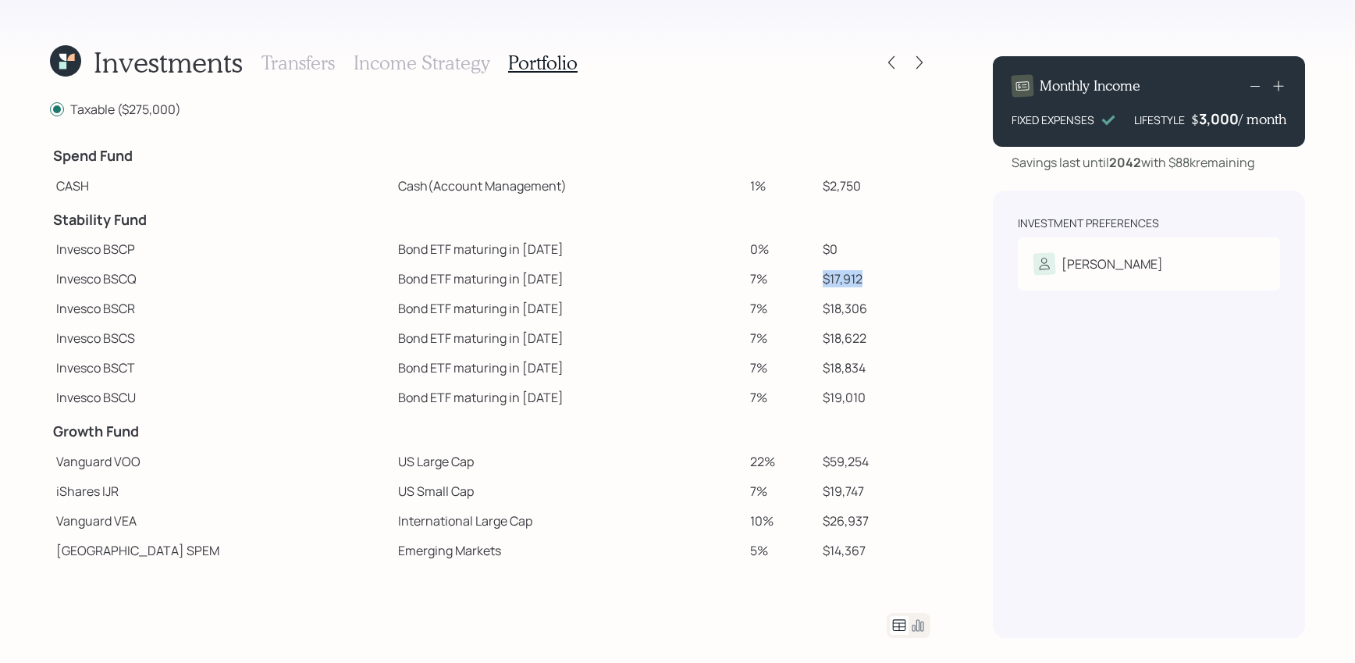
drag, startPoint x: 853, startPoint y: 286, endPoint x: 797, endPoint y: 286, distance: 56.2
click at [797, 286] on tr "Invesco BSCQ Bond ETF maturing in 2026 7% $17,912" at bounding box center [490, 279] width 880 height 30
click at [917, 635] on div at bounding box center [909, 625] width 44 height 25
click at [918, 630] on icon at bounding box center [918, 626] width 12 height 12
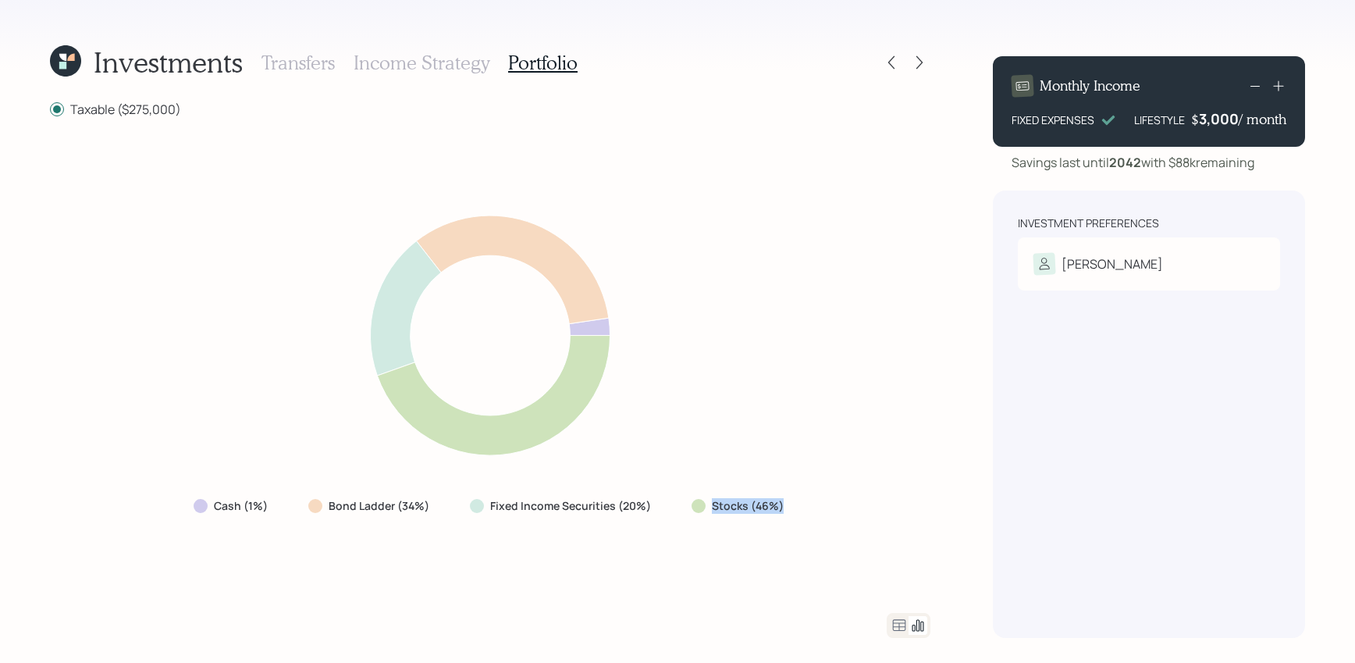
drag, startPoint x: 791, startPoint y: 507, endPoint x: 699, endPoint y: 514, distance: 91.7
click at [699, 514] on div "Stocks (46%)" at bounding box center [739, 506] width 120 height 28
drag, startPoint x: 669, startPoint y: 508, endPoint x: 446, endPoint y: 510, distance: 223.2
click at [446, 510] on div "Cash (1%) Bond Ladder (34%) Fixed Income Securities (20%) Stocks (46%)" at bounding box center [490, 506] width 618 height 28
click at [494, 522] on div "Cash (1%) Bond Ladder (34%) Fixed Income Securities (20%) Stocks (46%)" at bounding box center [490, 365] width 880 height 457
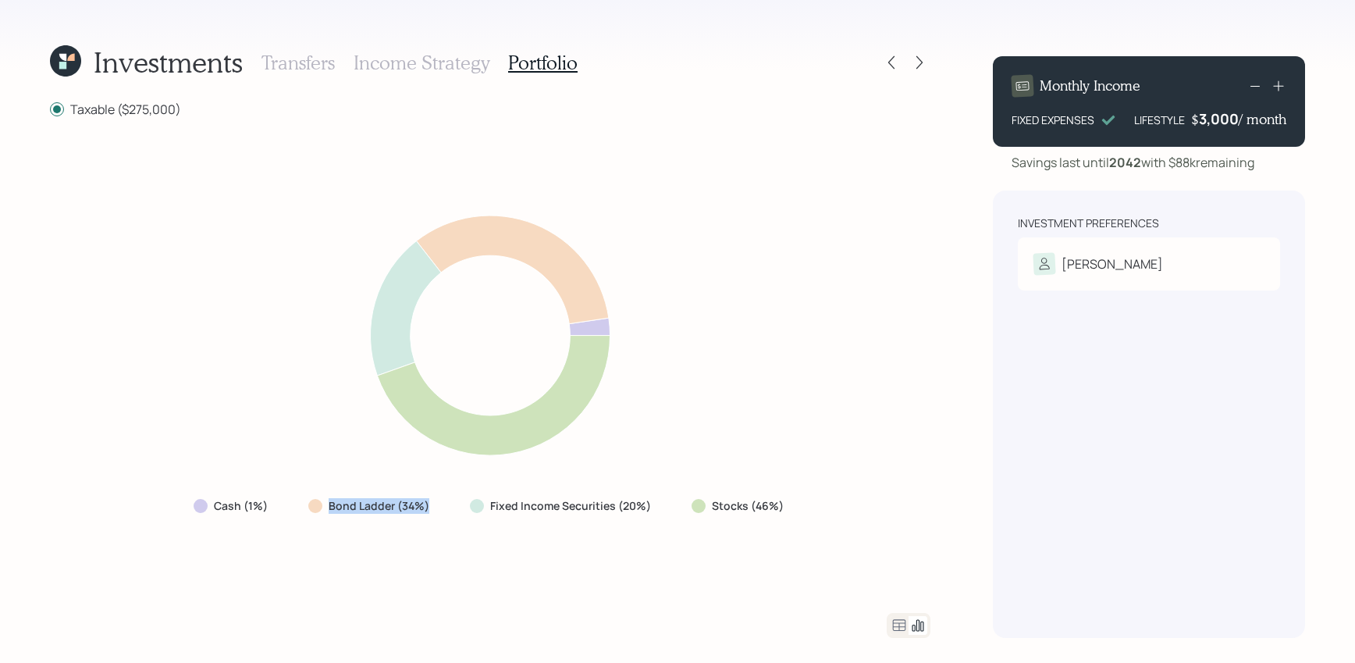
drag, startPoint x: 437, startPoint y: 515, endPoint x: 306, endPoint y: 514, distance: 131.1
click at [306, 514] on div "Bond Ladder (34%)" at bounding box center [370, 506] width 149 height 28
drag, startPoint x: 283, startPoint y: 513, endPoint x: 105, endPoint y: 508, distance: 178.0
click at [105, 508] on div "Cash (1%) Bond Ladder (34%) Fixed Income Securities (20%) Stocks (46%)" at bounding box center [490, 365] width 880 height 457
click at [194, 411] on div "Cash (1%) Bond Ladder (34%) Fixed Income Securities (20%) Stocks (46%)" at bounding box center [490, 365] width 880 height 457
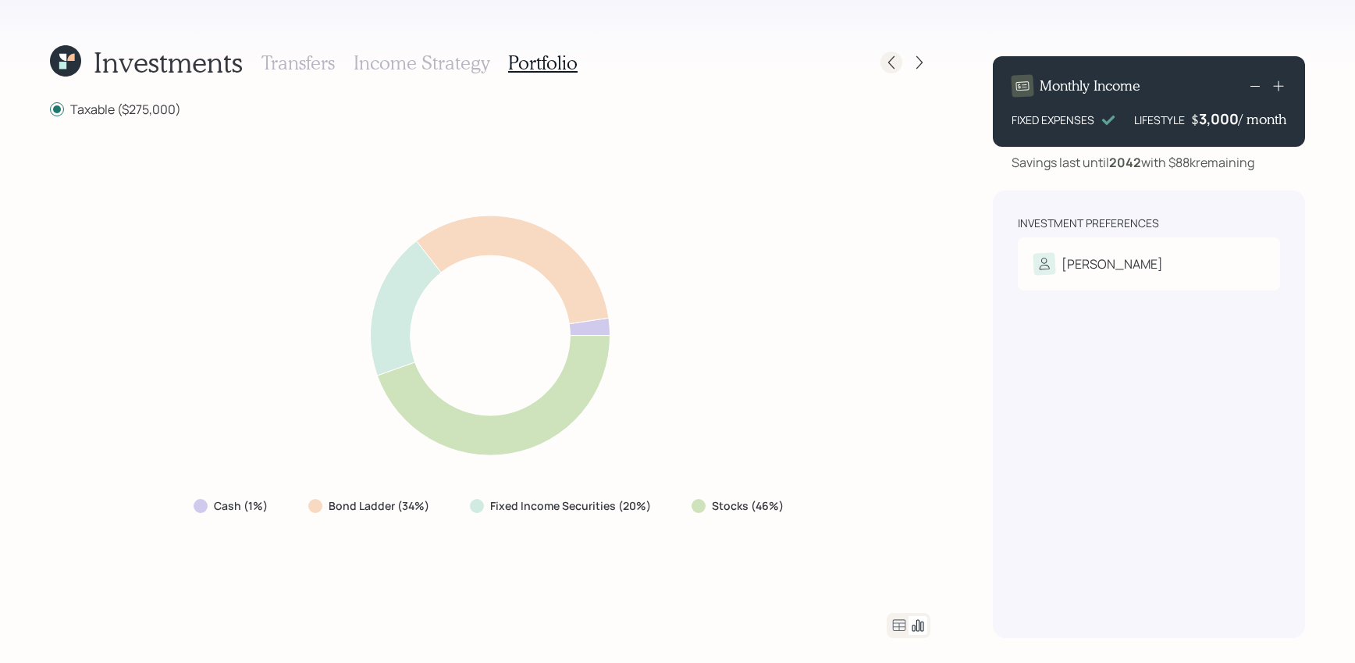
click at [896, 70] on div at bounding box center [891, 63] width 22 height 22
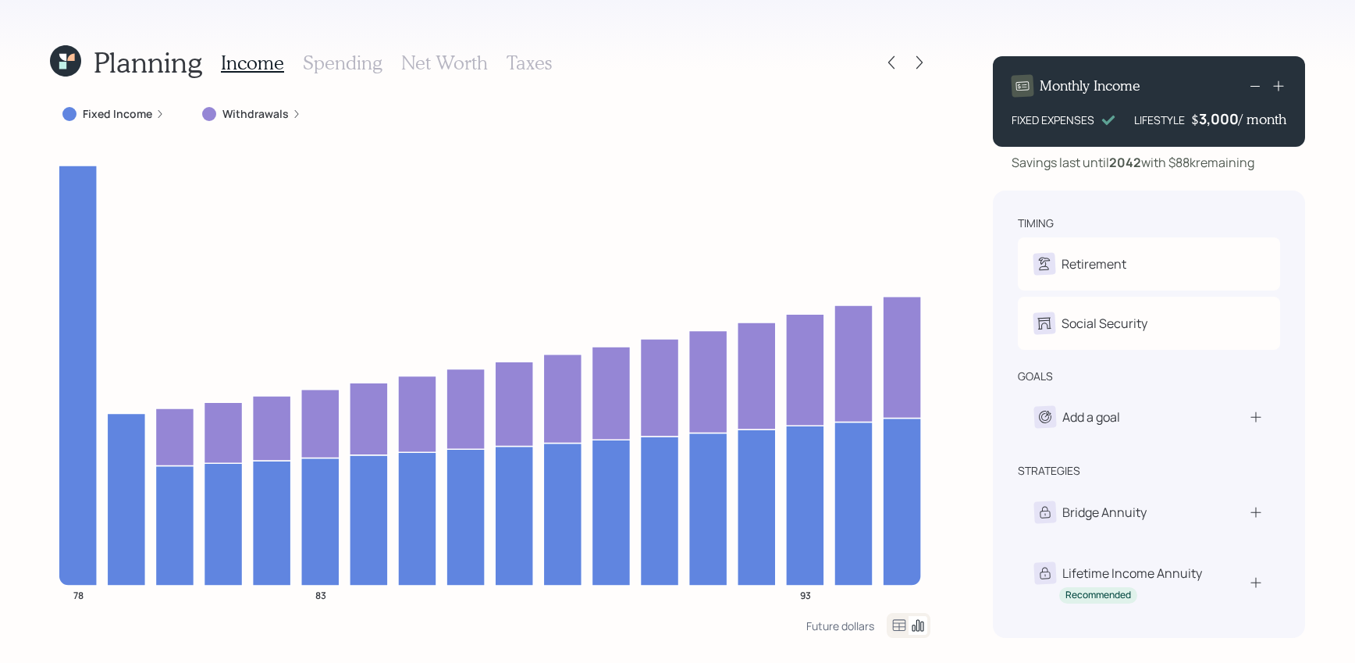
click at [897, 52] on div at bounding box center [905, 63] width 50 height 22
click at [894, 65] on icon at bounding box center [892, 63] width 16 height 16
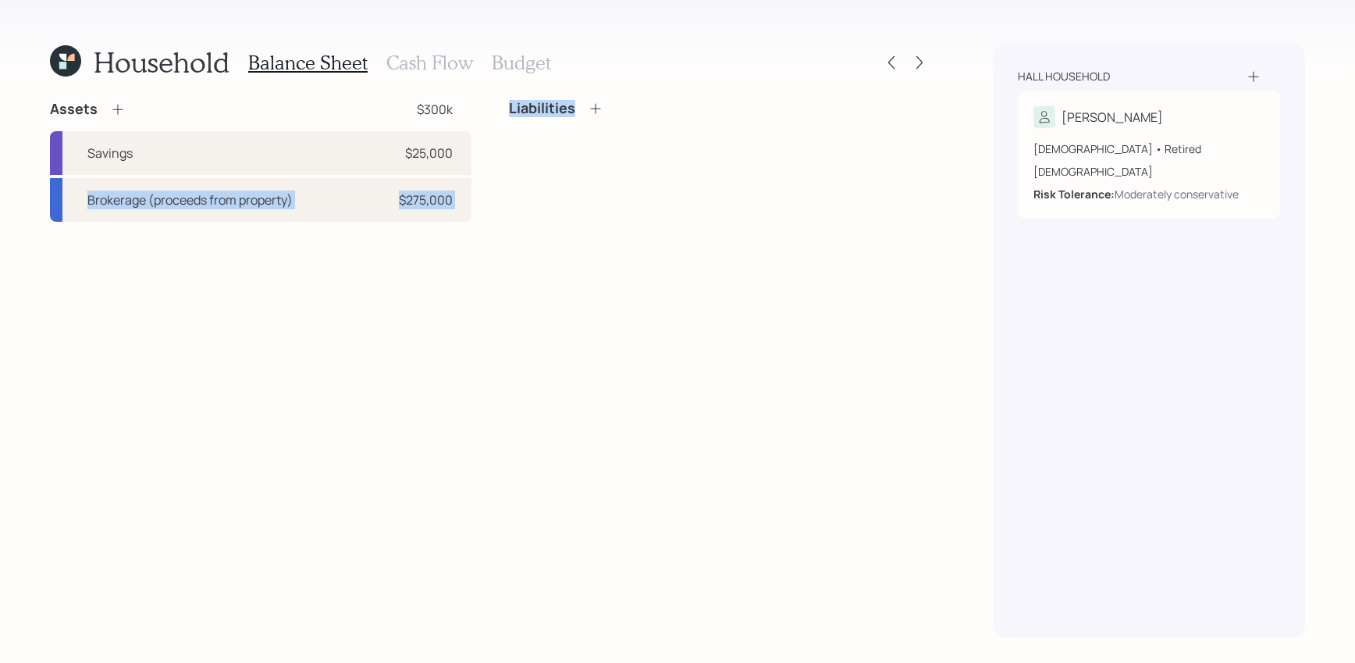
drag, startPoint x: 459, startPoint y: 152, endPoint x: 555, endPoint y: 154, distance: 96.0
click at [559, 154] on div "Assets $300k Savings $25,000 Brokerage (proceeds from property) $275,000 Liabil…" at bounding box center [490, 161] width 880 height 122
click at [555, 154] on div "Liabilities" at bounding box center [719, 161] width 421 height 122
click at [925, 72] on div at bounding box center [905, 63] width 50 height 22
click at [919, 65] on icon at bounding box center [919, 62] width 6 height 13
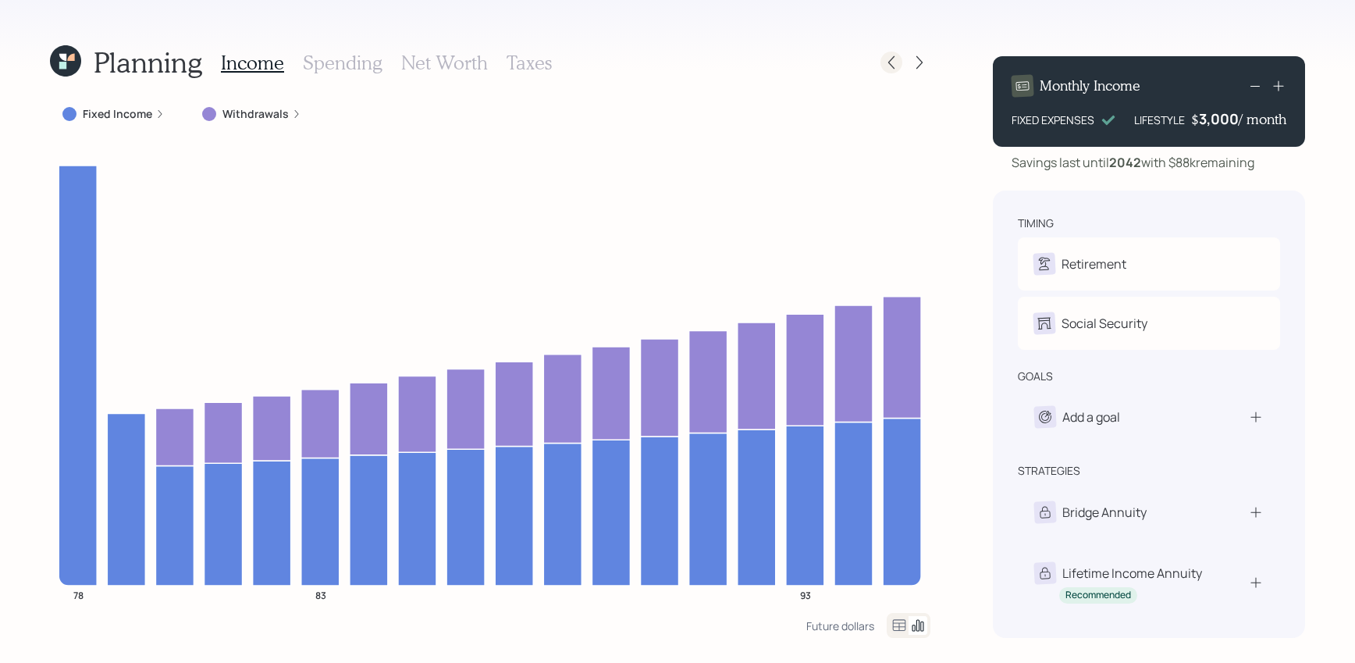
click at [893, 56] on icon at bounding box center [892, 63] width 16 height 16
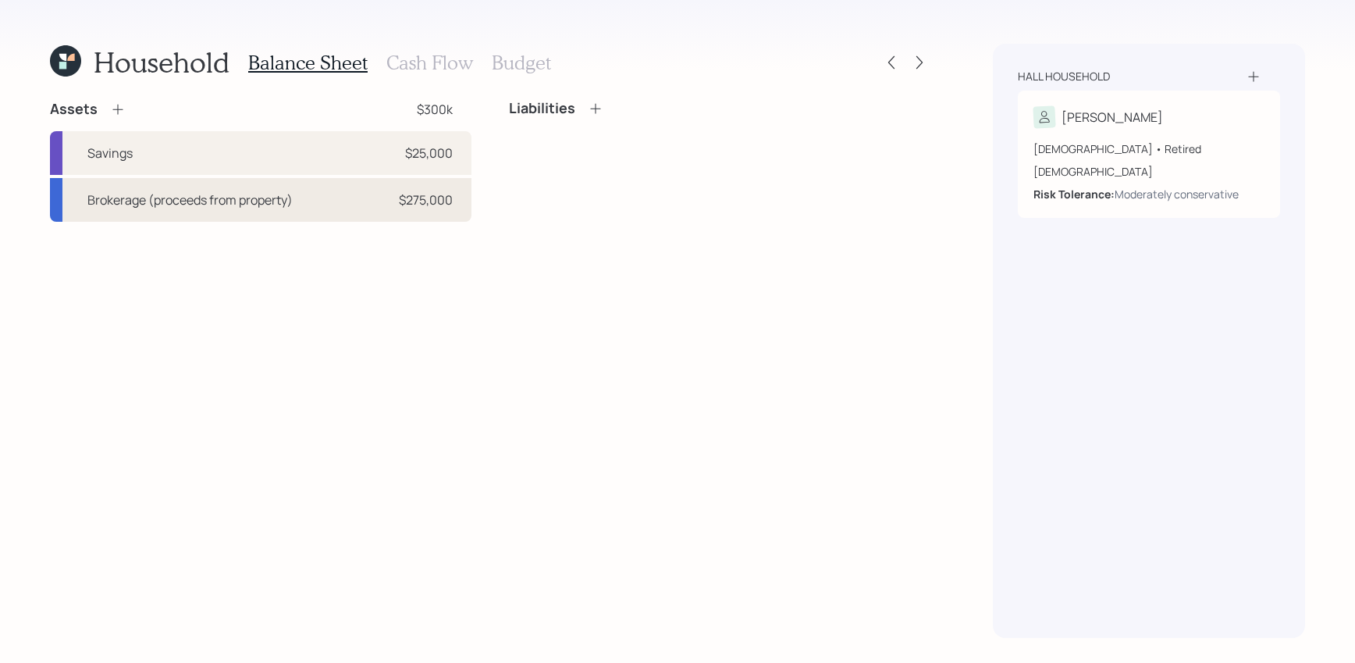
click at [296, 204] on div "Brokerage (proceeds from property) $275,000" at bounding box center [260, 200] width 421 height 44
select select "taxable"
select select "balanced"
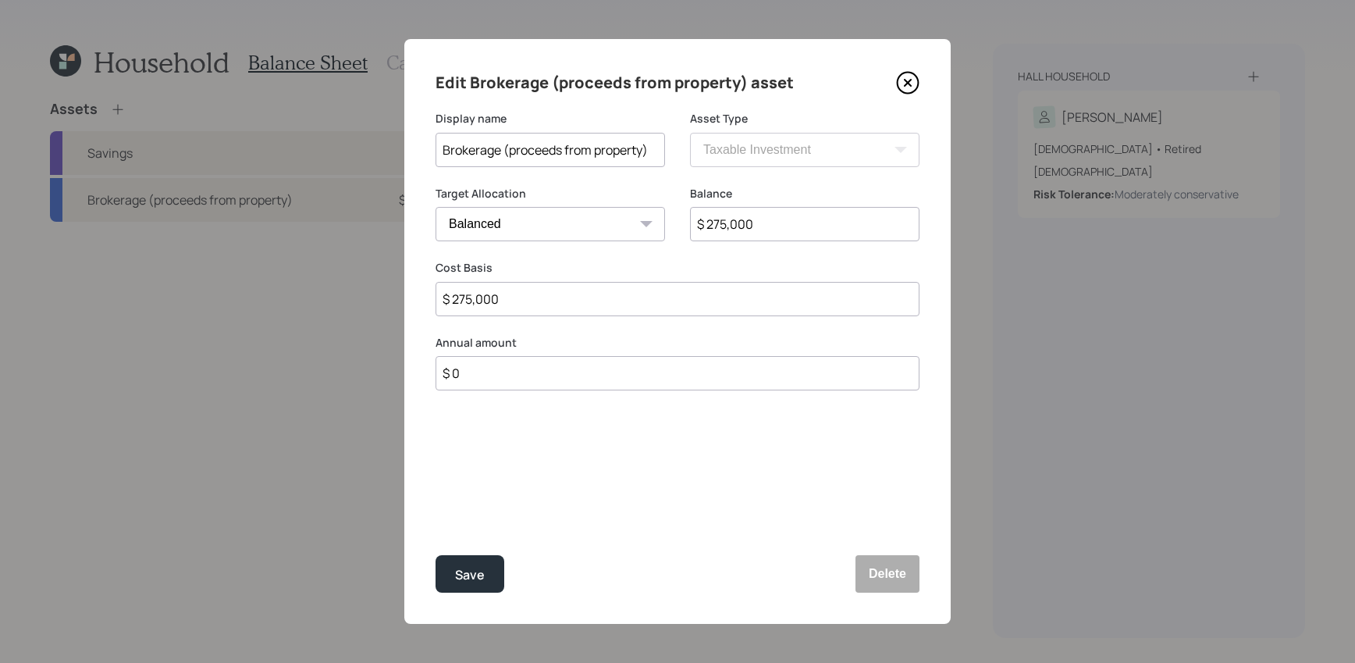
drag, startPoint x: 803, startPoint y: 223, endPoint x: 649, endPoint y: 222, distance: 153.8
click at [651, 223] on div "Target Allocation Cash Conservative Balanced Aggressive Balance $ 275,000" at bounding box center [678, 223] width 484 height 75
click at [914, 96] on div "Edit Brokerage (proceeds from property) asset Display name Brokerage (proceeds …" at bounding box center [677, 331] width 546 height 585
click at [912, 85] on icon at bounding box center [907, 82] width 23 height 23
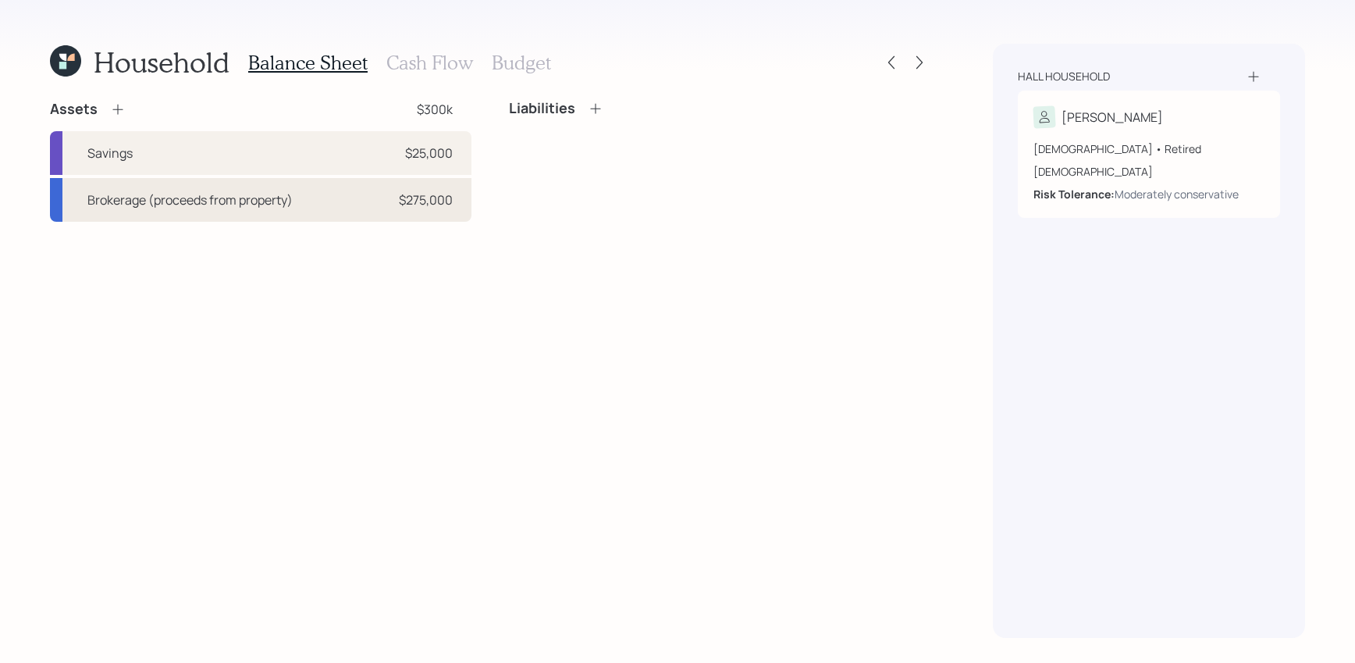
click at [319, 193] on div "Brokerage (proceeds from property) $275,000" at bounding box center [260, 200] width 421 height 44
select select "taxable"
select select "balanced"
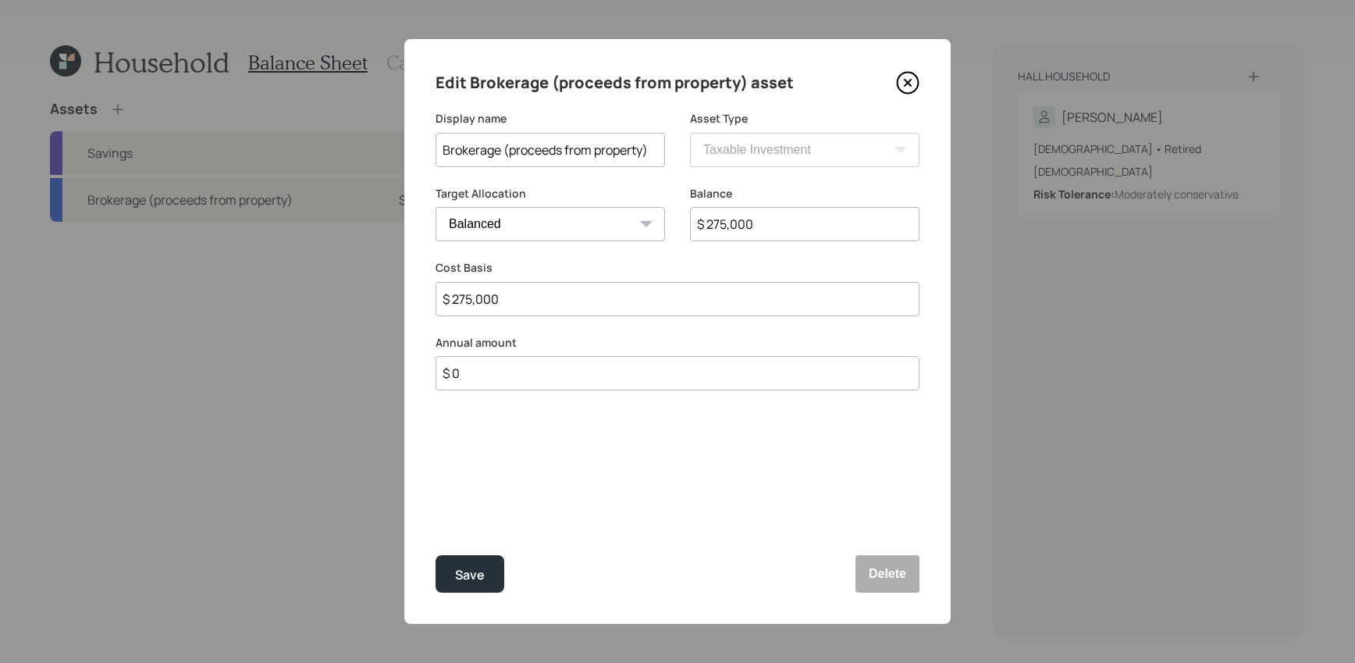
drag, startPoint x: 855, startPoint y: 214, endPoint x: 223, endPoint y: 46, distance: 653.4
click at [223, 46] on div "Edit Brokerage (proceeds from property) asset Display name Brokerage (proceeds …" at bounding box center [677, 331] width 1355 height 663
drag, startPoint x: 802, startPoint y: 236, endPoint x: 606, endPoint y: 191, distance: 200.9
click at [606, 192] on div "Target Allocation Cash Conservative Balanced Aggressive Balance $ 275,000" at bounding box center [678, 223] width 484 height 75
type input "$ 250,000"
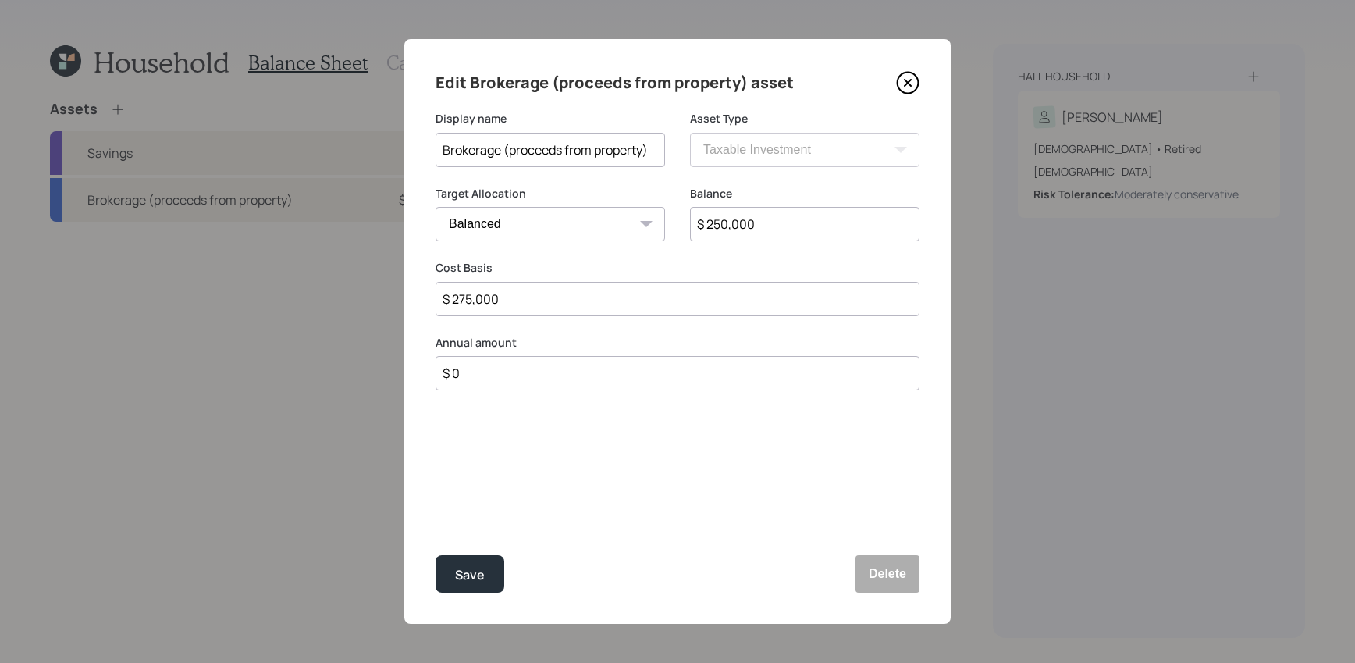
drag, startPoint x: 563, startPoint y: 299, endPoint x: 364, endPoint y: 297, distance: 199.0
click at [363, 298] on div "Edit Brokerage (proceeds from property) asset Display name Brokerage (proceeds …" at bounding box center [677, 331] width 1355 height 663
type input "$ 250,000"
click at [436, 555] on button "Save" at bounding box center [470, 573] width 69 height 37
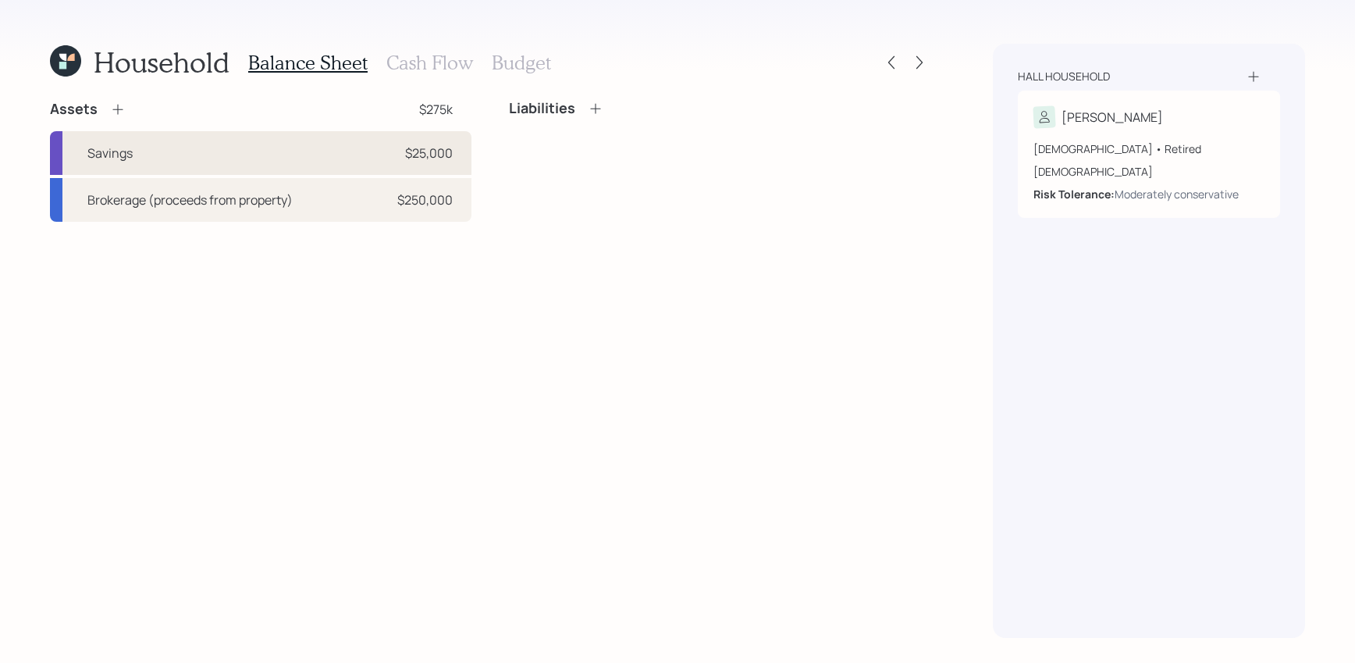
click at [356, 154] on div "Savings $25,000" at bounding box center [260, 153] width 421 height 44
select select "emergency_fund"
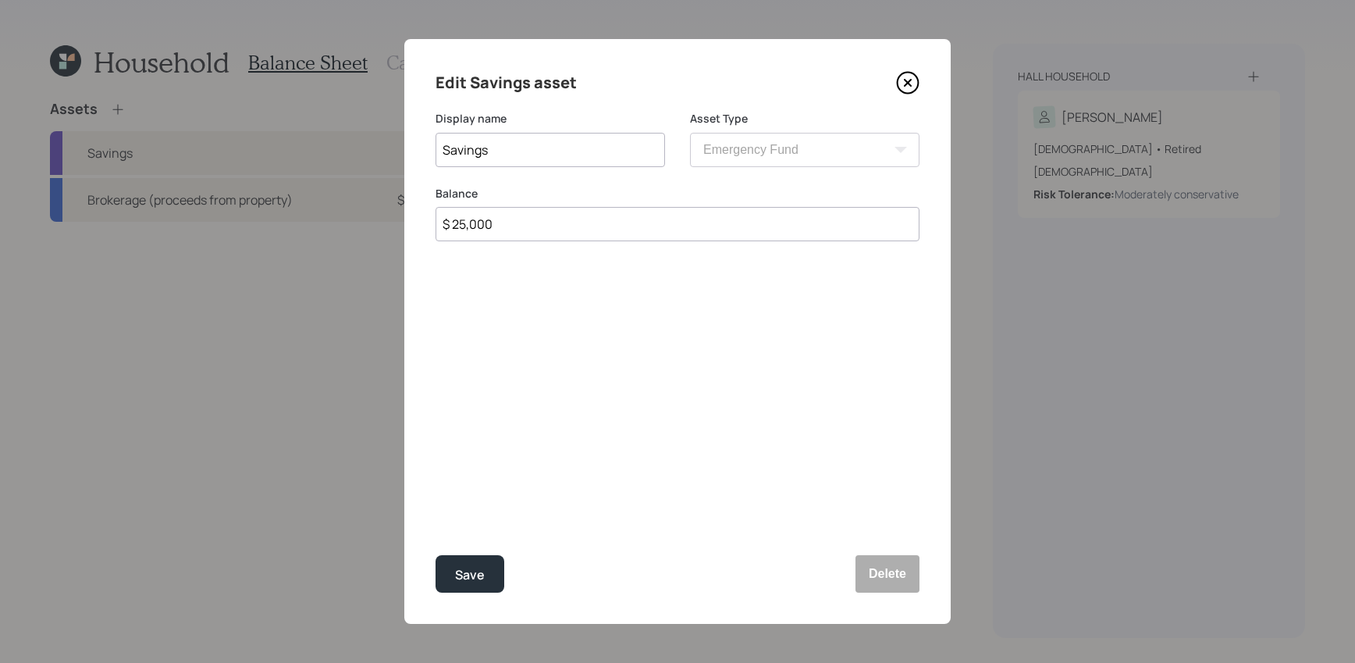
click at [917, 80] on icon at bounding box center [908, 83] width 21 height 21
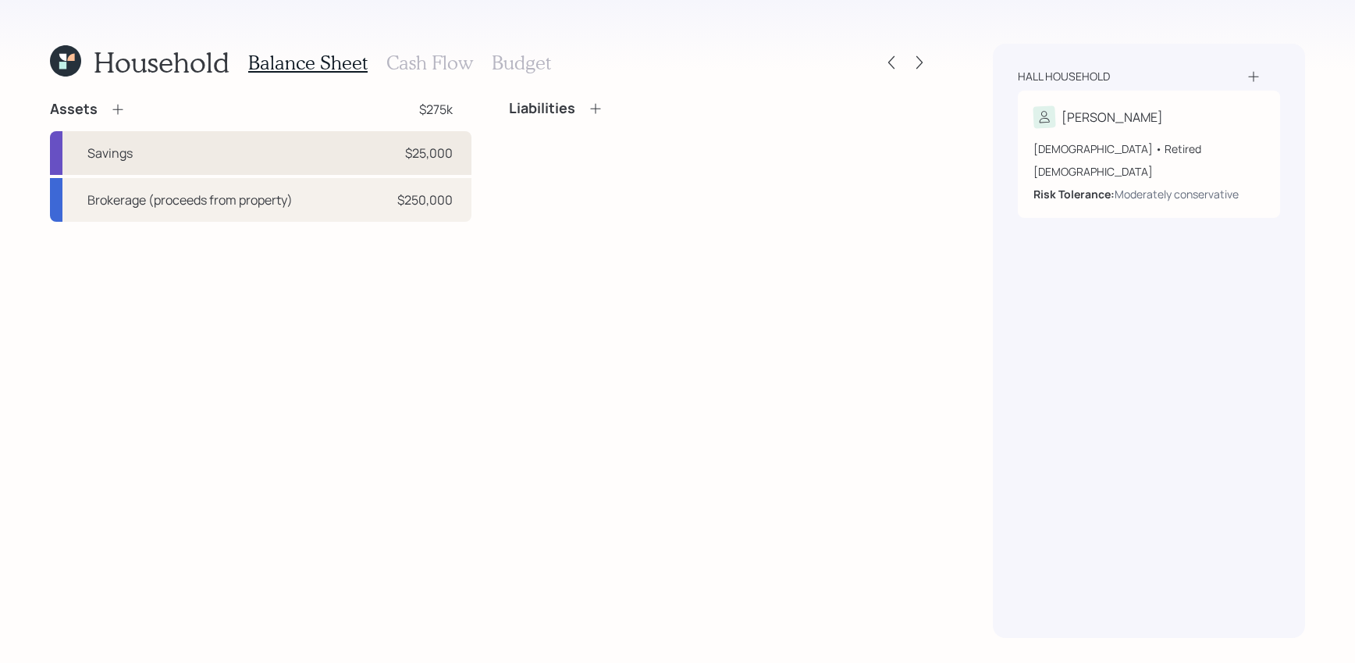
click at [365, 157] on div "Savings $25,000" at bounding box center [260, 153] width 421 height 44
select select "emergency_fund"
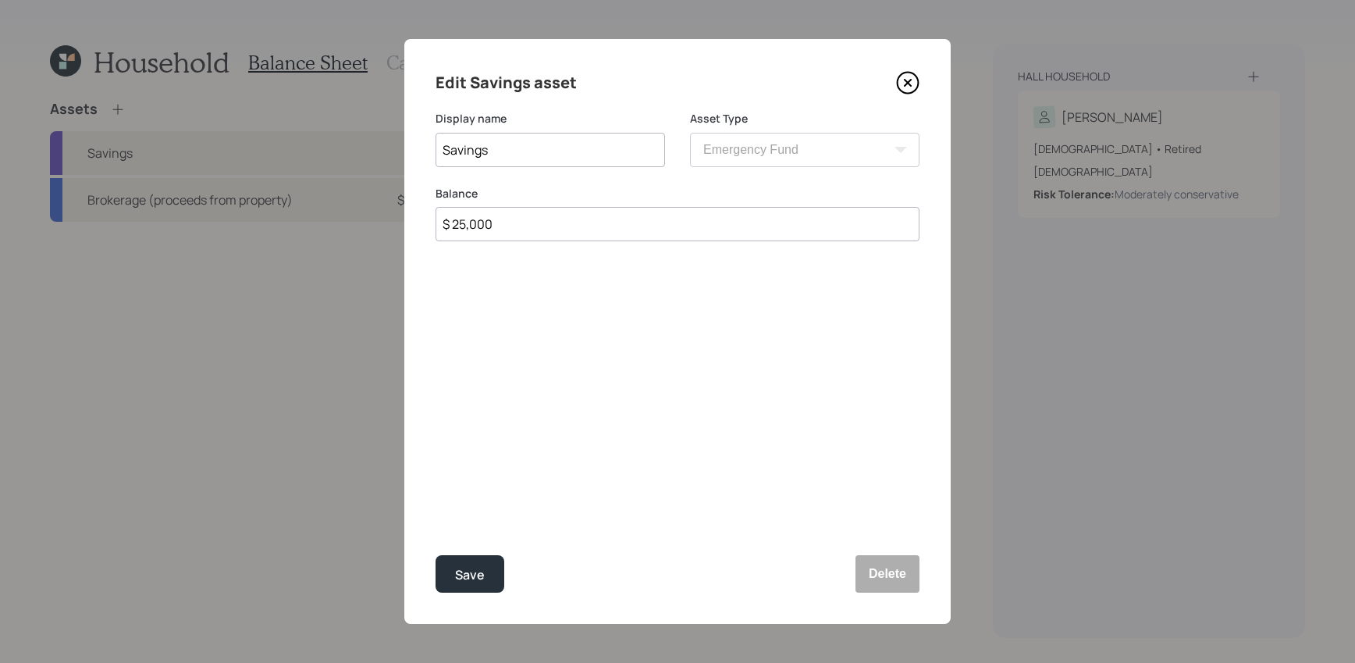
drag, startPoint x: 644, startPoint y: 212, endPoint x: 229, endPoint y: 165, distance: 418.0
click at [256, 176] on div "Edit Savings asset Display name Savings Asset Type SEP IRA IRA Roth IRA 401(k) …" at bounding box center [677, 331] width 1355 height 663
click at [574, 155] on input "Savings" at bounding box center [550, 150] width 229 height 34
type input "Savings (emergency savings + down payment for home + taxes)"
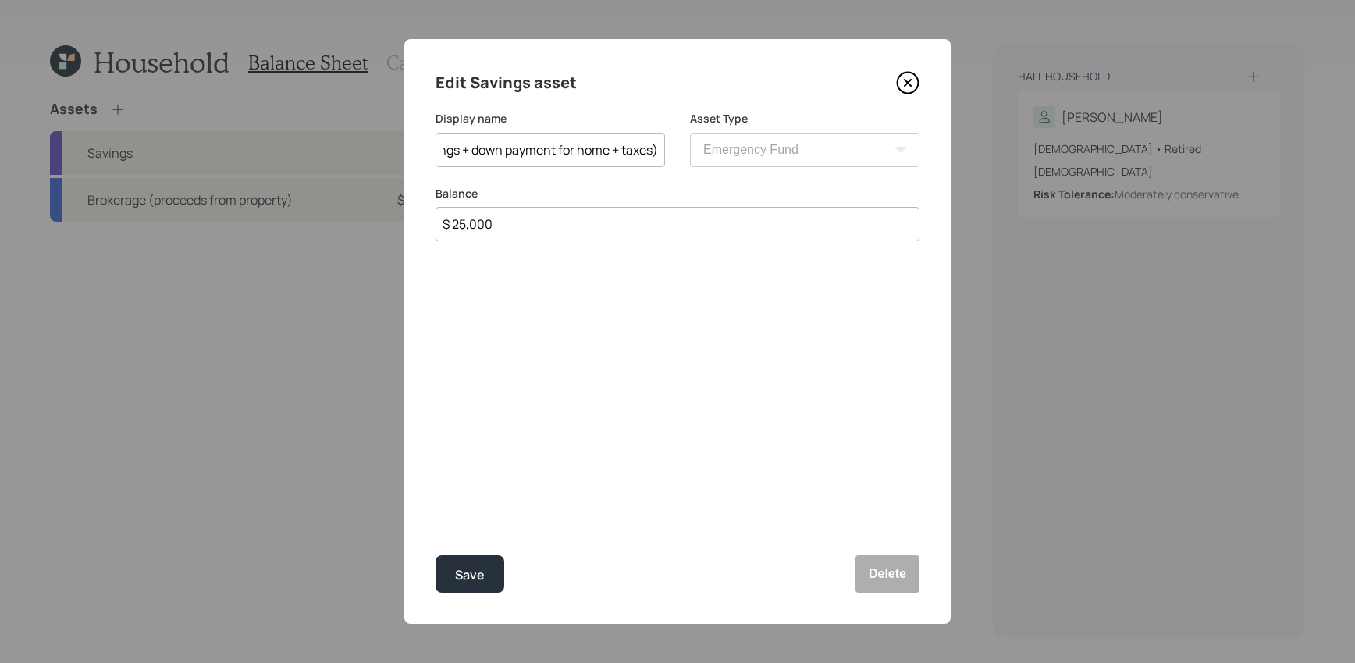
scroll to position [0, 0]
drag, startPoint x: 599, startPoint y: 229, endPoint x: 231, endPoint y: 169, distance: 373.3
click at [243, 177] on div "Edit Savings asset Display name Savings (emergency savings + down payment for h…" at bounding box center [677, 331] width 1355 height 663
type input "$ 300,000"
click at [436, 555] on button "Save" at bounding box center [470, 573] width 69 height 37
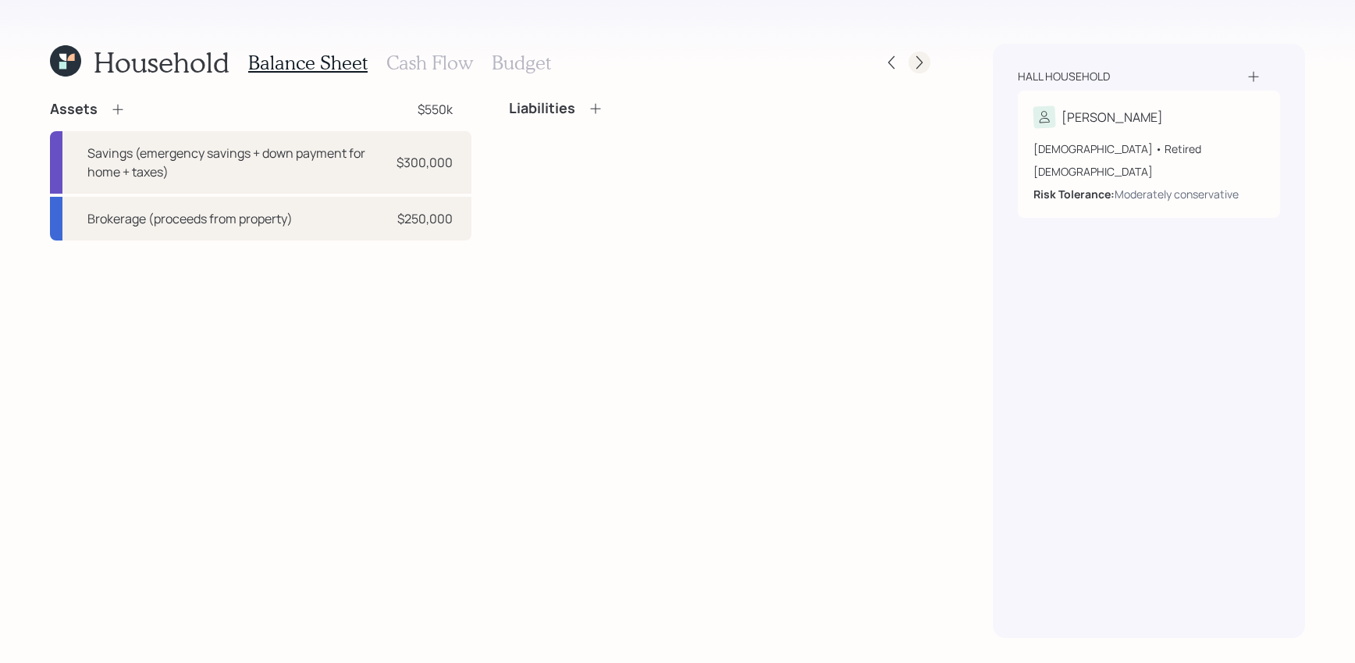
click at [924, 57] on icon at bounding box center [920, 63] width 16 height 16
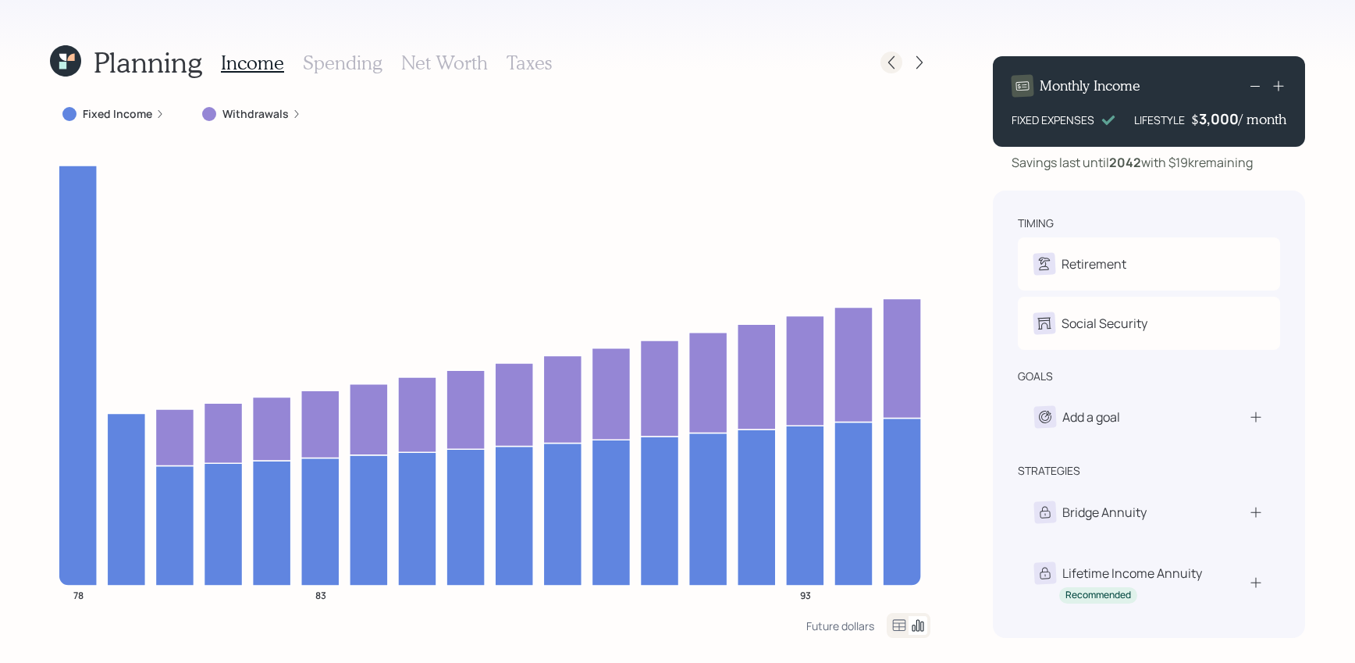
click at [899, 66] on div at bounding box center [891, 63] width 22 height 22
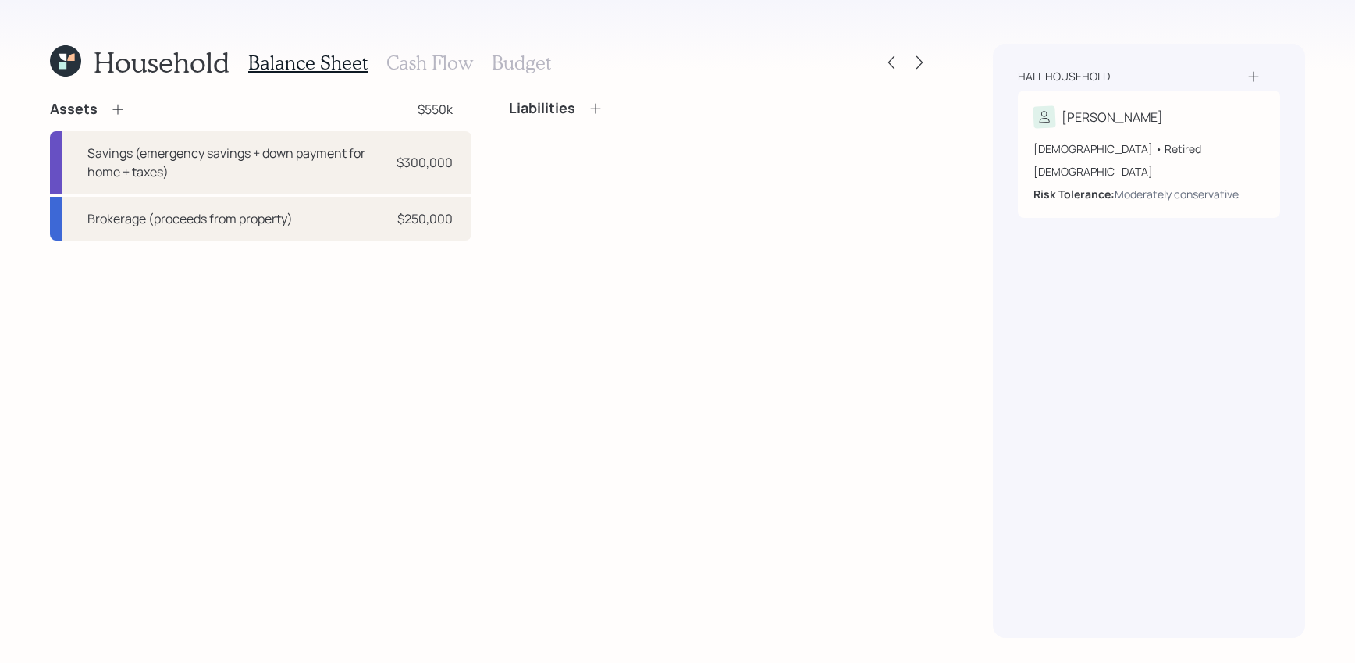
click at [69, 76] on icon at bounding box center [65, 60] width 31 height 31
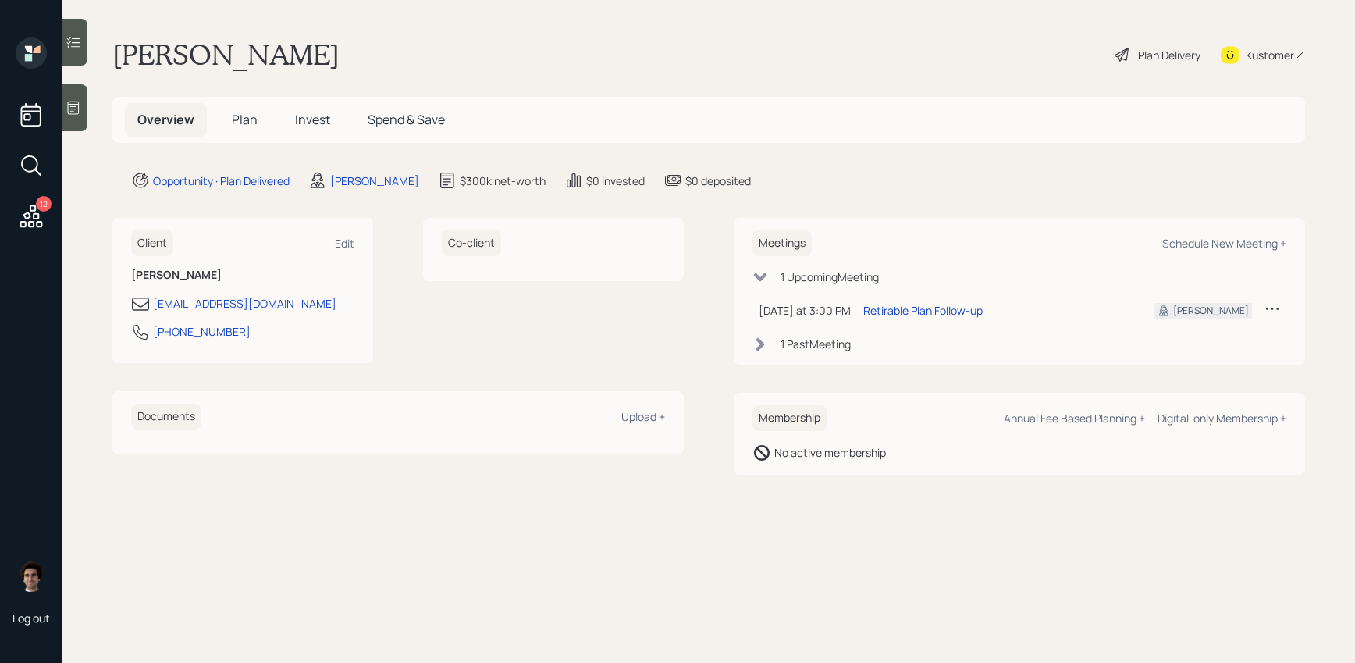
click at [290, 141] on div "Overview Plan Invest Spend & Save" at bounding box center [708, 120] width 1193 height 46
click at [290, 123] on h5 "Invest" at bounding box center [313, 120] width 60 height 34
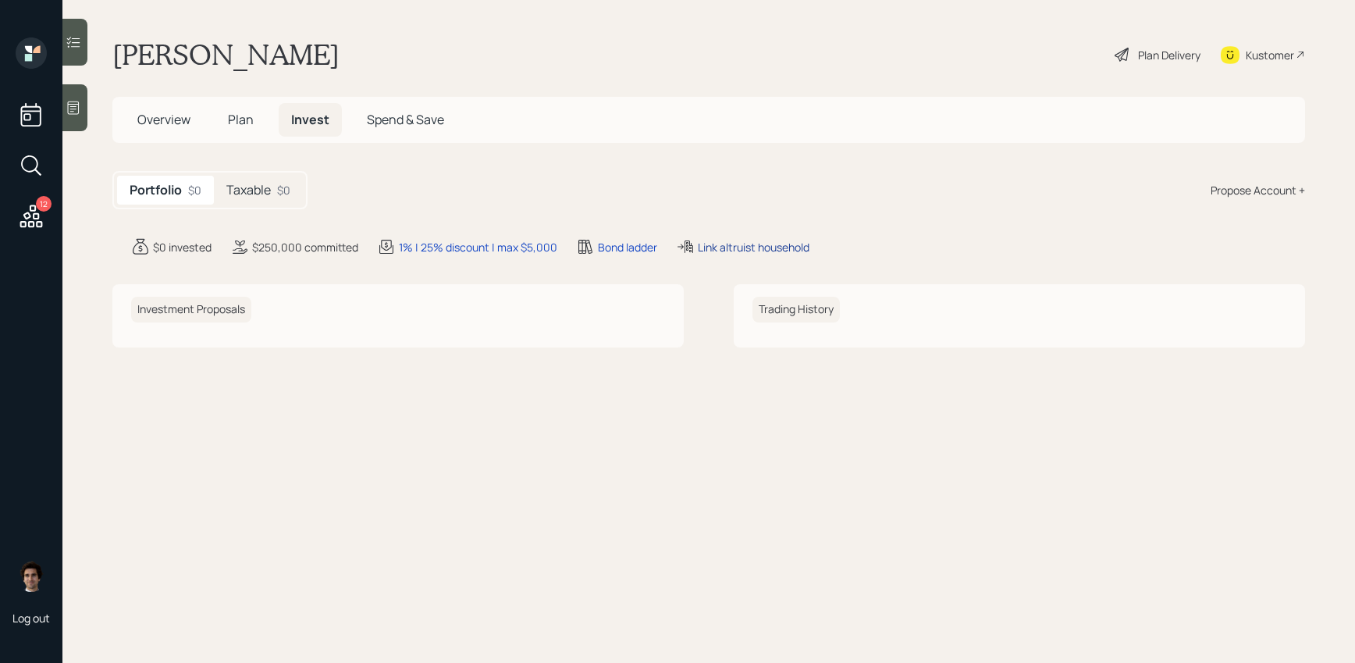
click at [738, 245] on div "Link altruist household" at bounding box center [754, 247] width 112 height 16
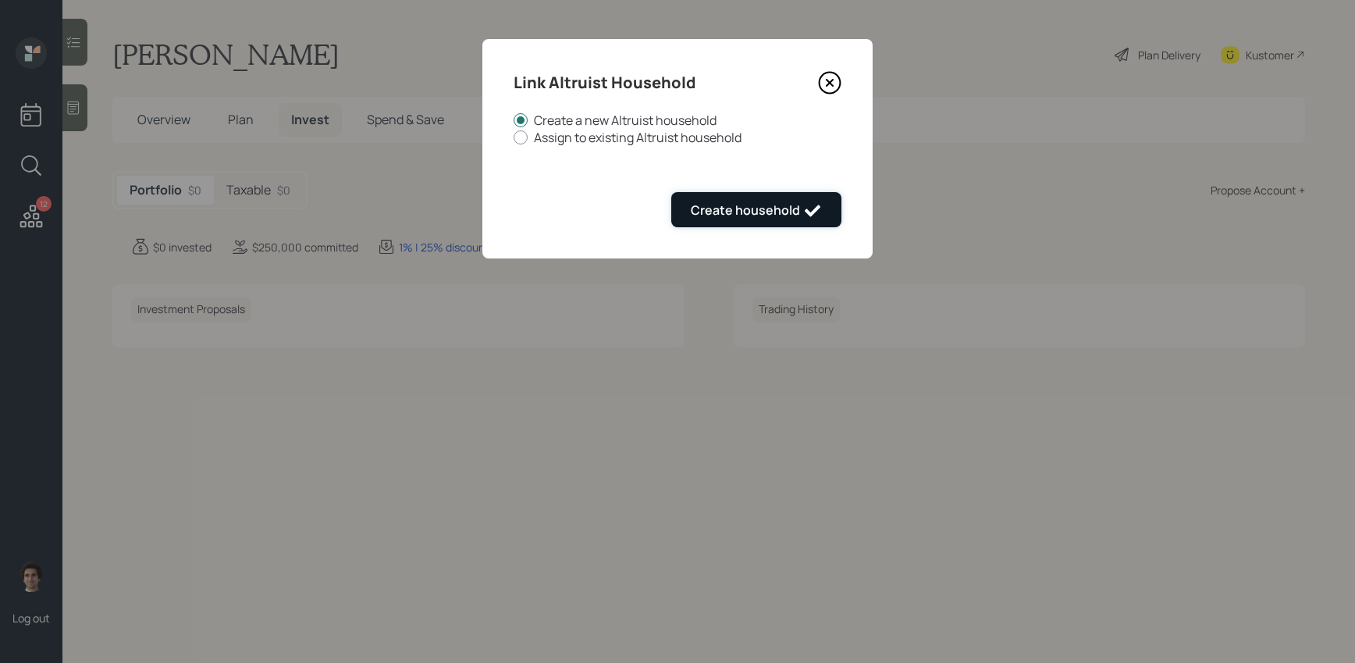
click at [773, 193] on button "Create household" at bounding box center [756, 209] width 170 height 35
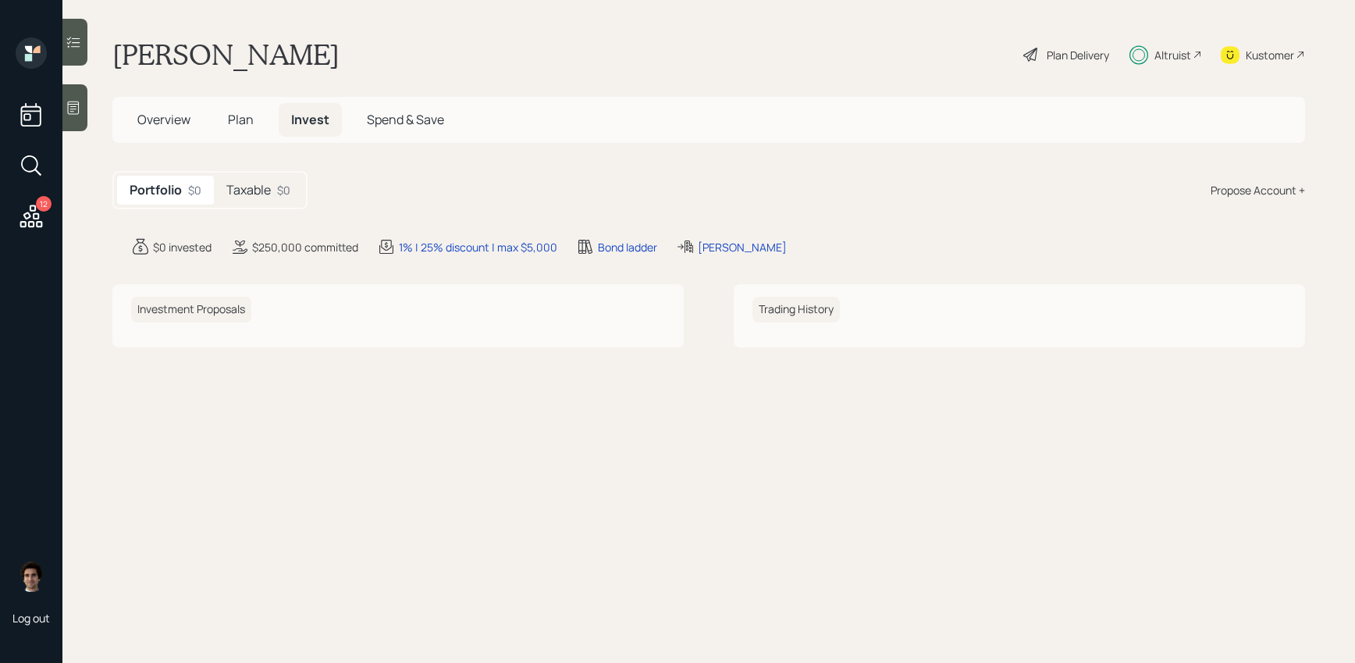
click at [1133, 52] on 65 at bounding box center [1139, 55] width 12 height 12
click at [163, 113] on span "Overview" at bounding box center [163, 119] width 53 height 17
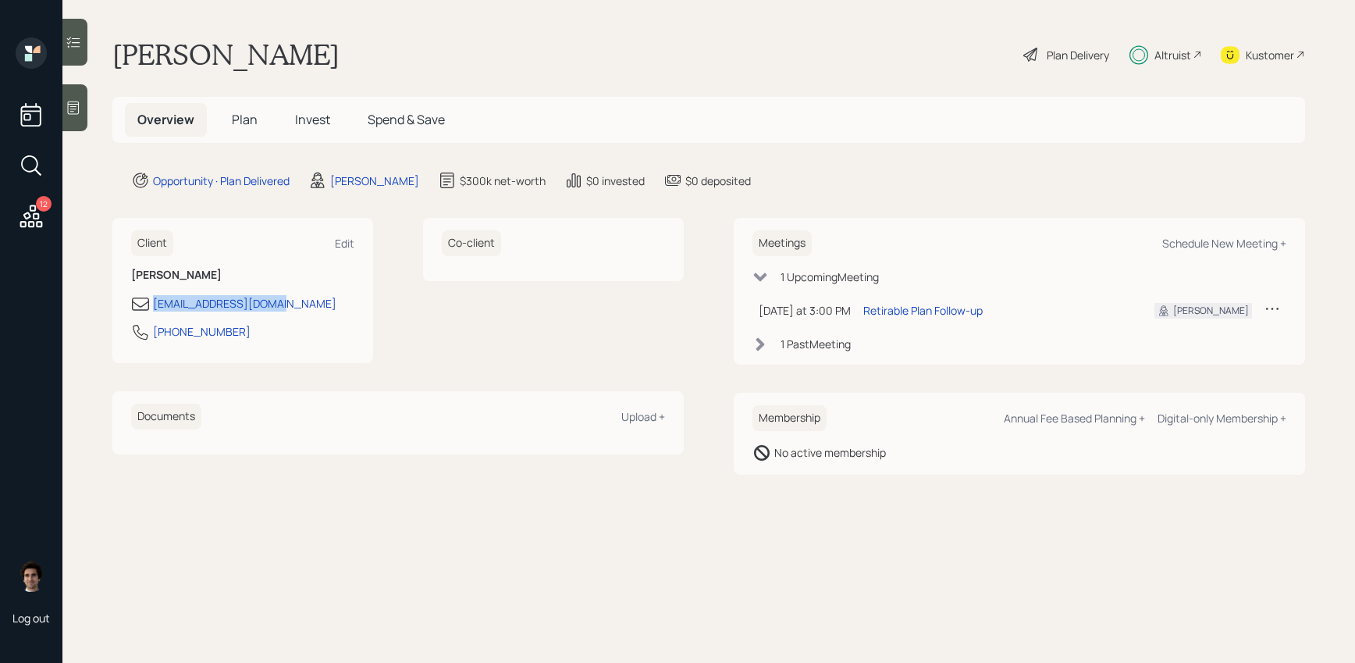
drag, startPoint x: 308, startPoint y: 310, endPoint x: 147, endPoint y: 308, distance: 160.8
click at [147, 308] on div "manitobaman@ca.rr.com" at bounding box center [242, 303] width 223 height 19
copy div "manitobaman@ca.rr.com"
click at [261, 333] on div "818-900-3975" at bounding box center [242, 336] width 223 height 28
drag, startPoint x: 246, startPoint y: 331, endPoint x: 146, endPoint y: 331, distance: 99.9
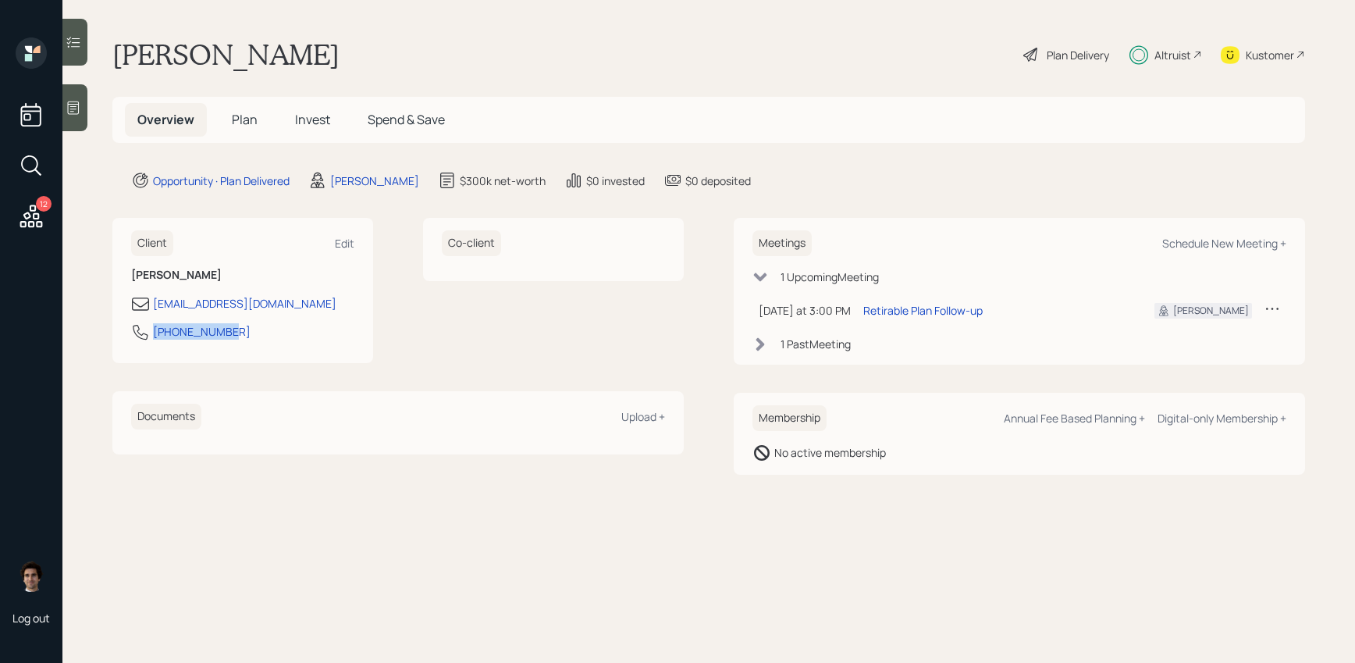
click at [146, 331] on div "818-900-3975" at bounding box center [242, 336] width 223 height 28
copy div "818-900-3975"
click at [286, 118] on h5 "Invest" at bounding box center [313, 120] width 60 height 34
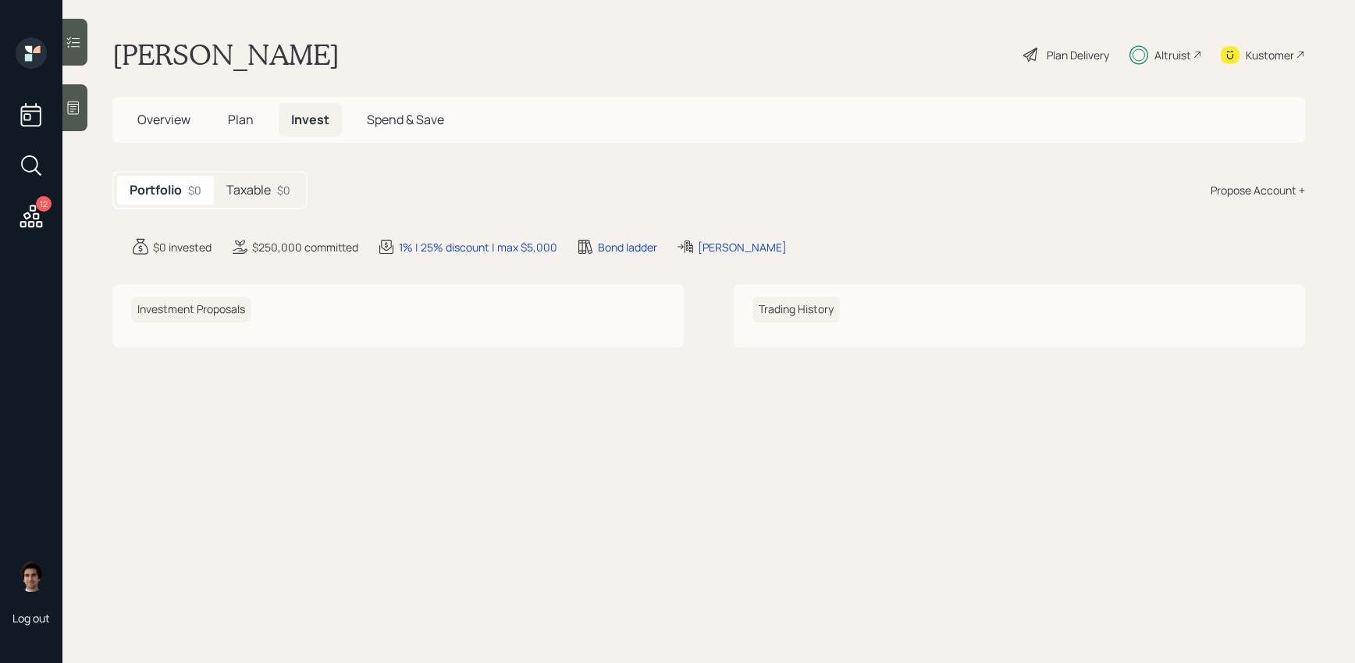
click at [306, 118] on span "Invest" at bounding box center [310, 119] width 38 height 17
click at [269, 190] on h5 "Taxable" at bounding box center [248, 190] width 44 height 15
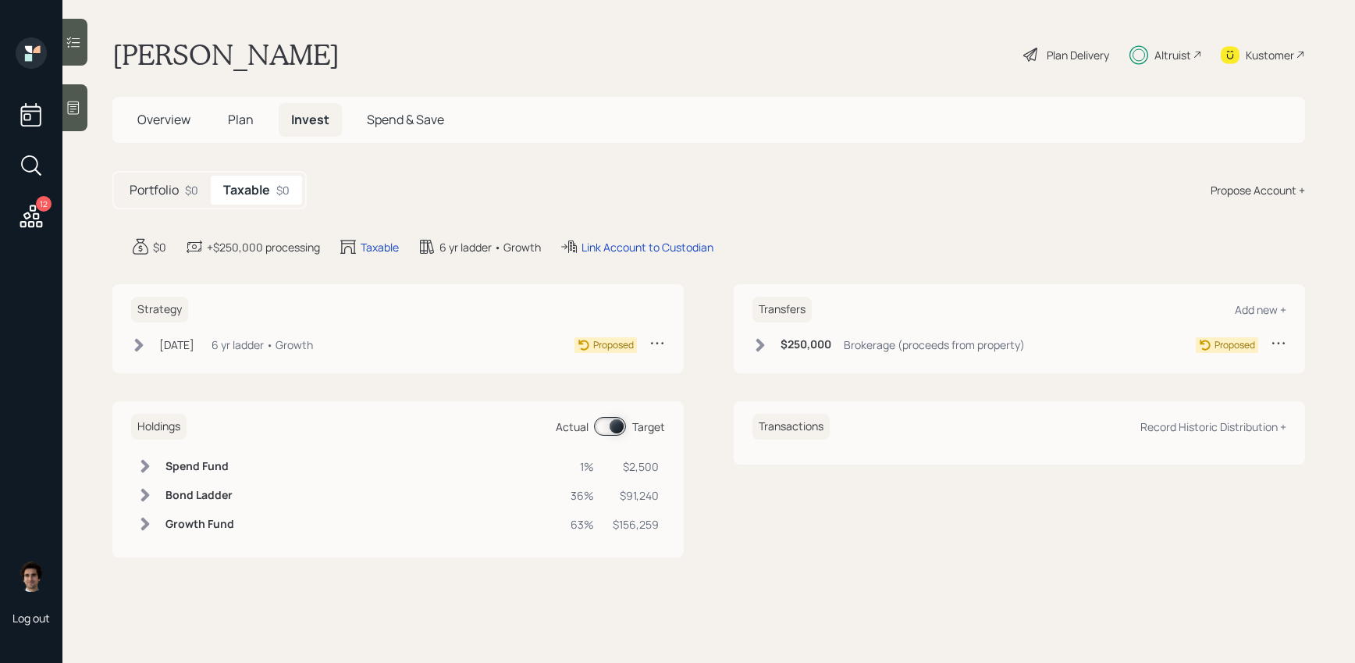
click at [221, 351] on div "Jul 29, 2025 Tuesday, July 29, 2025 3:26 PM EDT 6 yr ladder • Growth" at bounding box center [222, 345] width 182 height 20
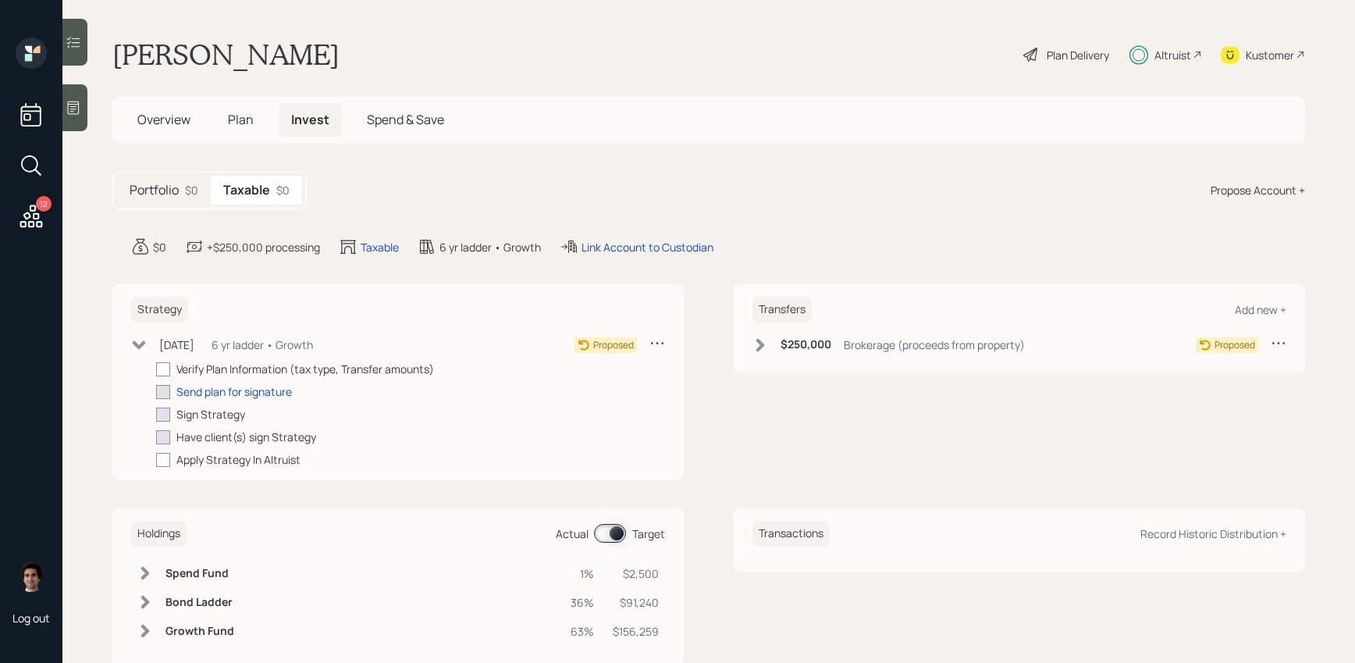
click at [152, 368] on div "Jul 29, 2025 Tuesday, July 29, 2025 3:26 PM EDT 6 yr ladder • Growth Proposed V…" at bounding box center [398, 401] width 534 height 133
click at [160, 368] on div at bounding box center [163, 369] width 14 height 14
click at [156, 368] on input "checkbox" at bounding box center [155, 368] width 1 height 1
checkbox input "true"
click at [779, 357] on div "$250,000 Brokerage (proceeds from property) Proposed" at bounding box center [1019, 348] width 534 height 26
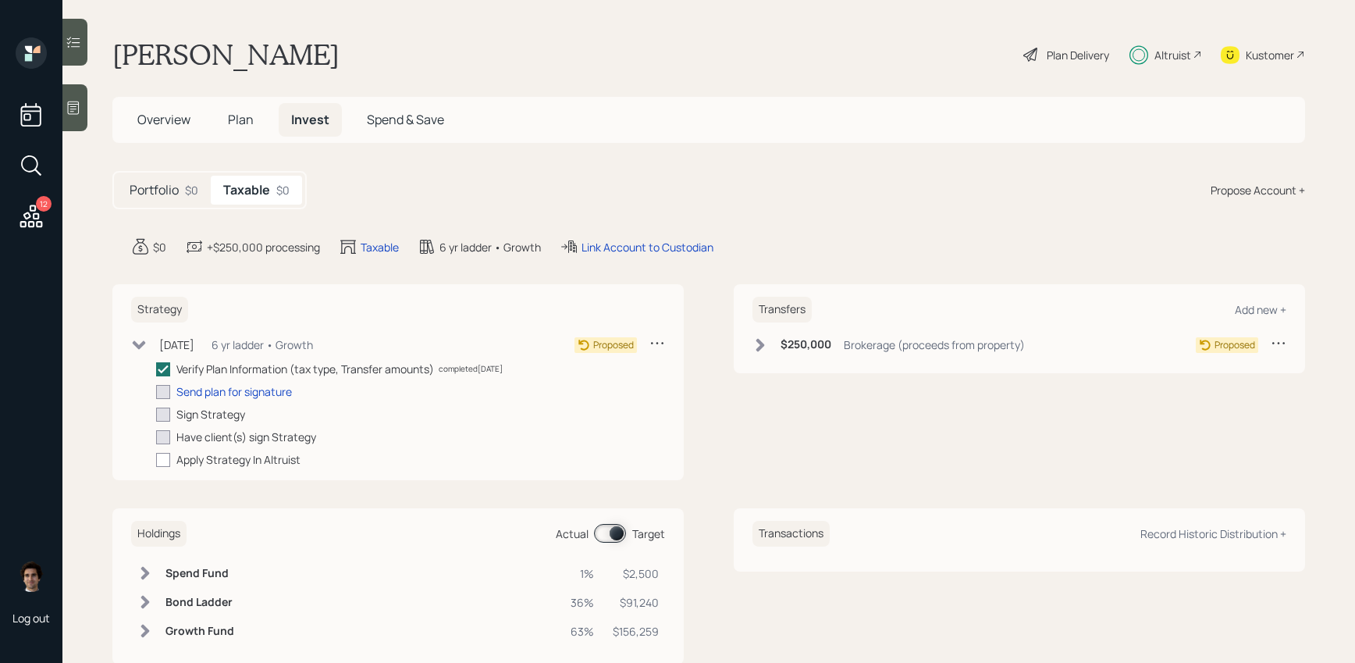
click at [780, 352] on div "$250,000 Brokerage (proceeds from property)" at bounding box center [888, 345] width 272 height 20
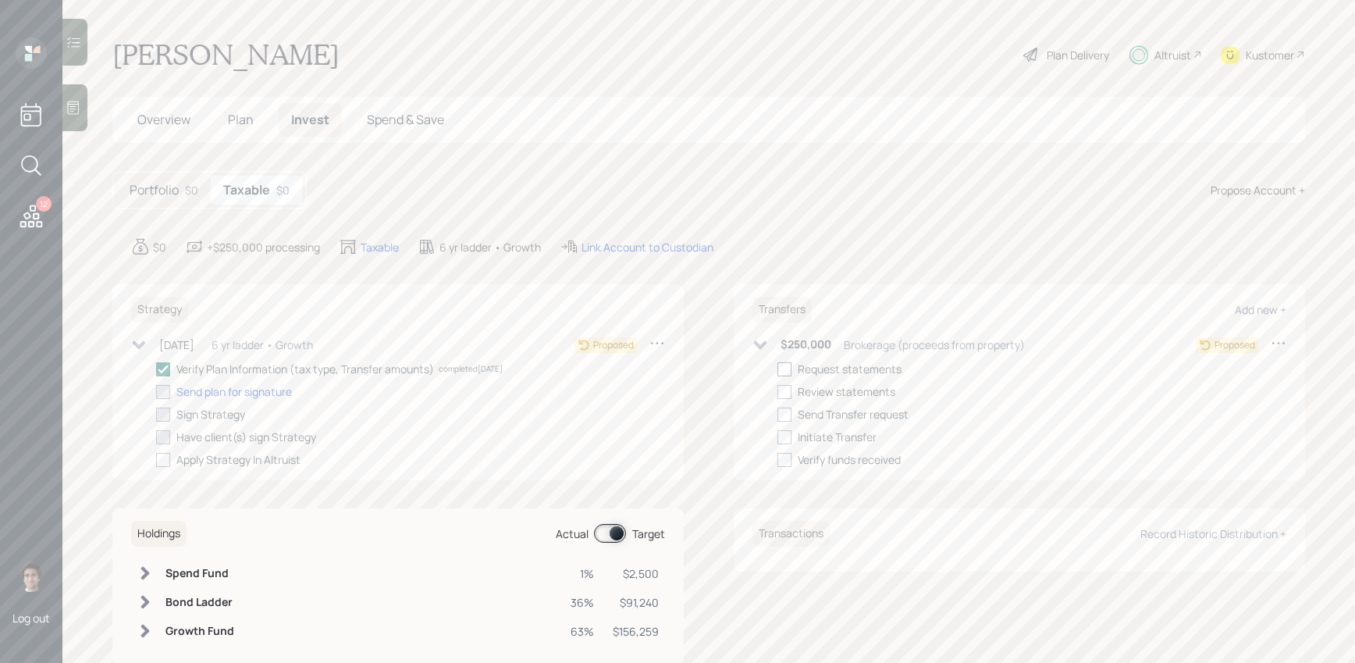
click at [794, 371] on label at bounding box center [787, 369] width 20 height 16
click at [777, 369] on input "checkbox" at bounding box center [777, 368] width 1 height 1
checkbox input "true"
click at [251, 397] on div "Send plan for signature" at bounding box center [234, 391] width 116 height 16
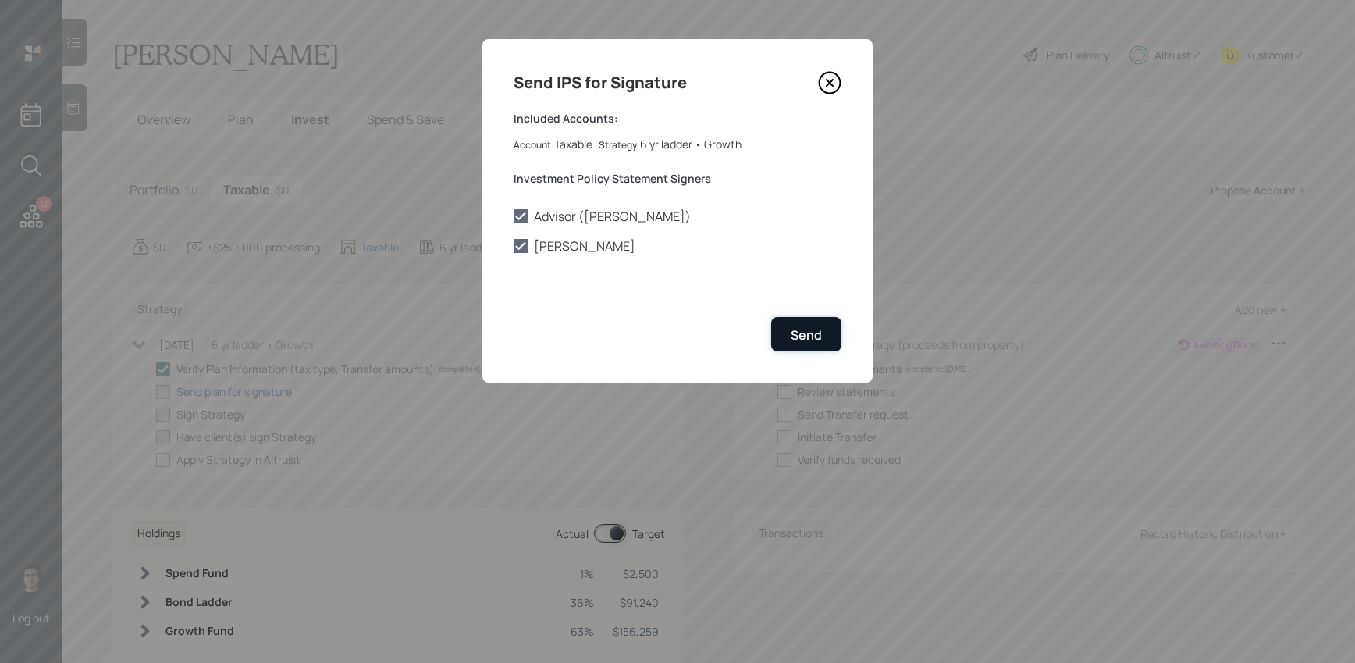
click at [816, 338] on div "Send" at bounding box center [806, 334] width 31 height 17
checkbox input "true"
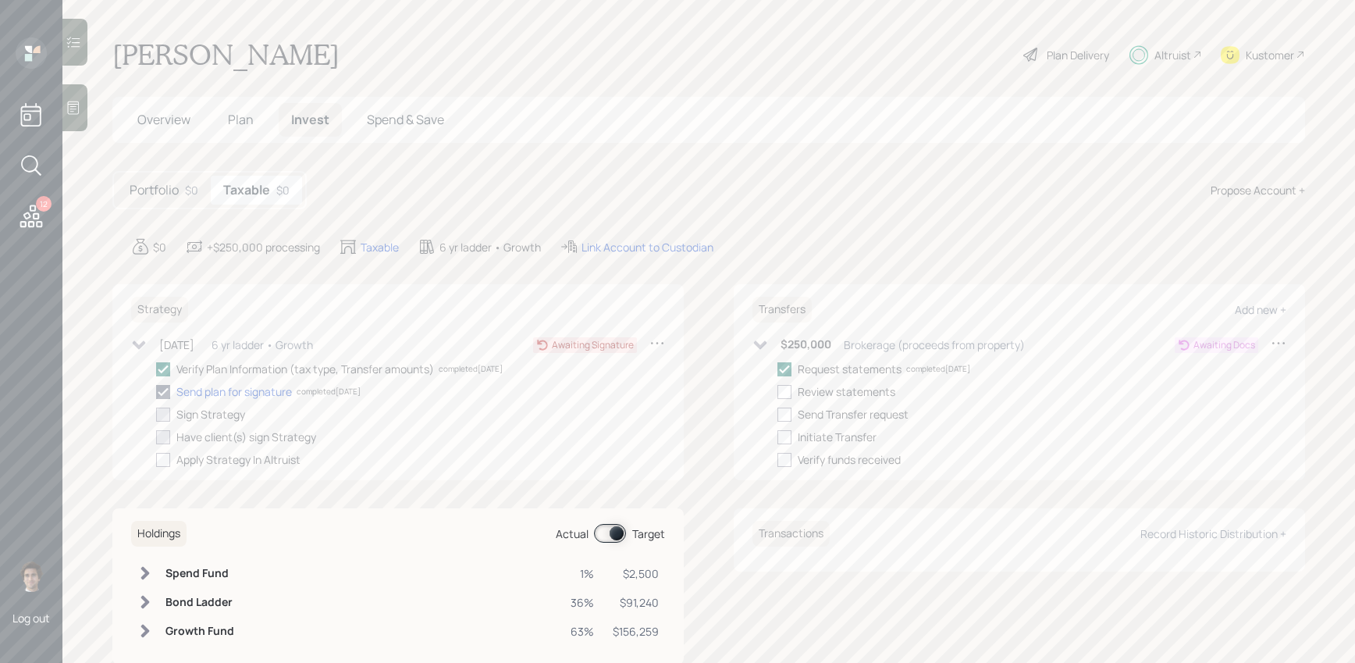
scroll to position [39, 0]
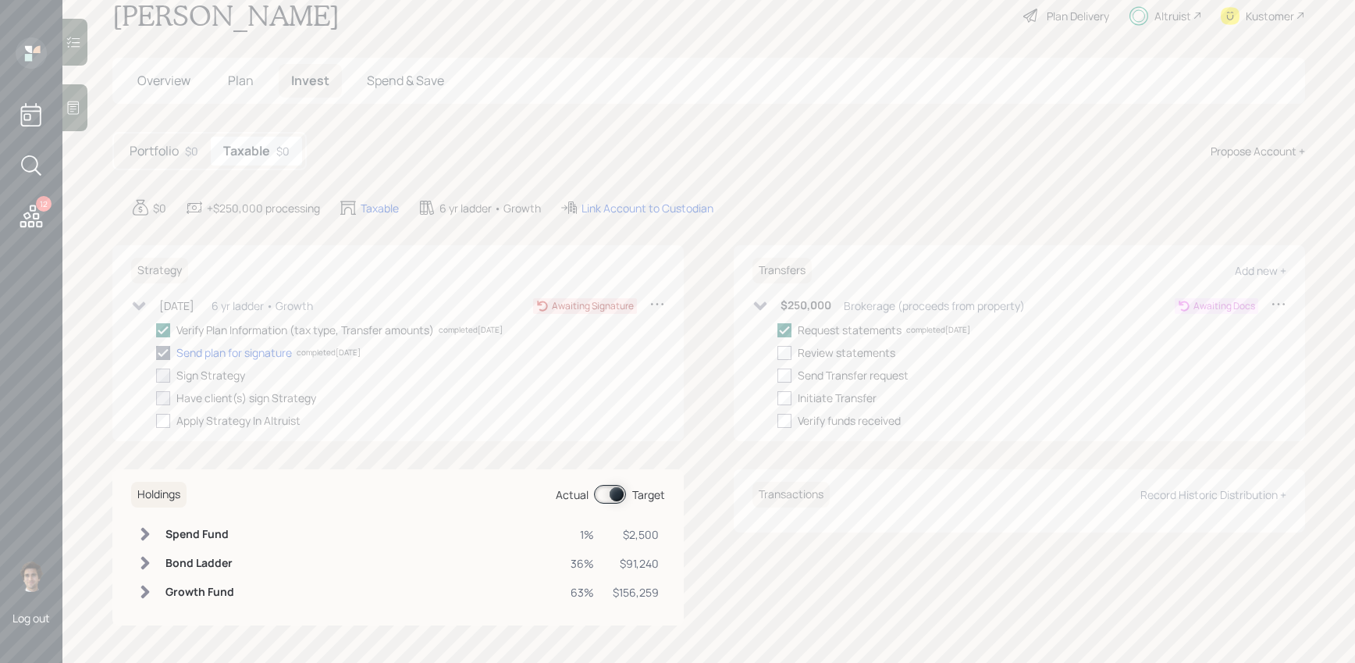
click at [229, 567] on h6 "Bond Ladder" at bounding box center [199, 563] width 69 height 13
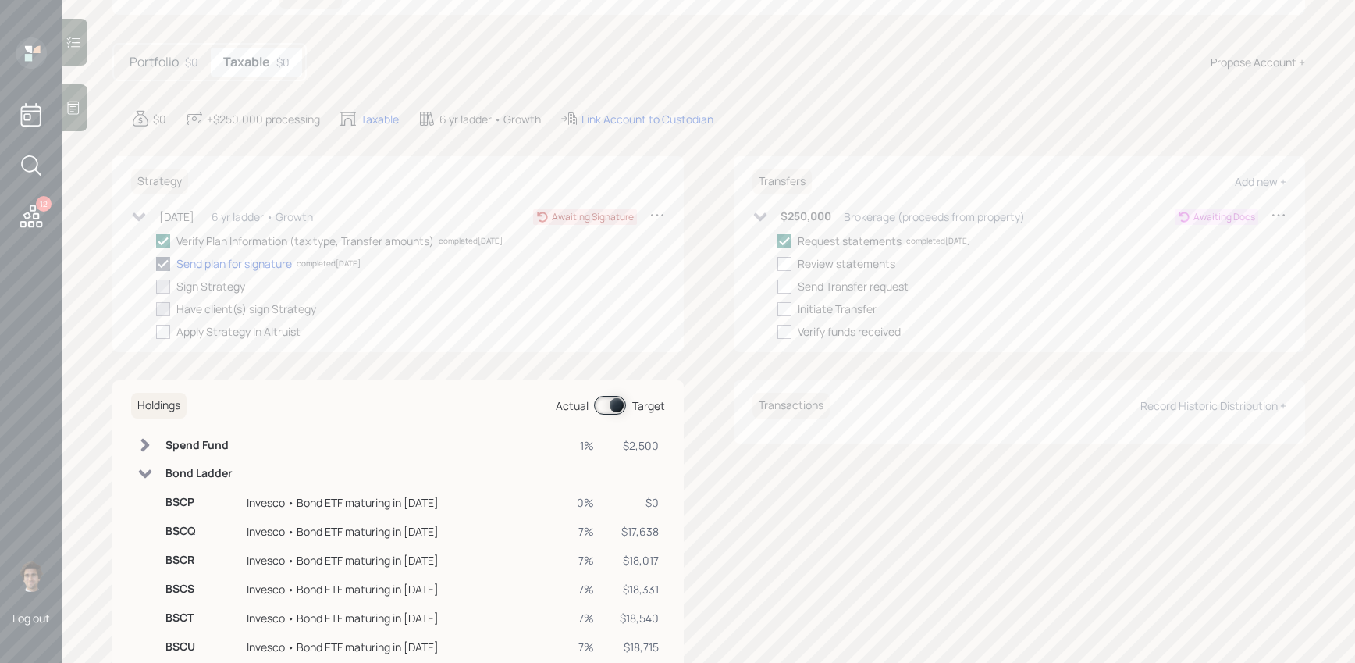
scroll to position [132, 0]
click at [782, 264] on div at bounding box center [784, 260] width 14 height 14
click at [777, 260] on input "checkbox" at bounding box center [777, 259] width 1 height 1
checkbox input "false"
checkbox input "true"
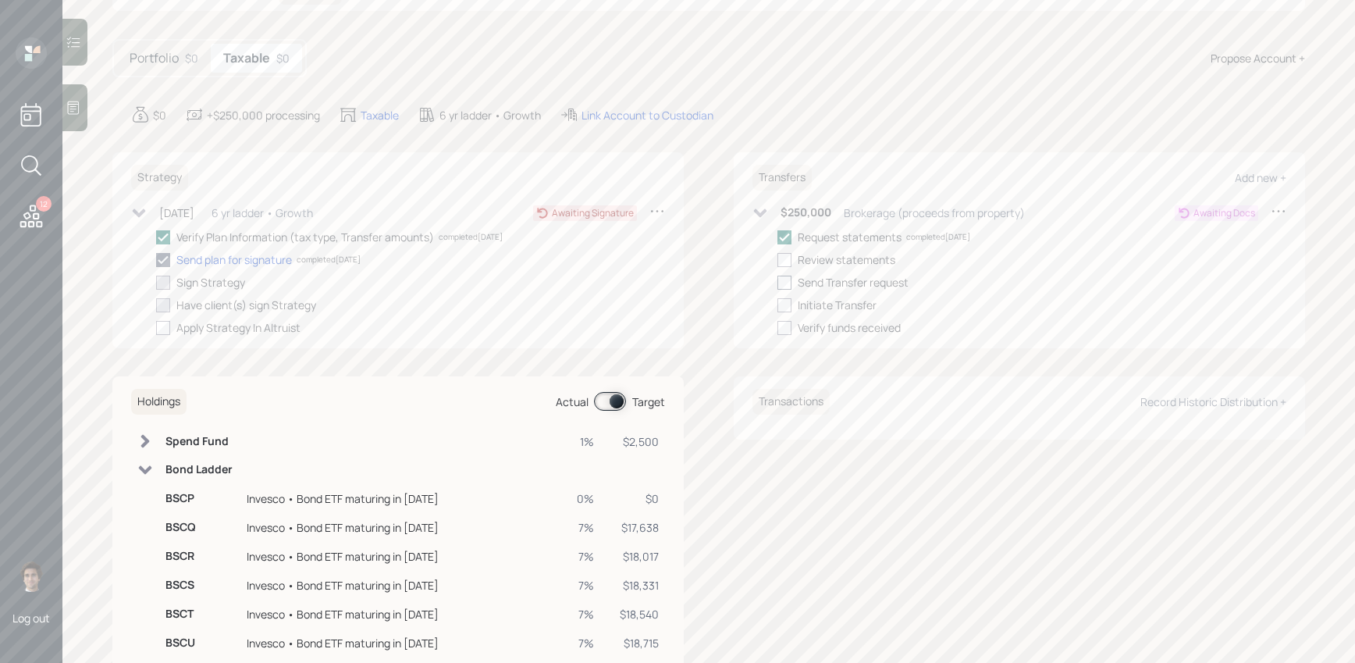
checkbox input "true"
click at [782, 286] on div at bounding box center [784, 283] width 14 height 14
click at [777, 283] on input "checkbox" at bounding box center [777, 282] width 1 height 1
click at [784, 283] on polyline at bounding box center [784, 282] width 9 height 6
click at [777, 283] on input "checkbox" at bounding box center [777, 282] width 1 height 1
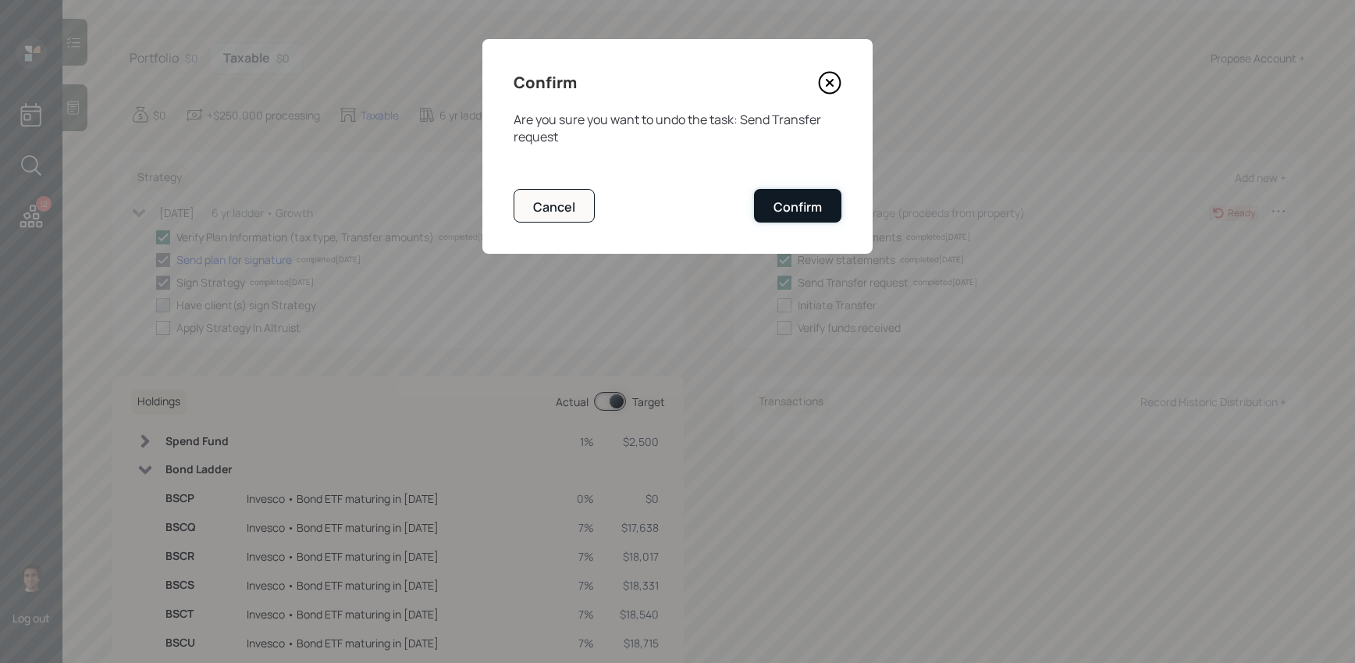
click at [837, 201] on button "Confirm" at bounding box center [797, 206] width 87 height 34
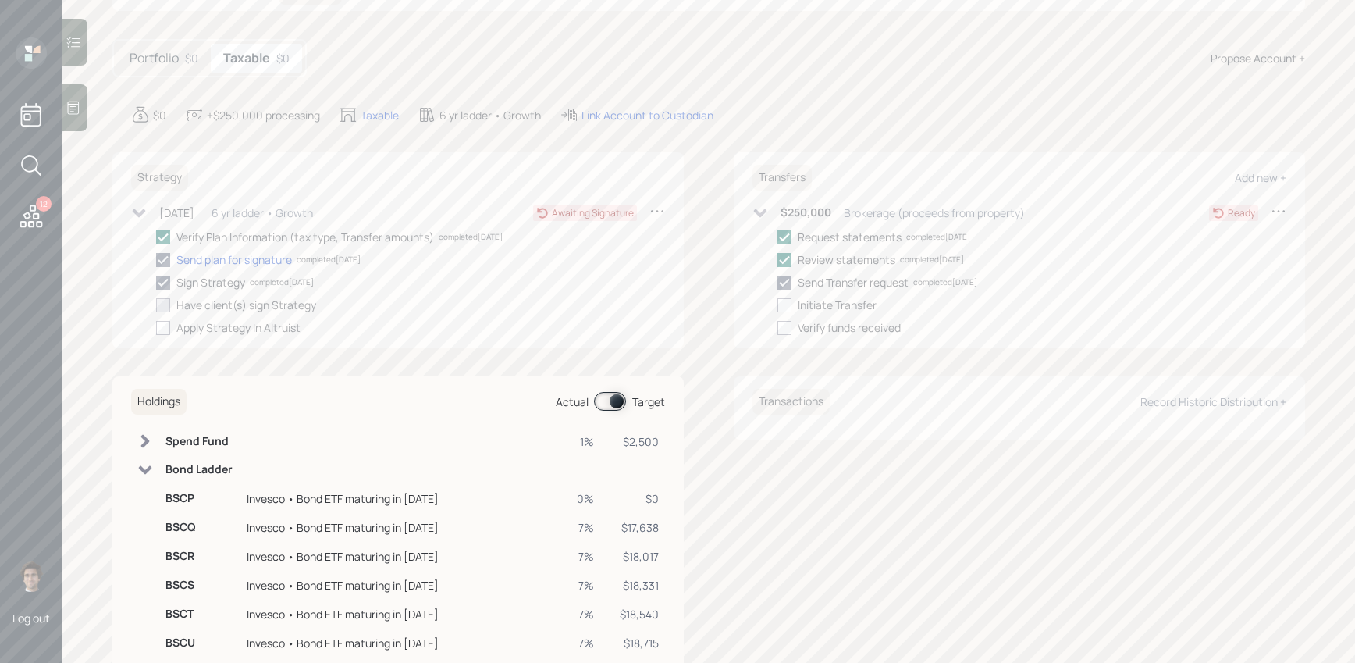
checkbox input "false"
click at [652, 119] on div "Link Account to Custodian" at bounding box center [647, 115] width 132 height 16
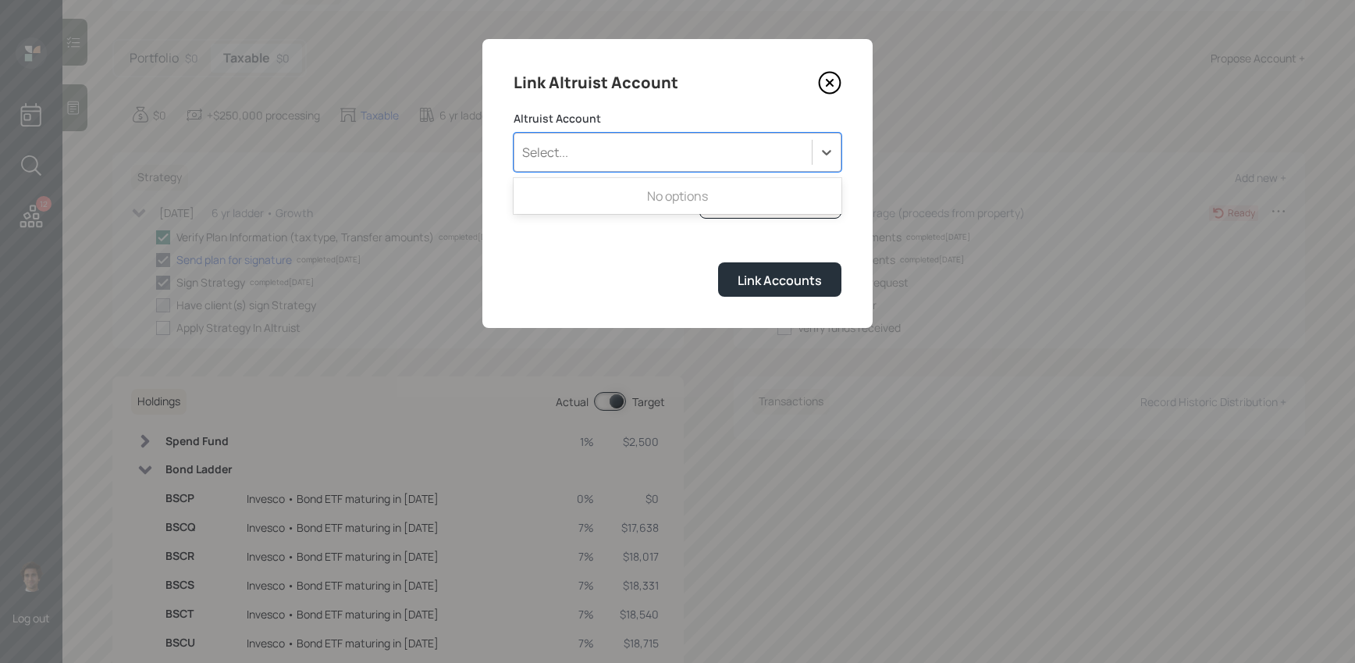
click at [703, 139] on div "Select..." at bounding box center [662, 152] width 297 height 27
click at [632, 283] on div "Link Accounts" at bounding box center [678, 279] width 328 height 34
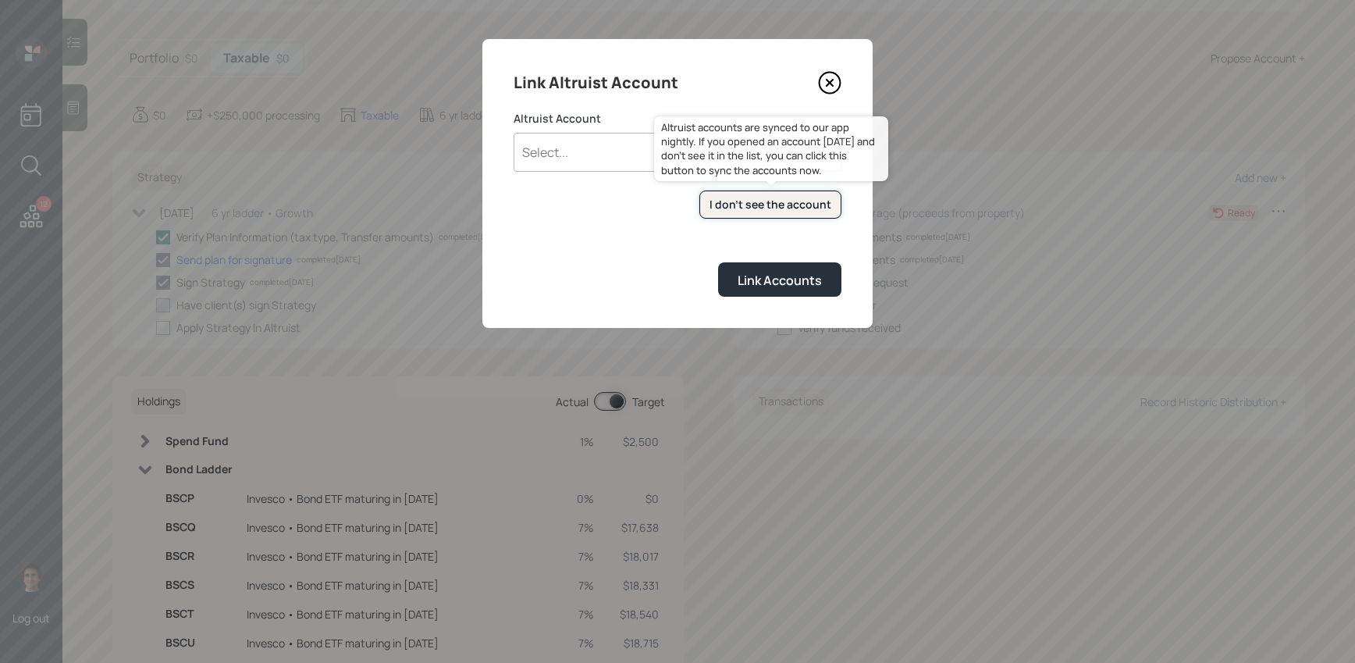
click at [744, 194] on button "I don't see the account" at bounding box center [770, 204] width 142 height 29
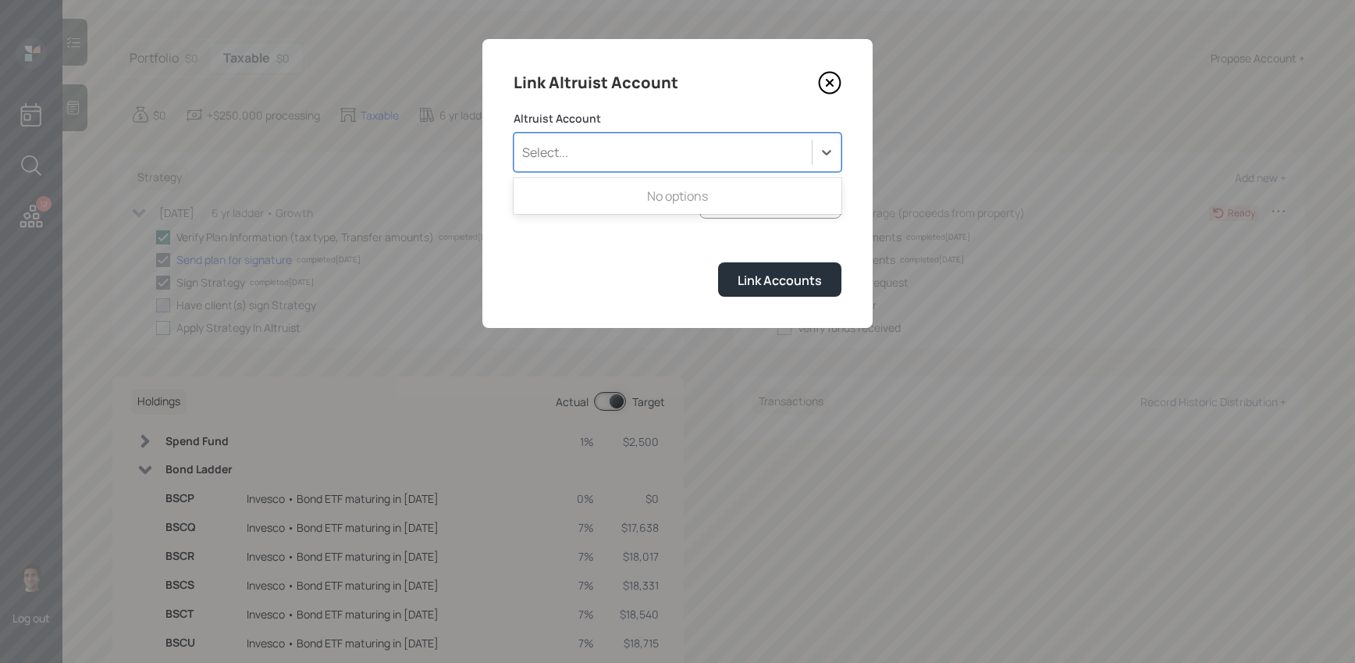
click at [649, 155] on div "Select..." at bounding box center [662, 152] width 297 height 27
click at [599, 275] on div "Link Accounts" at bounding box center [678, 279] width 328 height 34
click at [620, 159] on div "Select..." at bounding box center [662, 152] width 297 height 27
click at [576, 284] on div "Link Accounts" at bounding box center [678, 279] width 328 height 34
click at [630, 158] on div "Select..." at bounding box center [662, 152] width 297 height 27
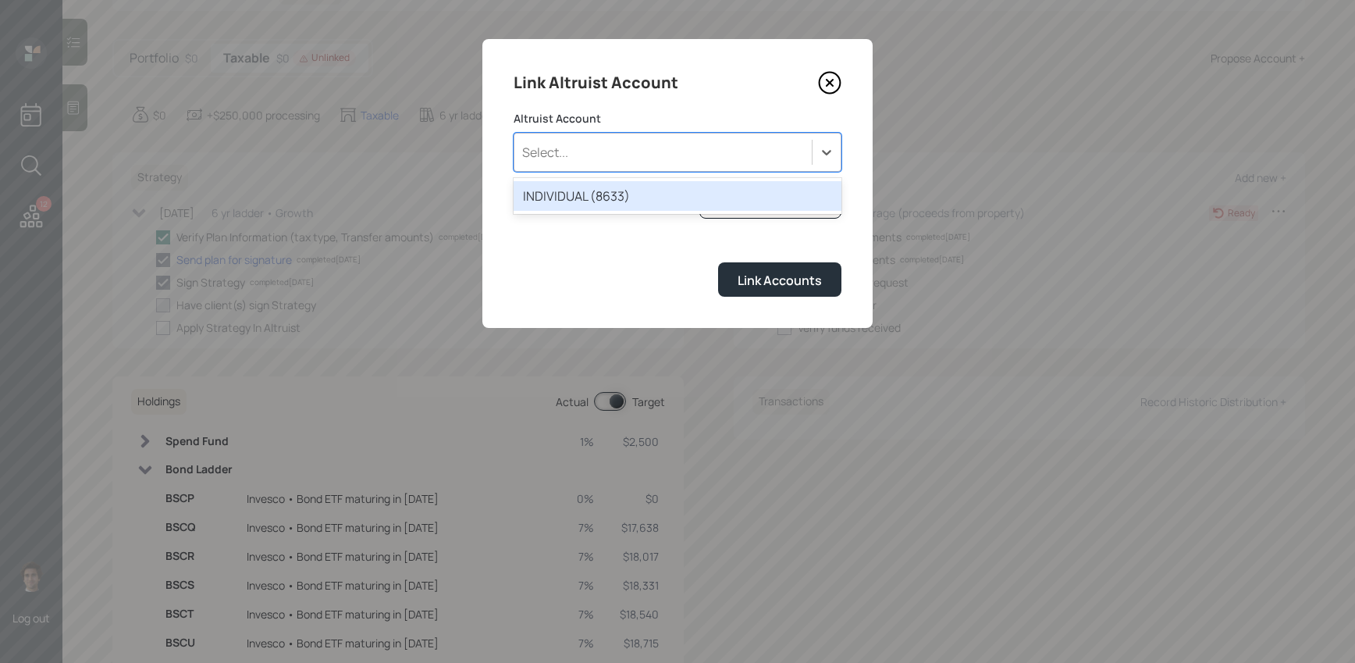
click at [618, 197] on div "INDIVIDUAL (8633)" at bounding box center [678, 196] width 328 height 30
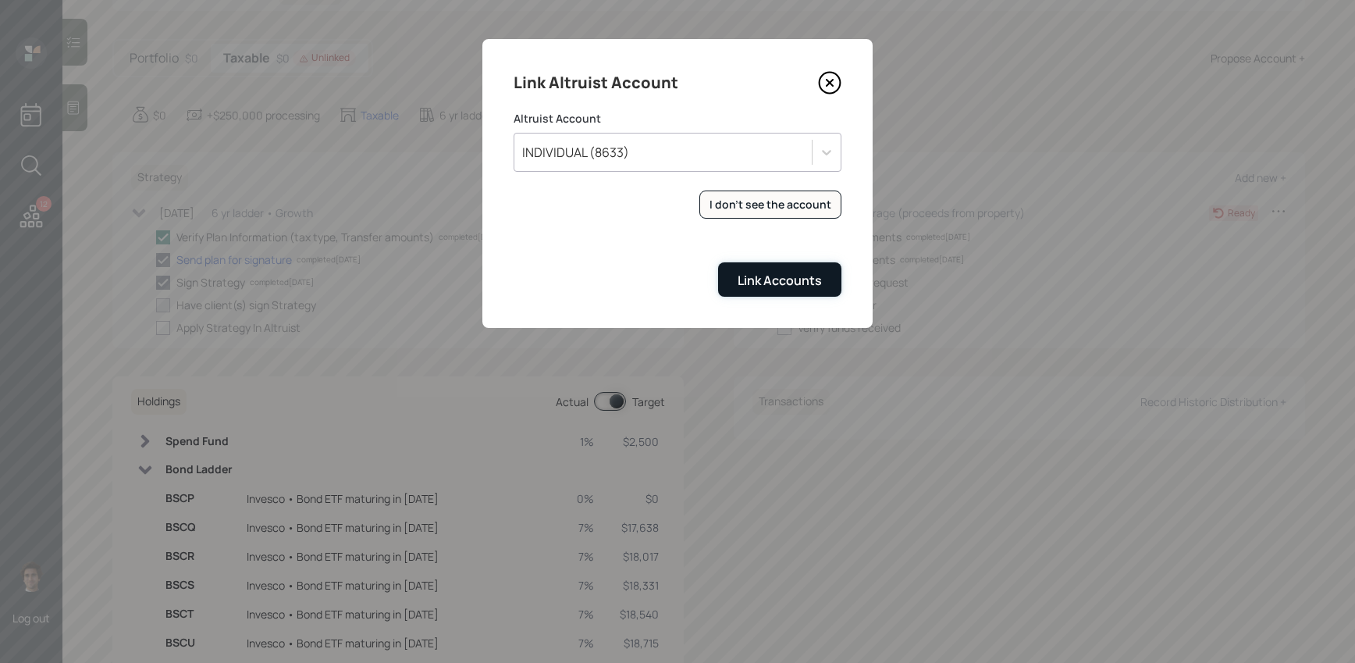
click at [729, 283] on button "Link Accounts" at bounding box center [779, 279] width 123 height 34
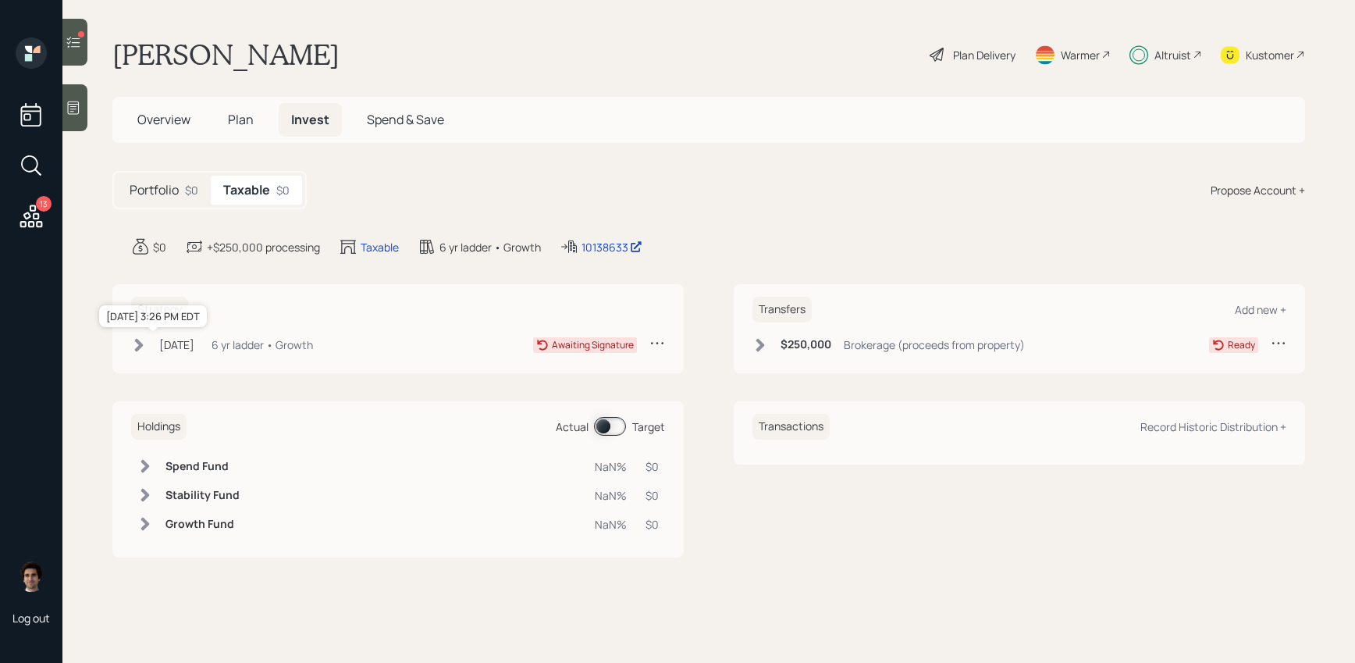
click at [194, 343] on div "[DATE]" at bounding box center [176, 344] width 35 height 16
click at [235, 343] on div "Jul 29, 2025 Tuesday, July 29, 2025 3:26 PM EDT 6 yr ladder • Growth" at bounding box center [222, 345] width 182 height 20
click at [233, 333] on div "Strategy Jul 29, 2025 Tuesday, July 29, 2025 3:26 PM EDT 6 yr ladder • Growth A…" at bounding box center [397, 328] width 571 height 89
click at [235, 341] on div "Jul 29, 2025 Tuesday, July 29, 2025 3:26 PM EDT 6 yr ladder • Growth" at bounding box center [222, 345] width 182 height 20
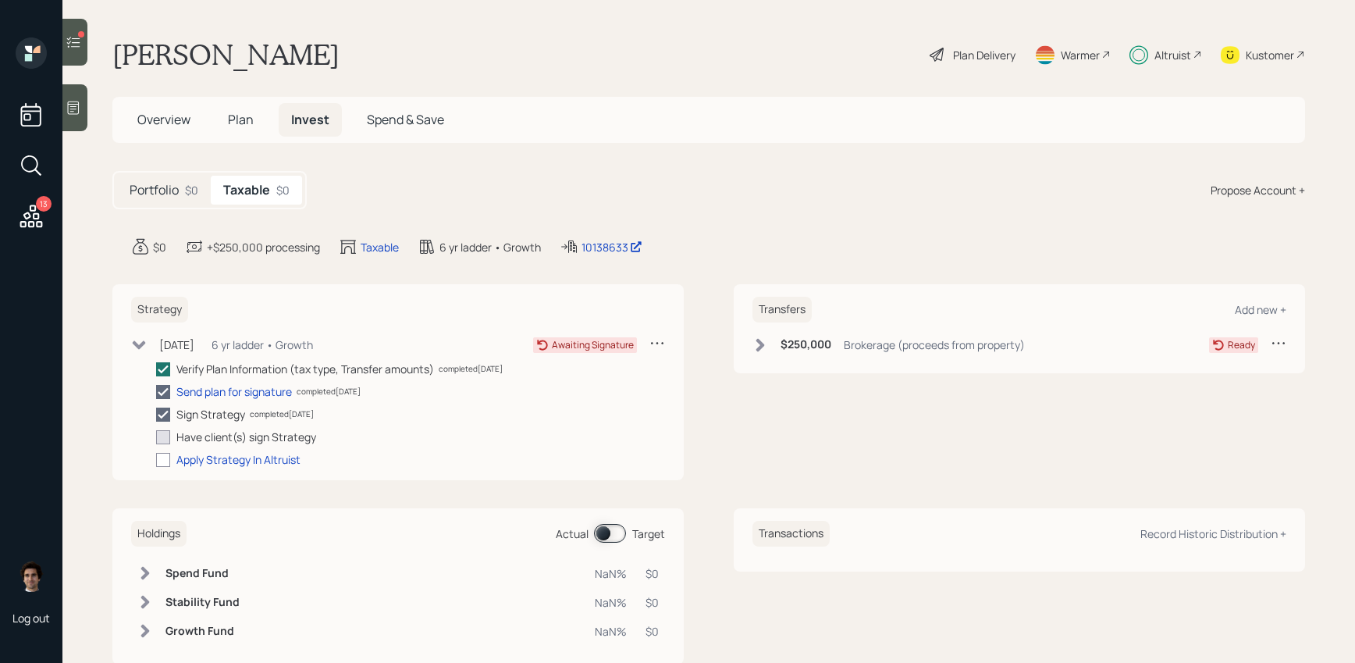
click at [180, 194] on div "Portfolio $0" at bounding box center [164, 190] width 94 height 29
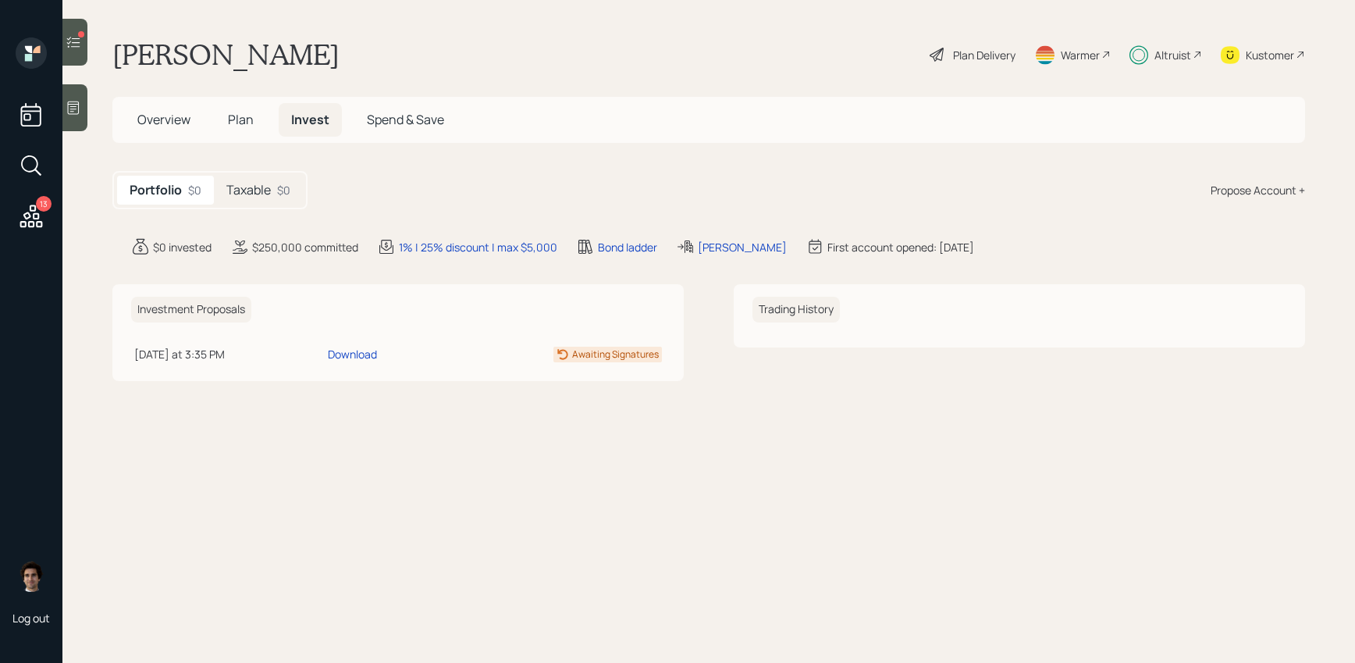
click at [240, 126] on span "Plan" at bounding box center [241, 119] width 26 height 17
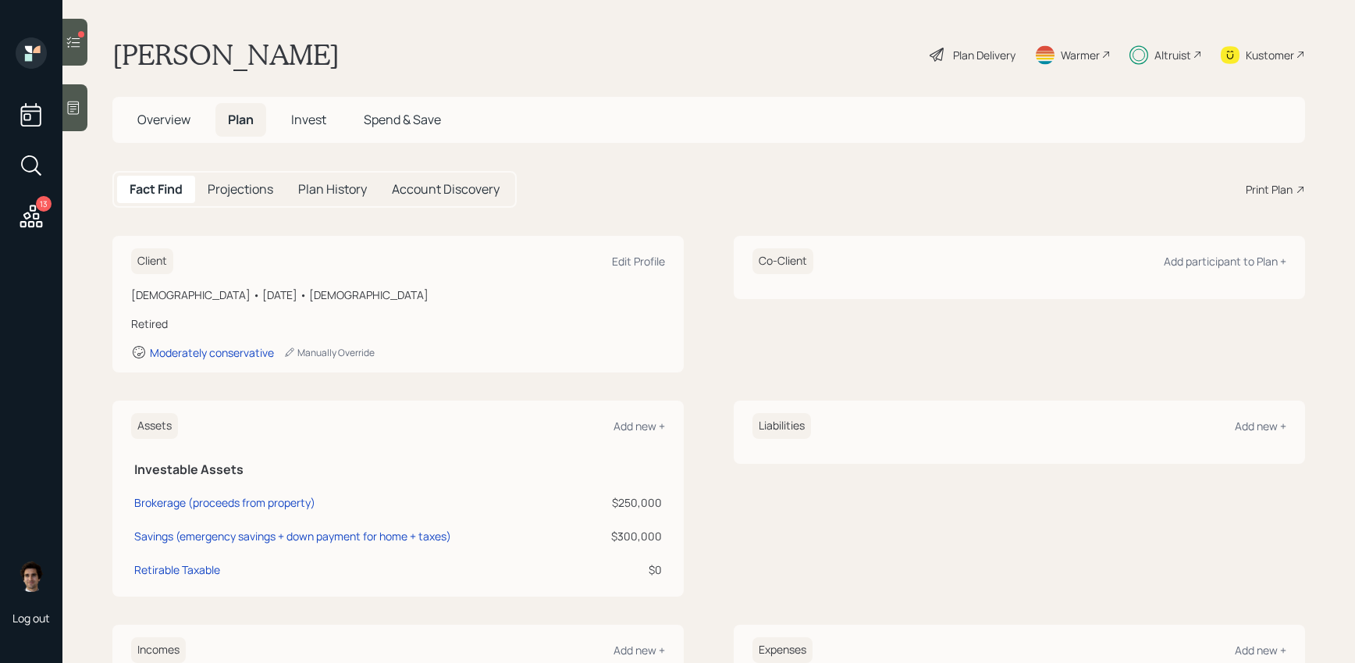
click at [202, 119] on h5 "Overview" at bounding box center [164, 120] width 78 height 34
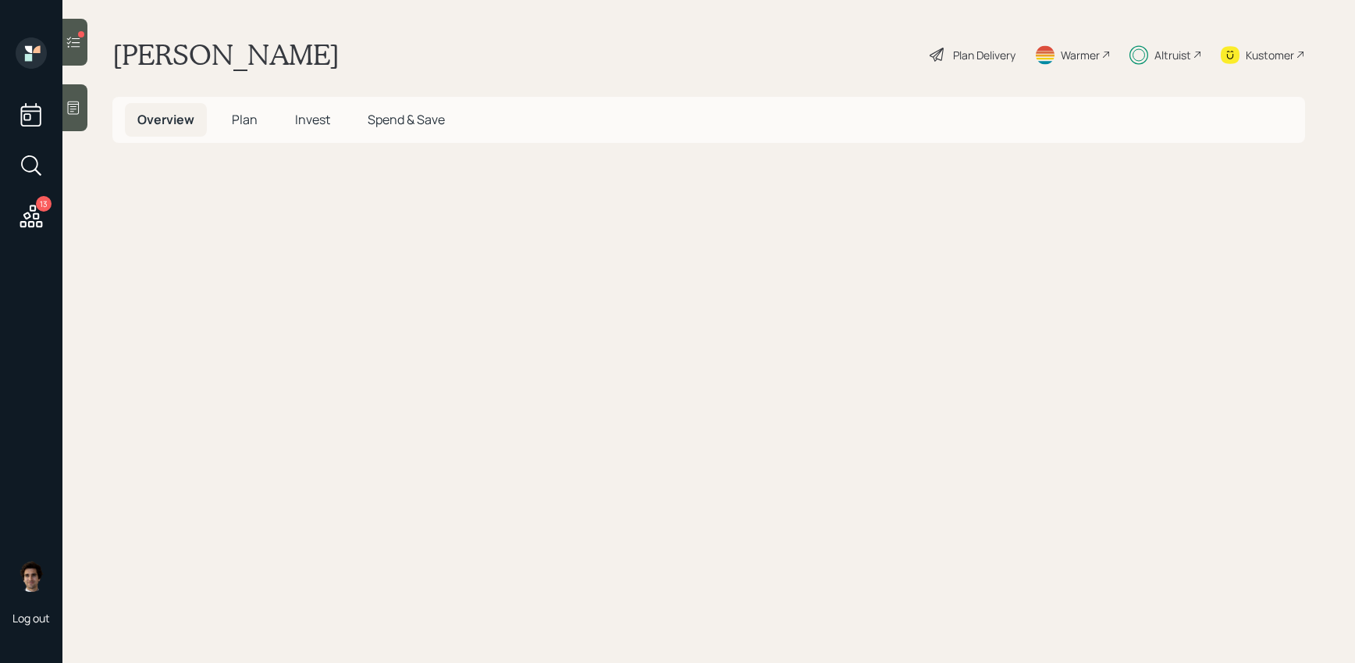
click at [103, 119] on main "Sheldon Hall Plan Delivery Warmer Altruist Kustomer Overview Plan Invest Spend …" at bounding box center [708, 331] width 1293 height 663
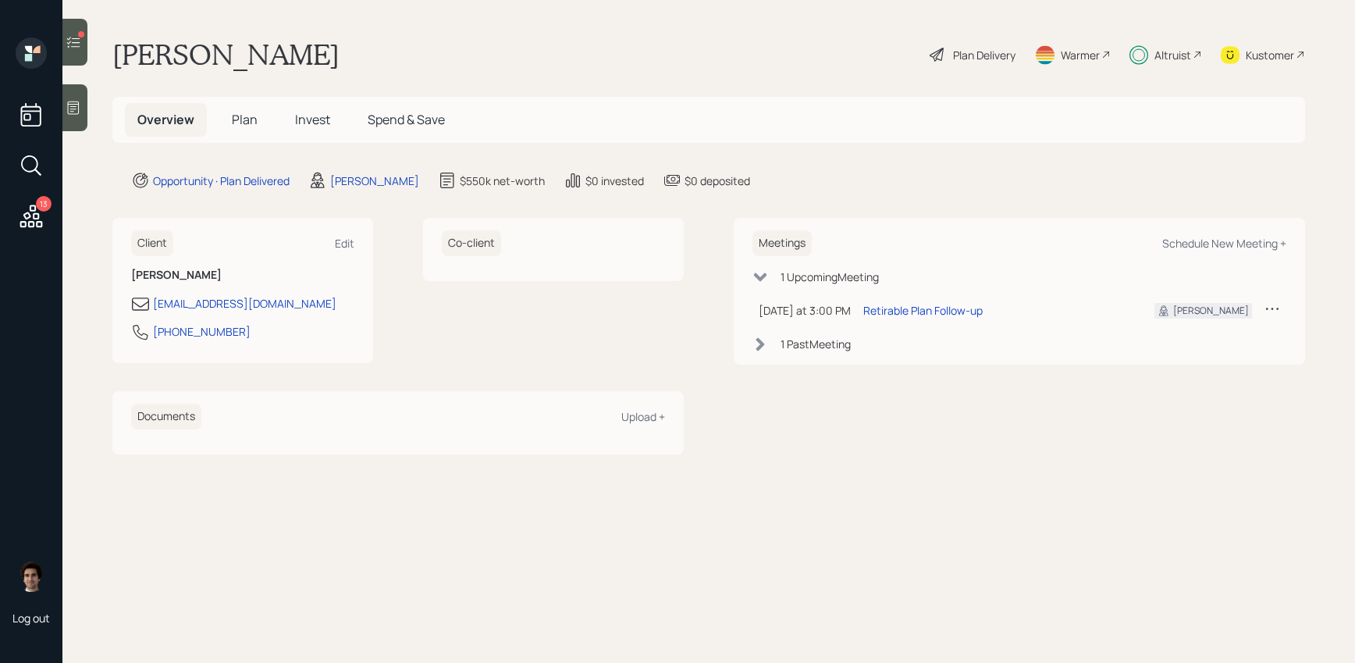
click at [1213, 251] on div "Meetings Schedule New Meeting +" at bounding box center [1019, 243] width 534 height 26
click at [1213, 249] on div "Schedule New Meeting +" at bounding box center [1224, 243] width 124 height 15
select select "59554aeb-d739-4552-90b9-0d27d70b4bf7"
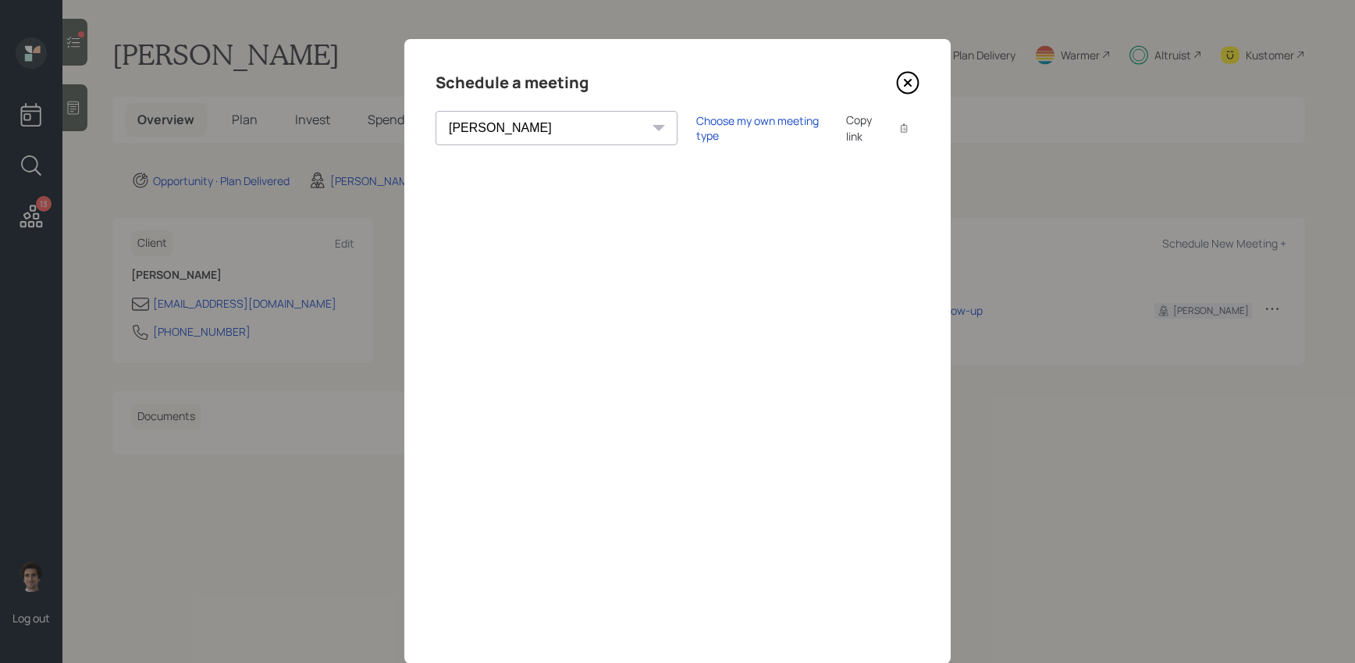
click at [918, 91] on icon at bounding box center [907, 82] width 23 height 23
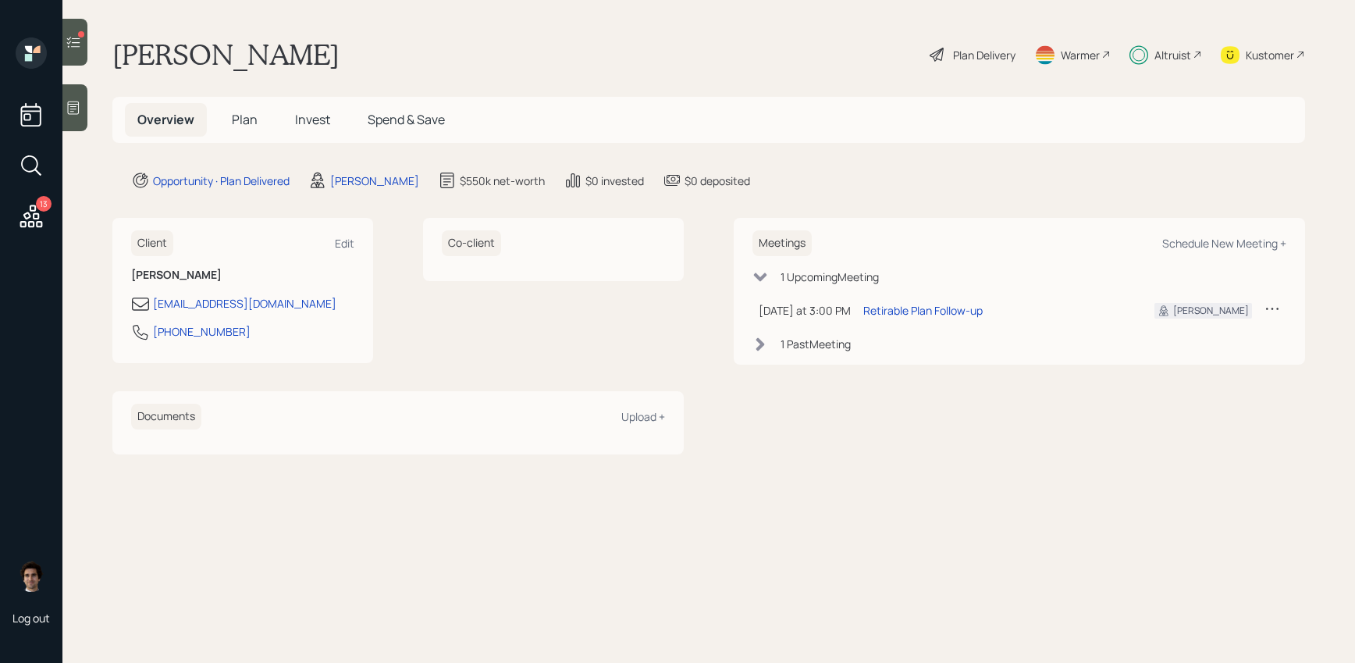
click at [253, 123] on span "Plan" at bounding box center [245, 119] width 26 height 17
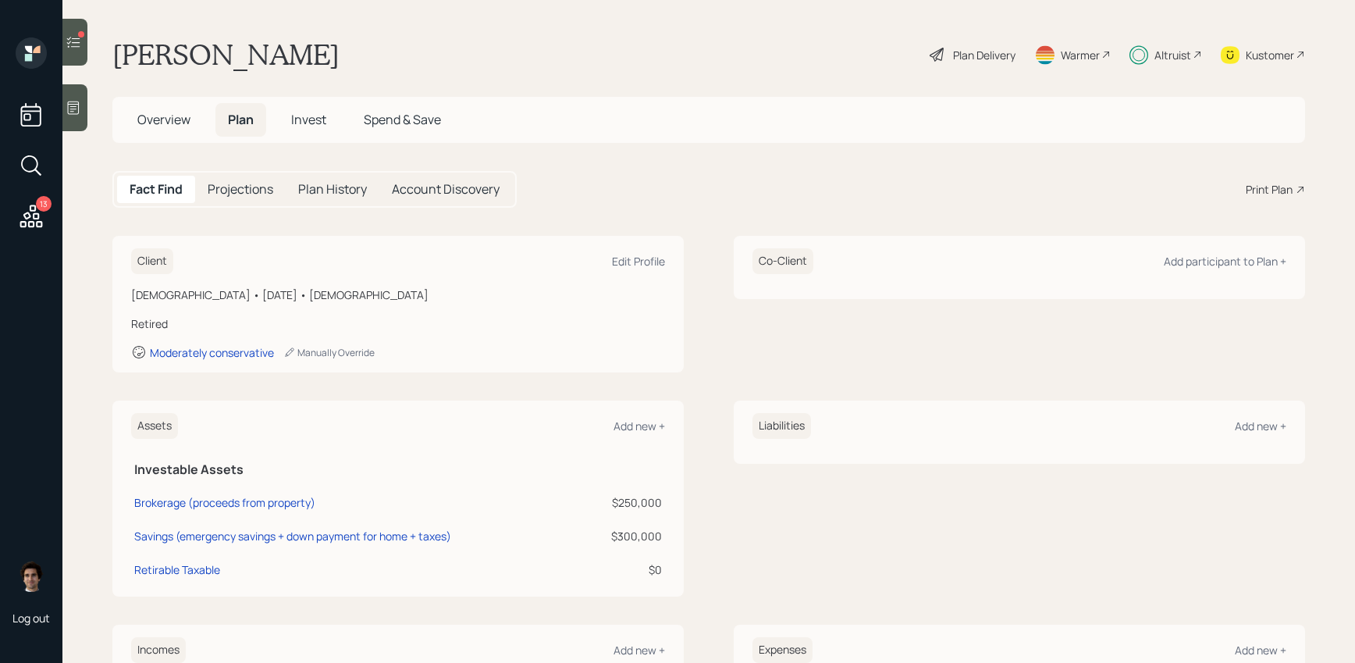
click at [82, 43] on div at bounding box center [74, 42] width 25 height 47
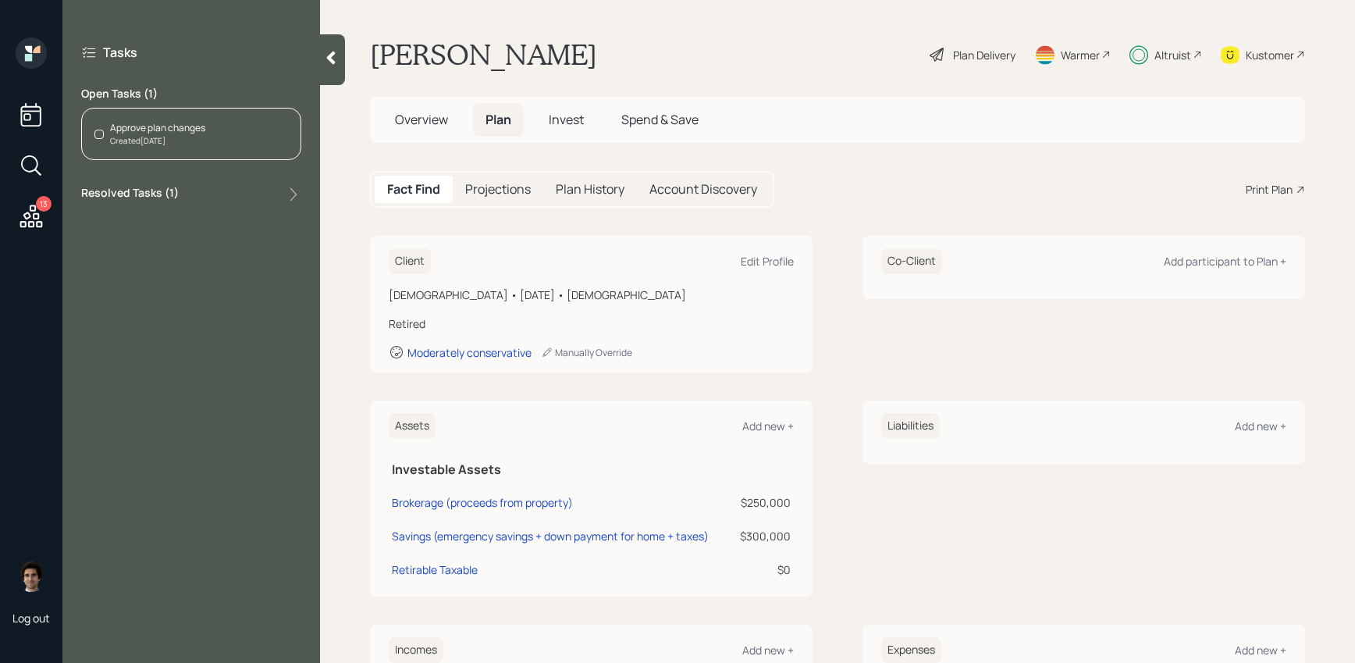
click at [162, 190] on label "Resolved Tasks ( 1 )" at bounding box center [130, 194] width 98 height 19
click at [160, 128] on div "Approve plan changes" at bounding box center [157, 128] width 95 height 14
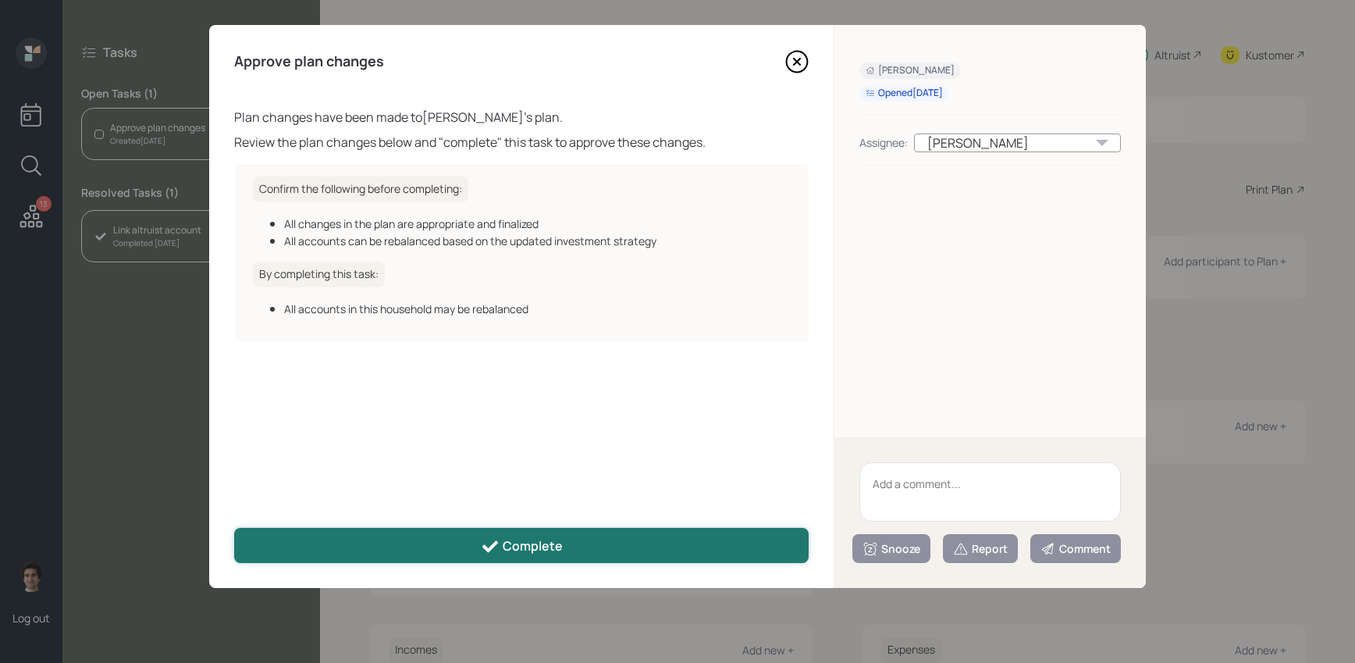
click at [547, 547] on div "Complete" at bounding box center [522, 546] width 82 height 19
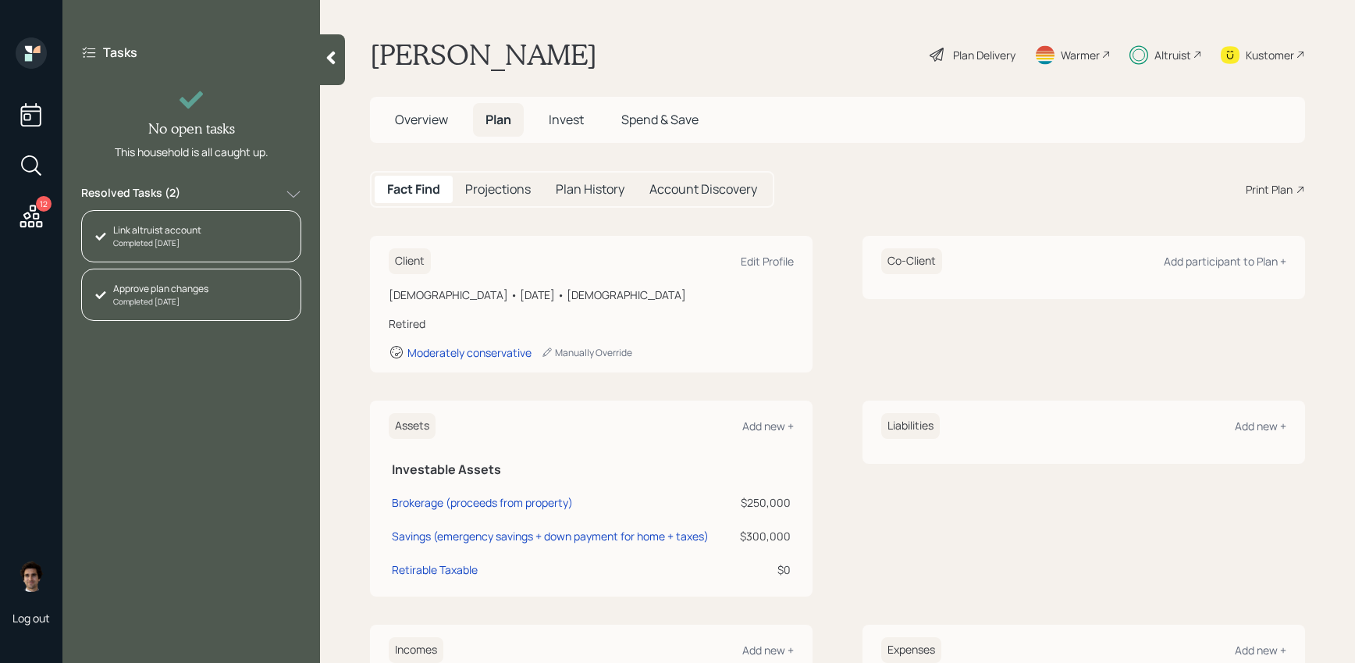
click at [337, 72] on div at bounding box center [332, 59] width 25 height 51
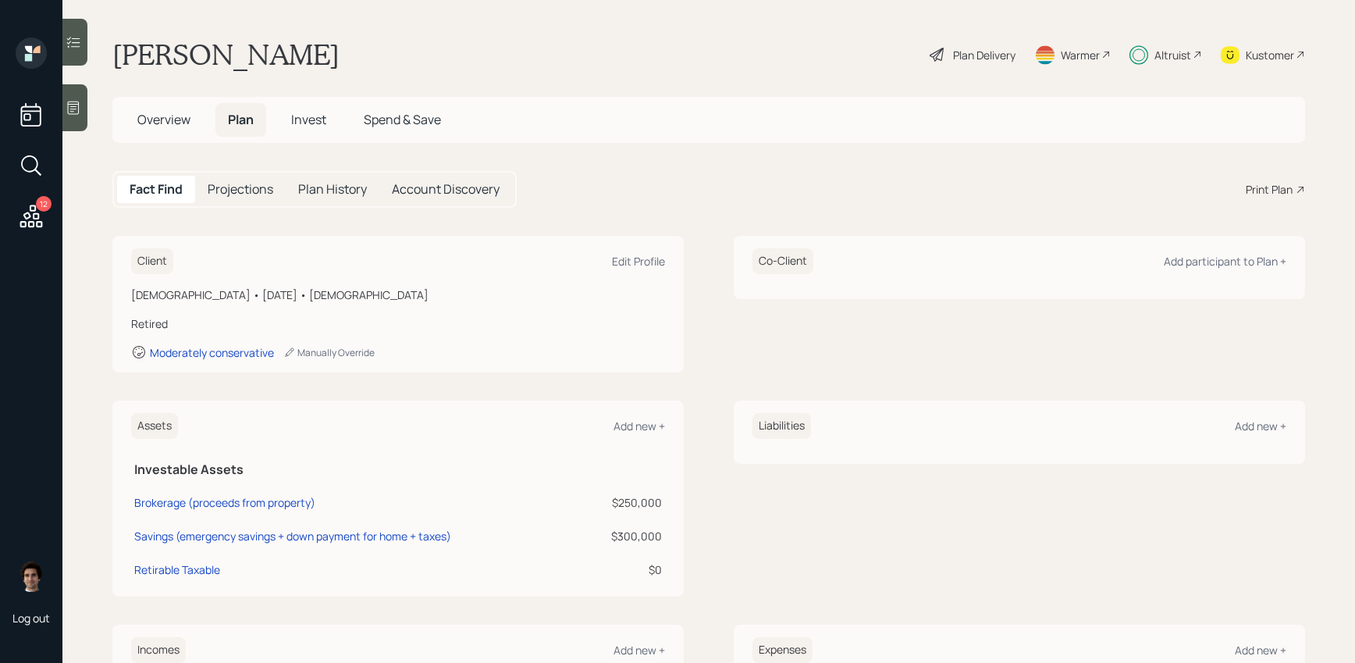
click at [280, 126] on h5 "Invest" at bounding box center [309, 120] width 60 height 34
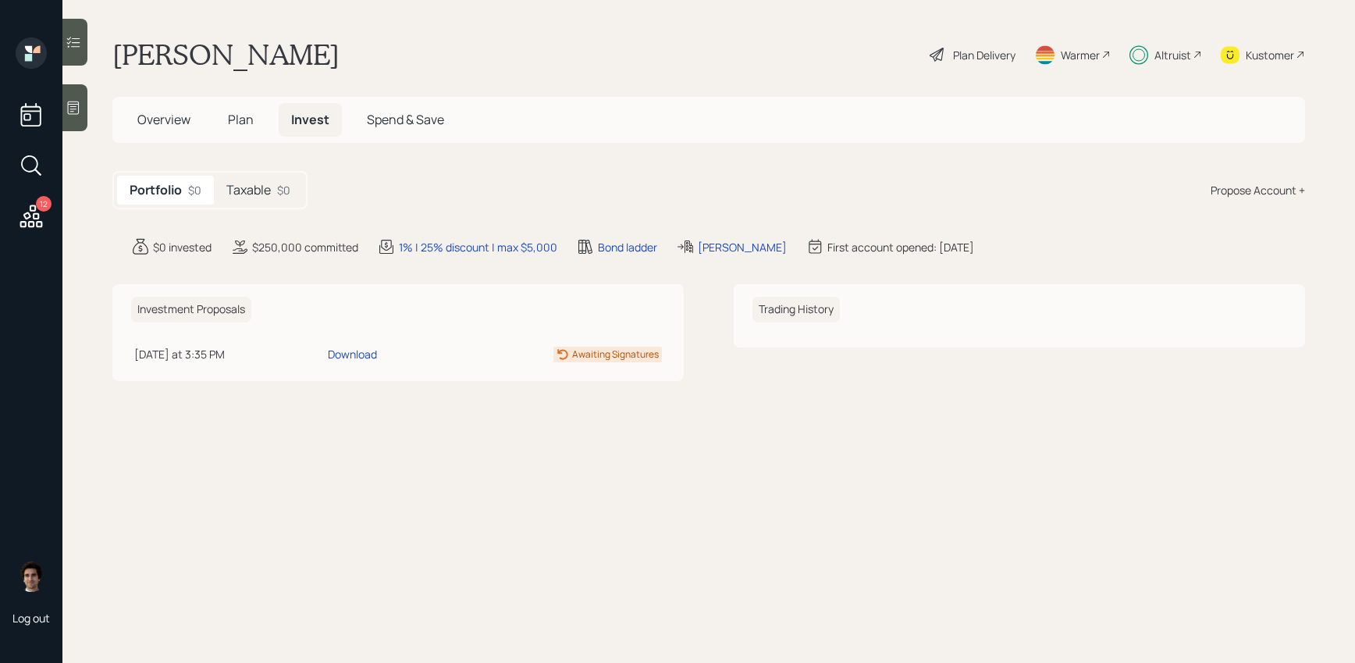
click at [250, 173] on div "Portfolio $0 Taxable $0" at bounding box center [209, 190] width 195 height 38
click at [241, 183] on h5 "Taxable" at bounding box center [248, 190] width 44 height 15
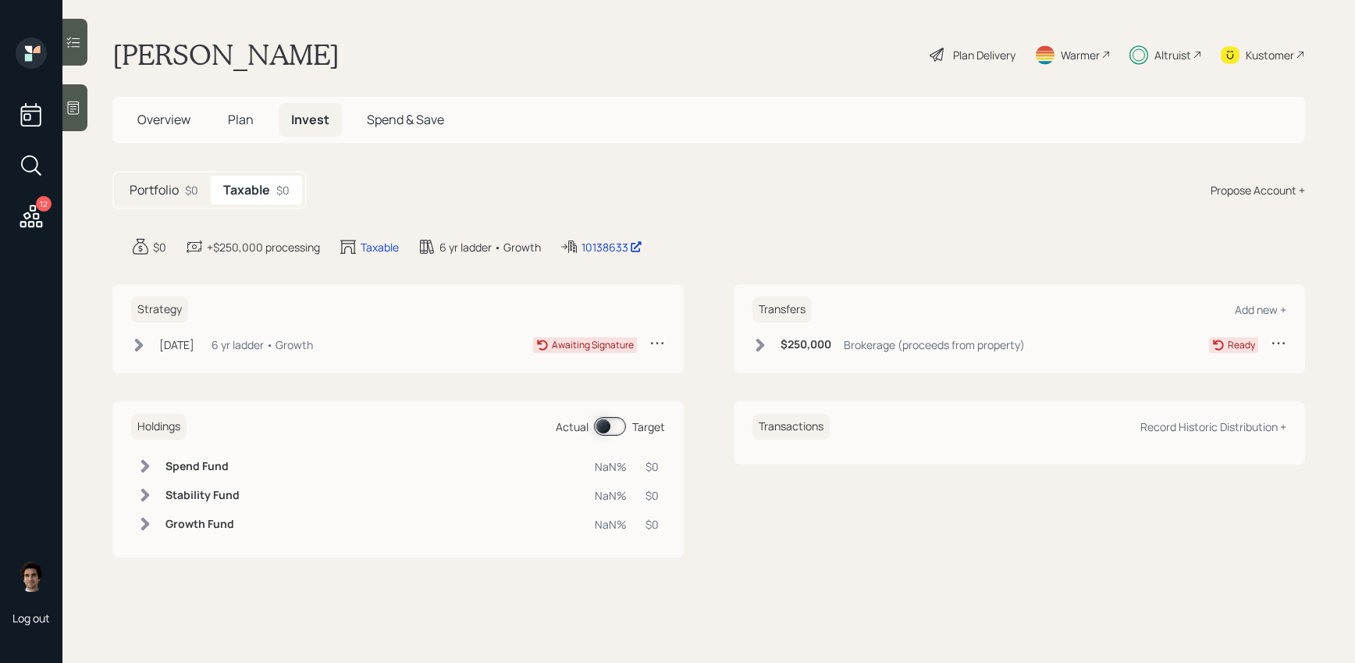
click at [197, 358] on div "Jul 29, 2025 Tuesday, July 29, 2025 3:26 PM EDT 6 yr ladder • Growth Awaiting S…" at bounding box center [398, 348] width 534 height 26
click at [194, 340] on div "[DATE]" at bounding box center [176, 344] width 35 height 16
click at [194, 343] on div "[DATE]" at bounding box center [176, 344] width 35 height 16
click at [183, 345] on div "[DATE]" at bounding box center [176, 344] width 35 height 16
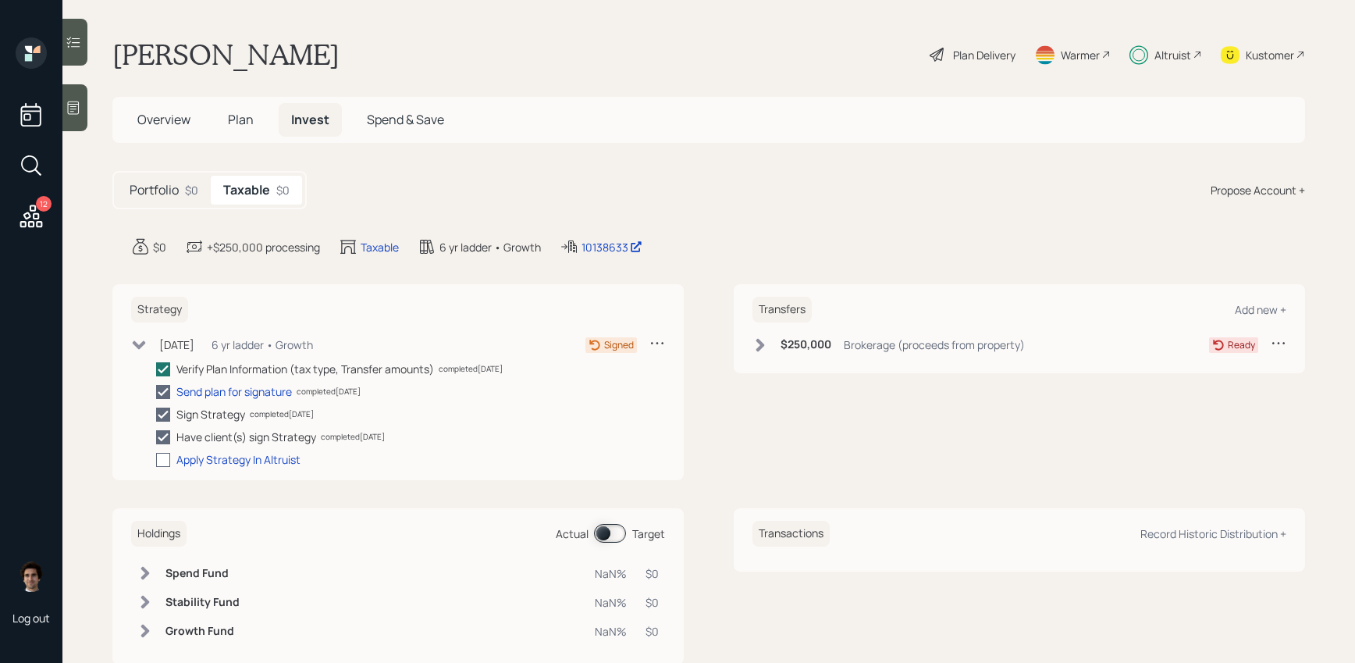
click at [157, 455] on div at bounding box center [163, 460] width 14 height 14
click at [156, 459] on input "checkbox" at bounding box center [155, 459] width 1 height 1
checkbox input "true"
